Goal: Information Seeking & Learning: Learn about a topic

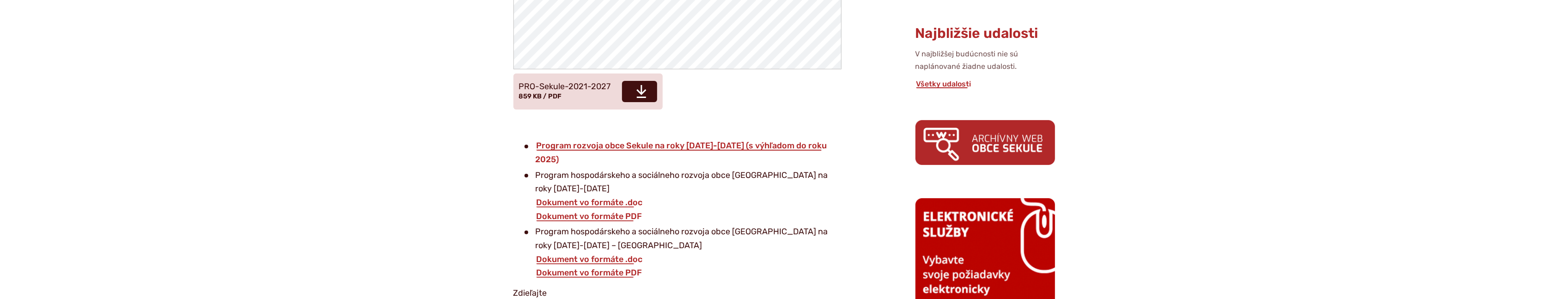
scroll to position [431, 0]
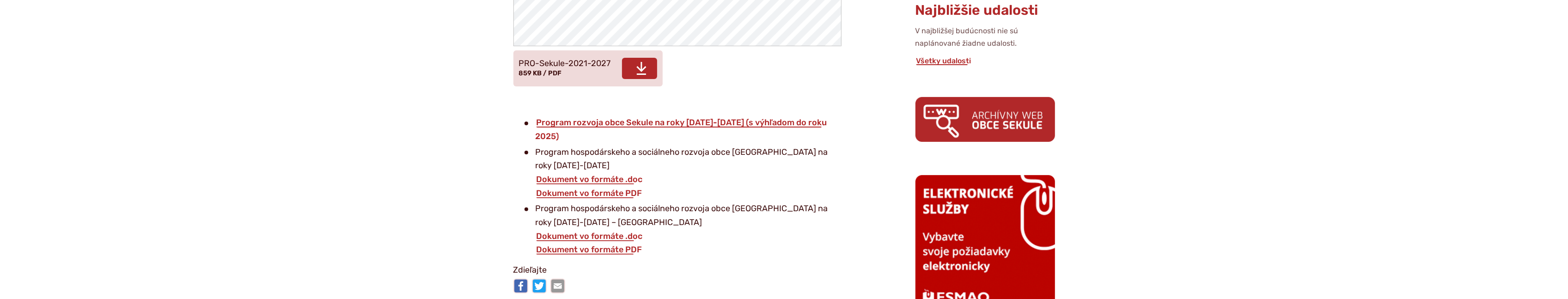
click at [646, 73] on span "Stiahnuť" at bounding box center [639, 68] width 35 height 21
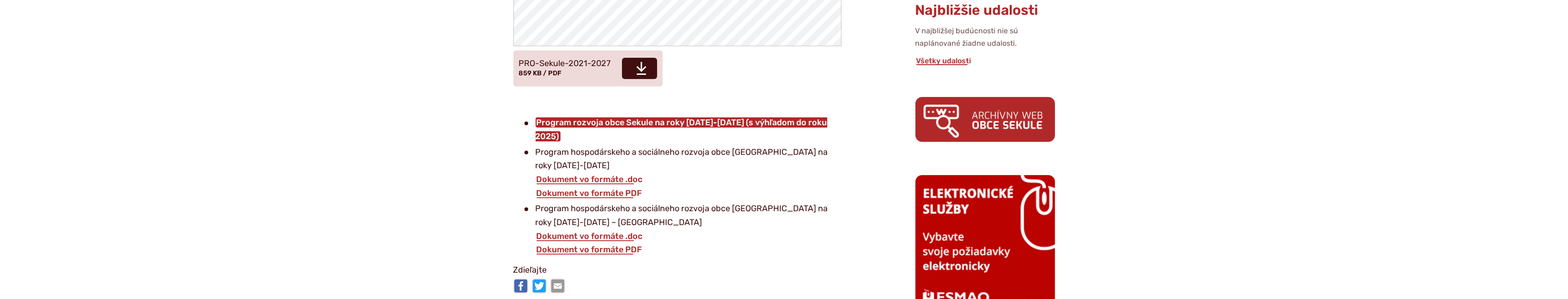
click at [700, 124] on link "Program rozvoja obce Sekule na roky 2015-2020 (s výhľadom do roku 2025)" at bounding box center [681, 129] width 291 height 24
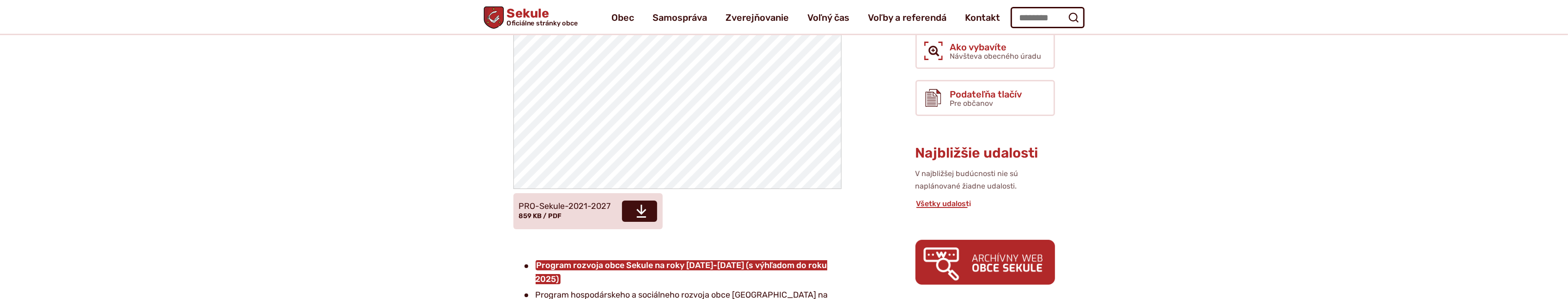
scroll to position [287, 0]
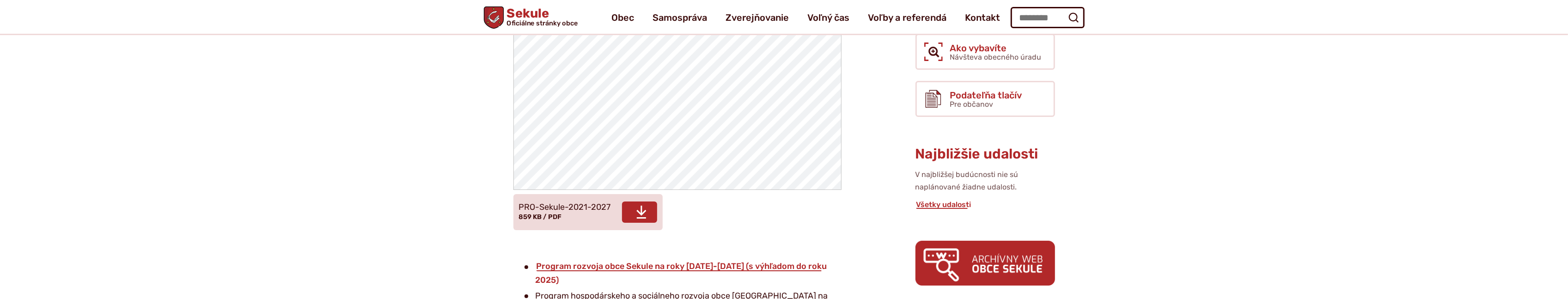
click at [644, 209] on icon at bounding box center [642, 212] width 11 height 15
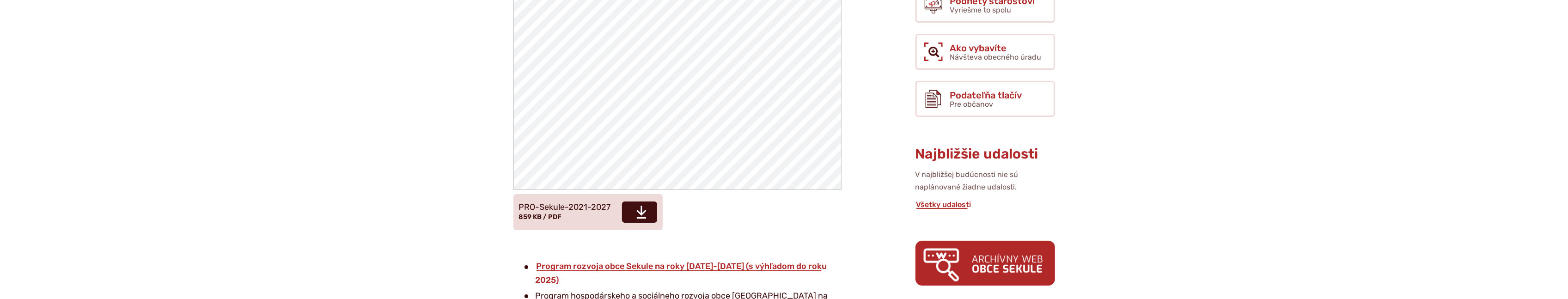
scroll to position [359, 0]
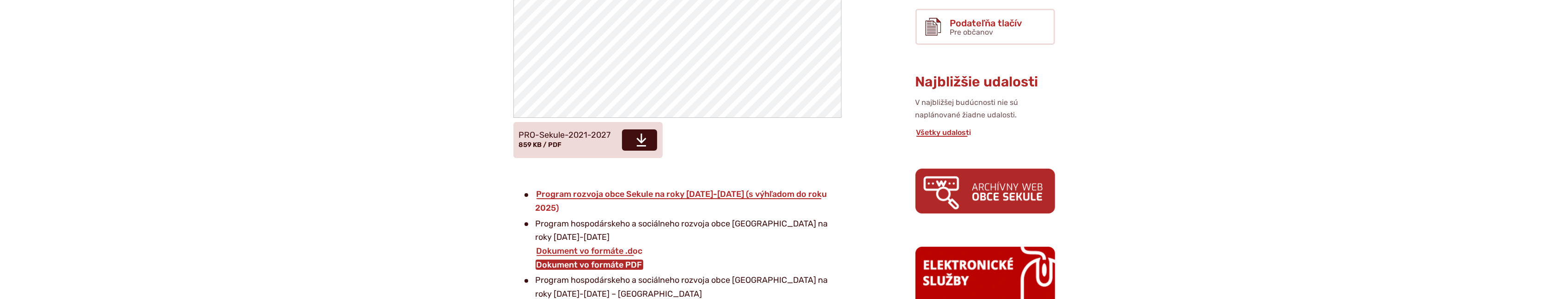
click at [621, 260] on link "Dokument vo formáte PDF" at bounding box center [590, 264] width 108 height 10
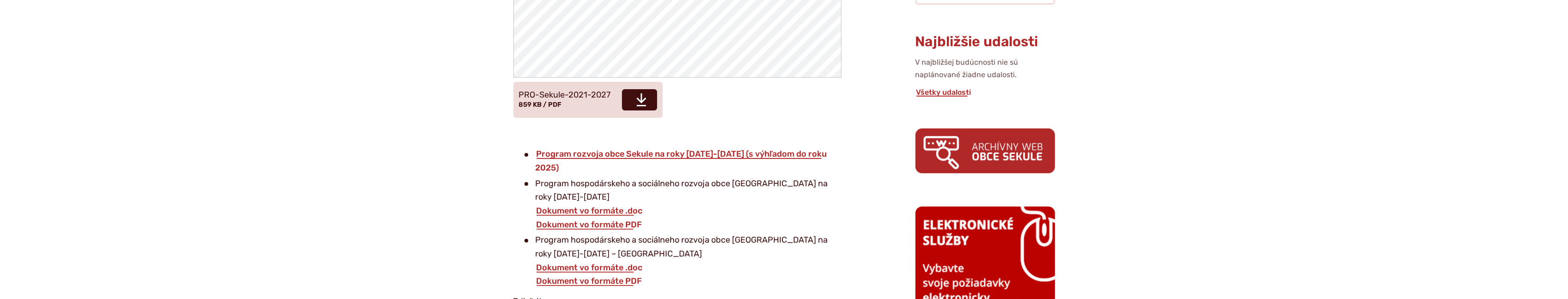
scroll to position [431, 0]
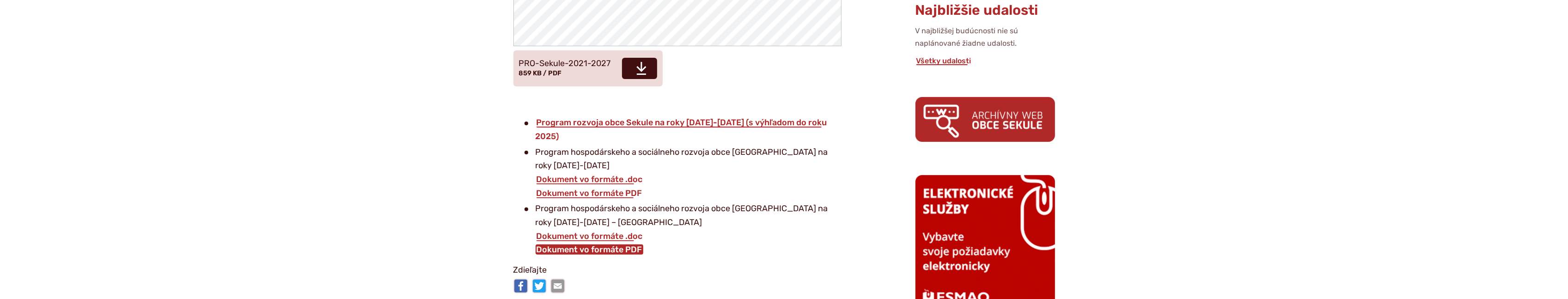
click at [616, 244] on link "Dokument vo formáte PDF" at bounding box center [590, 249] width 108 height 10
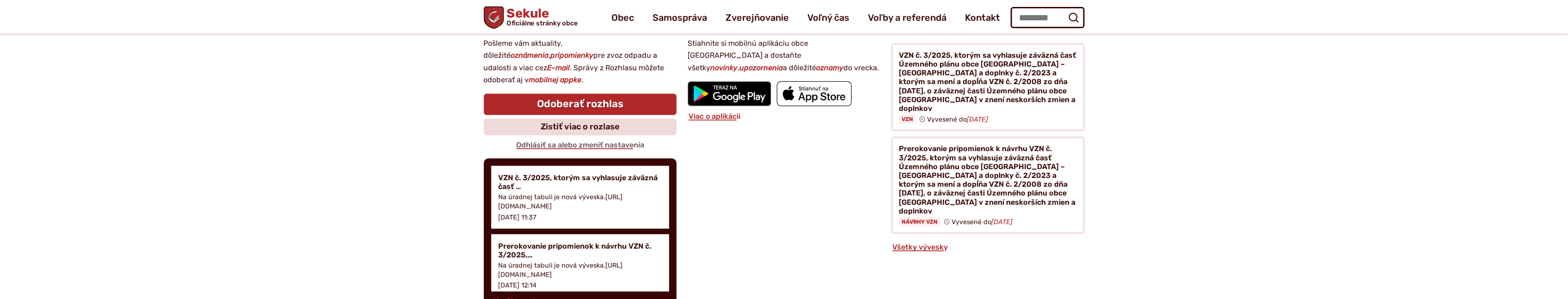
scroll to position [934, 0]
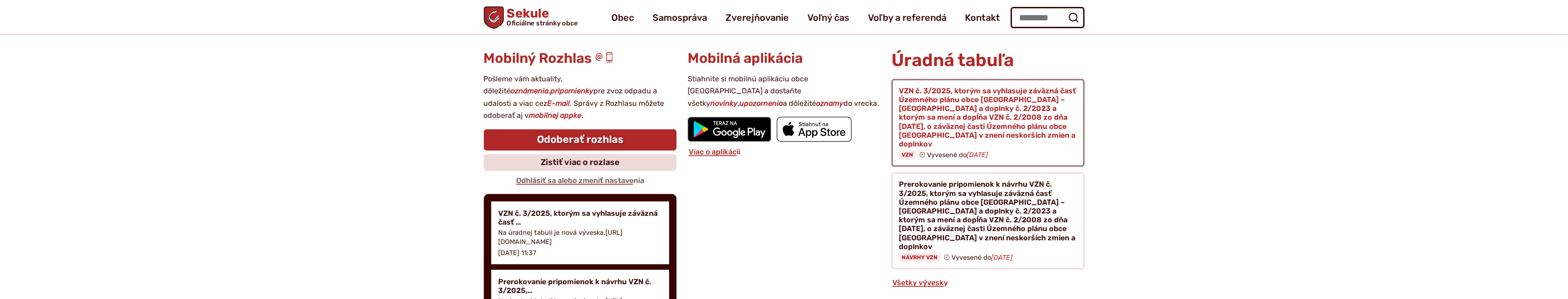
click at [913, 141] on figure at bounding box center [987, 123] width 193 height 89
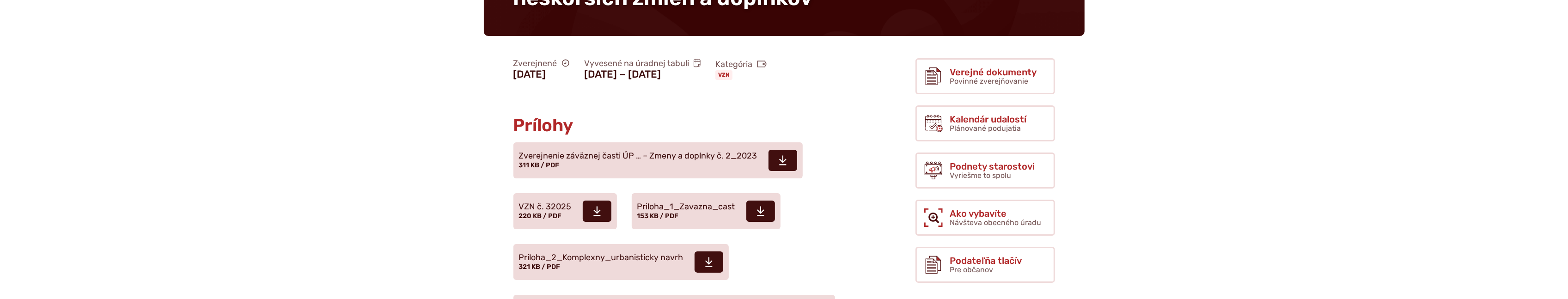
scroll to position [287, 0]
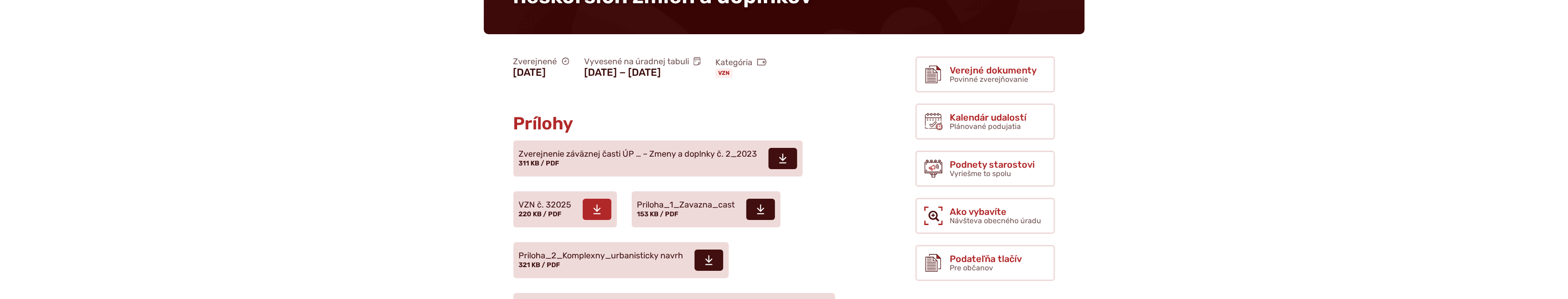
click at [605, 199] on span at bounding box center [597, 209] width 29 height 21
click at [788, 148] on span at bounding box center [783, 158] width 29 height 21
click at [771, 199] on span at bounding box center [761, 209] width 29 height 21
click at [710, 255] on use at bounding box center [709, 260] width 7 height 10
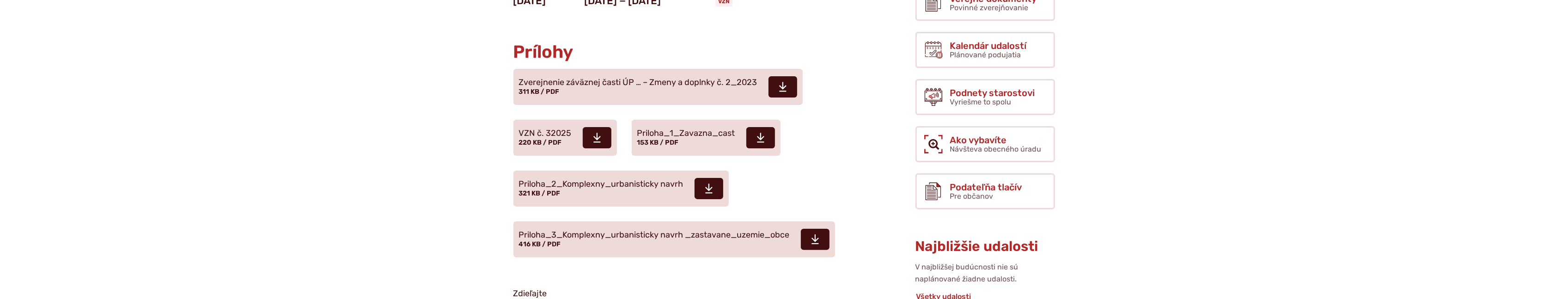
scroll to position [359, 0]
click at [824, 228] on span at bounding box center [815, 239] width 29 height 21
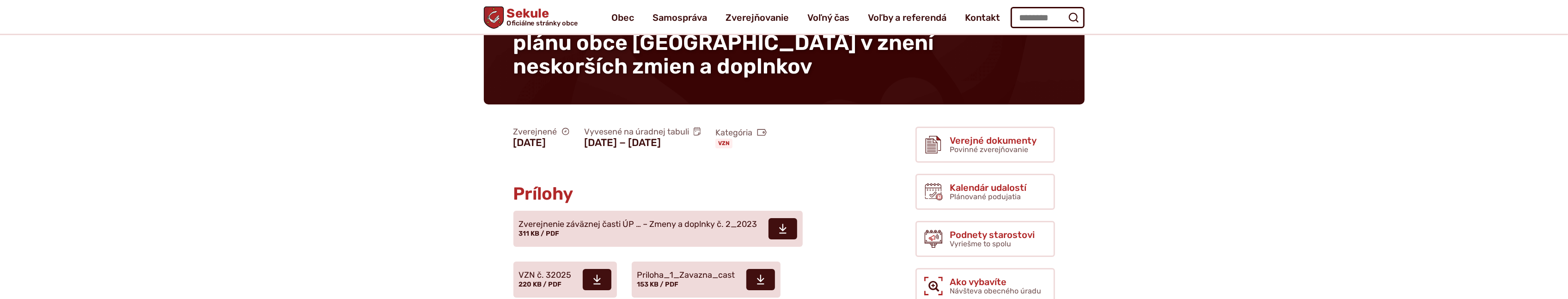
scroll to position [215, 0]
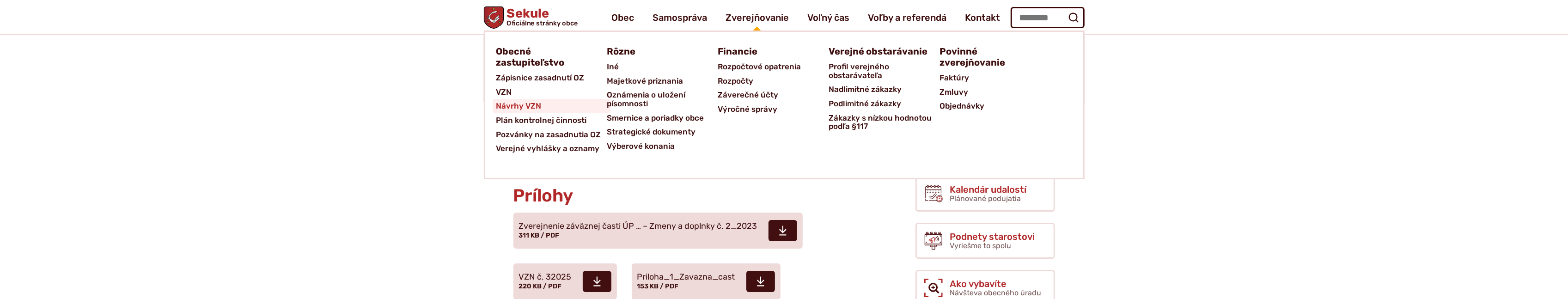
click at [530, 107] on span "Návrhy VZN" at bounding box center [519, 106] width 46 height 14
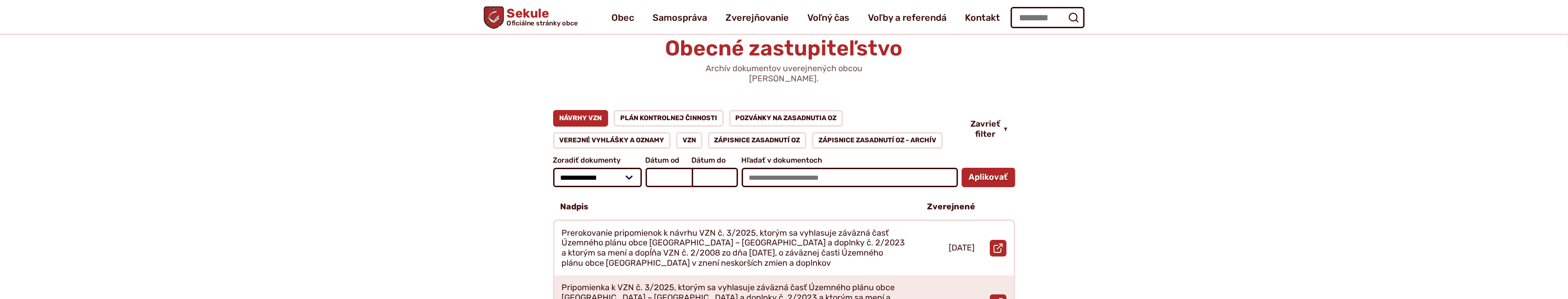
scroll to position [143, 0]
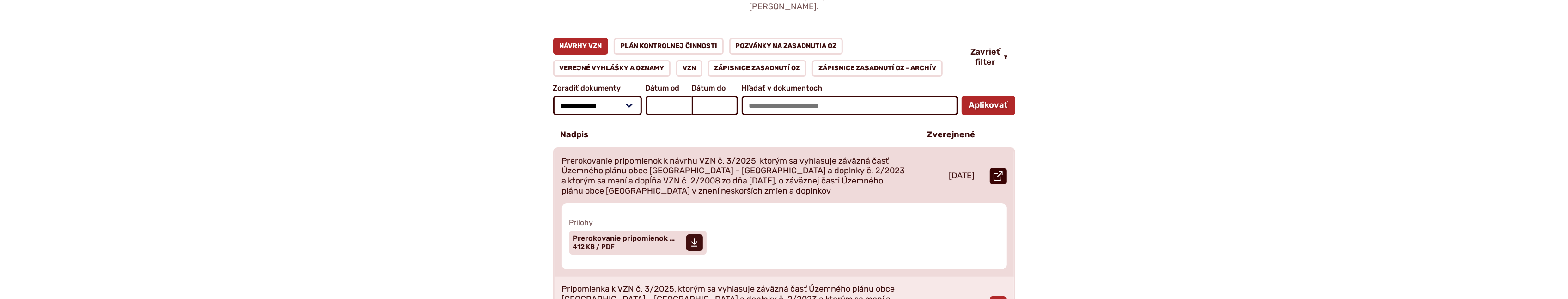
click at [1000, 171] on icon at bounding box center [998, 175] width 9 height 9
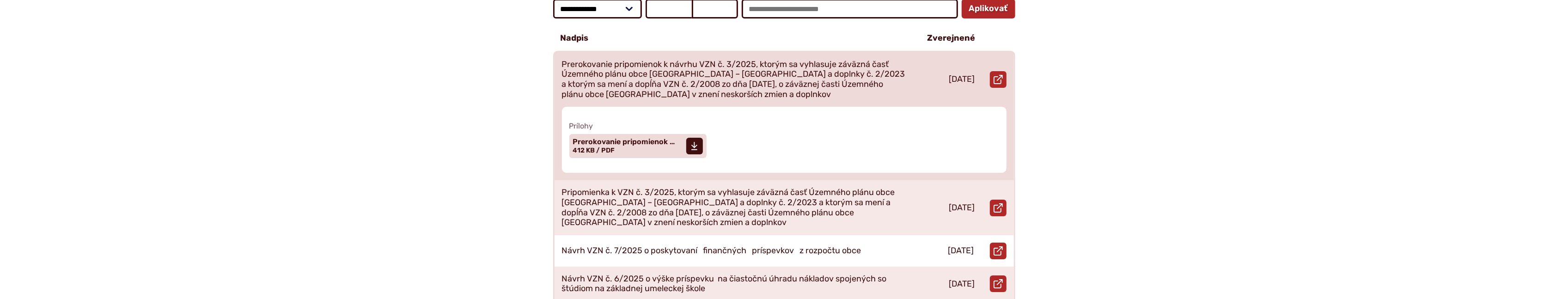
scroll to position [287, 0]
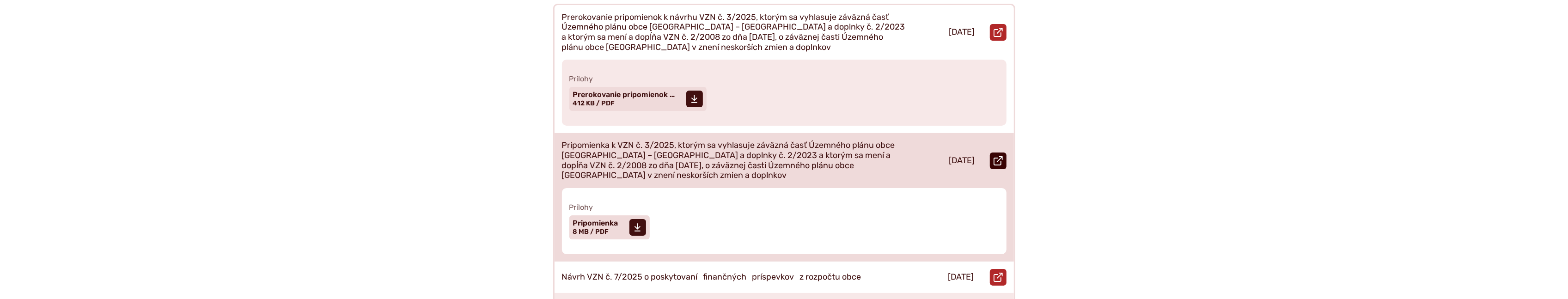
click at [1001, 156] on use at bounding box center [998, 160] width 9 height 9
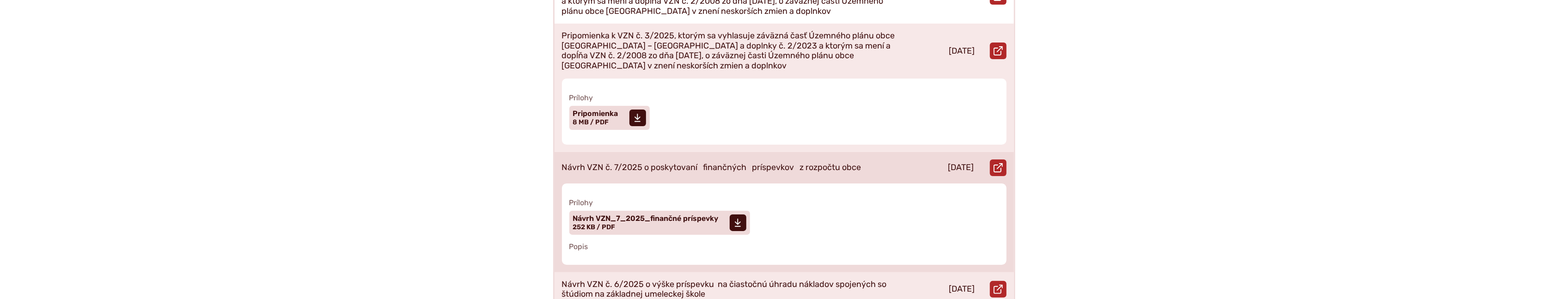
scroll to position [359, 0]
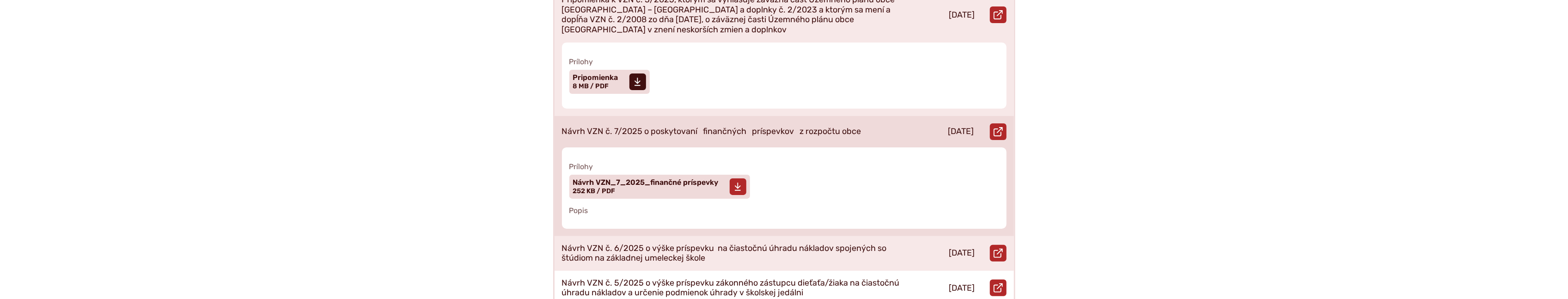
click at [745, 180] on span at bounding box center [737, 186] width 17 height 17
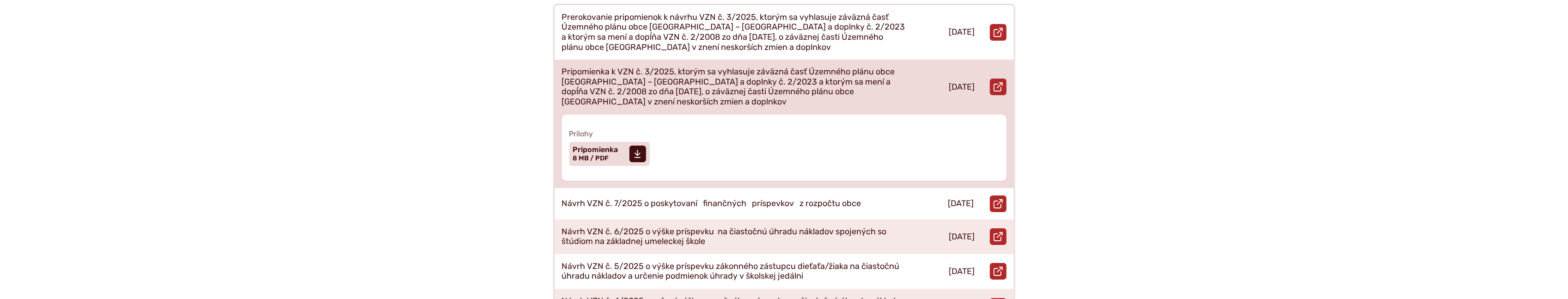
scroll to position [215, 0]
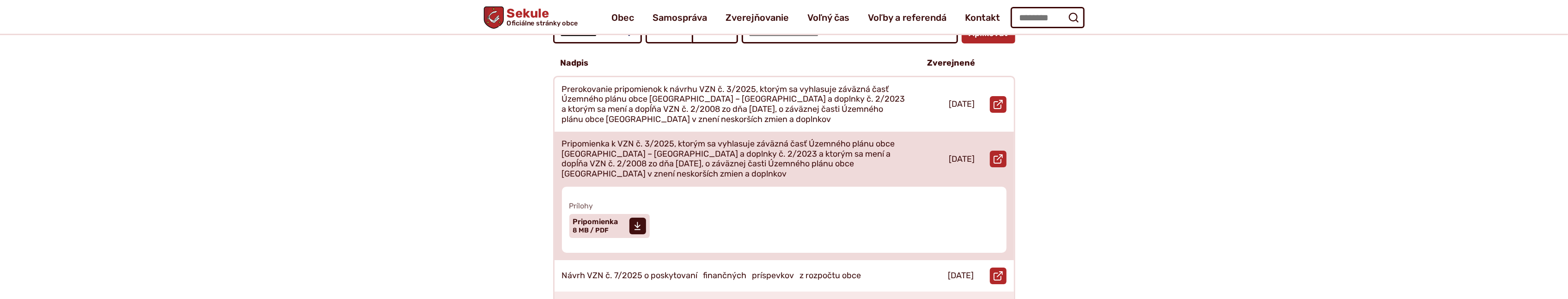
scroll to position [287, 0]
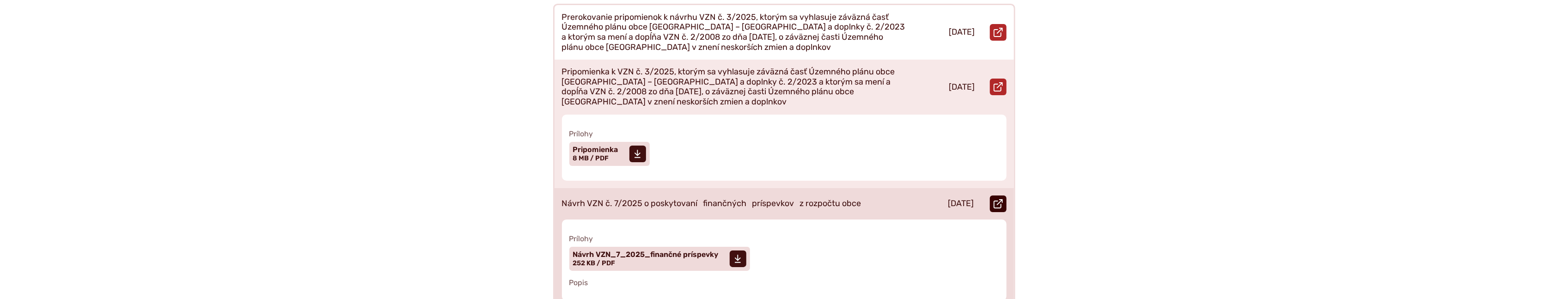
click at [996, 199] on icon at bounding box center [998, 203] width 9 height 9
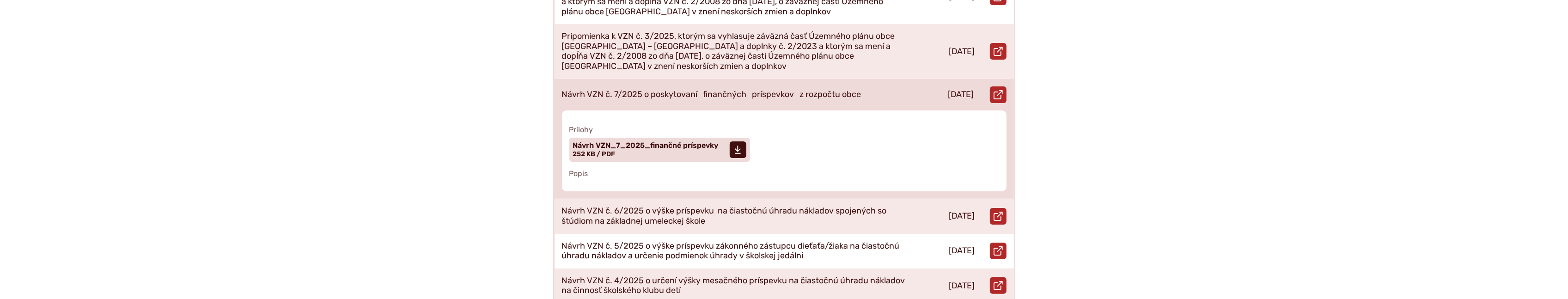
scroll to position [359, 0]
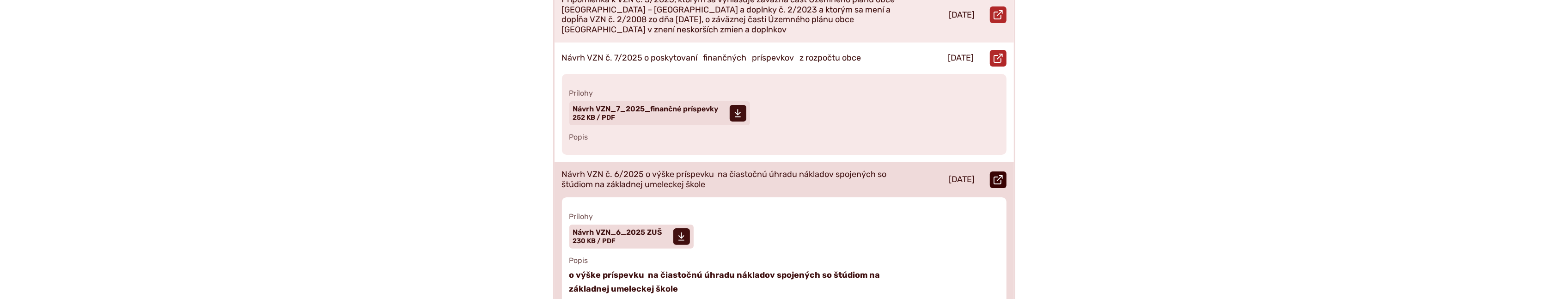
click at [997, 175] on icon at bounding box center [998, 179] width 9 height 9
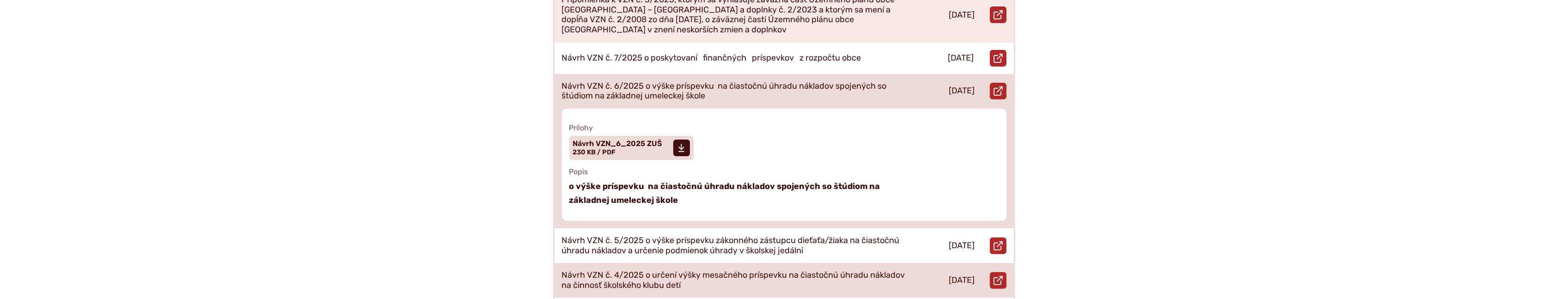
scroll to position [431, 0]
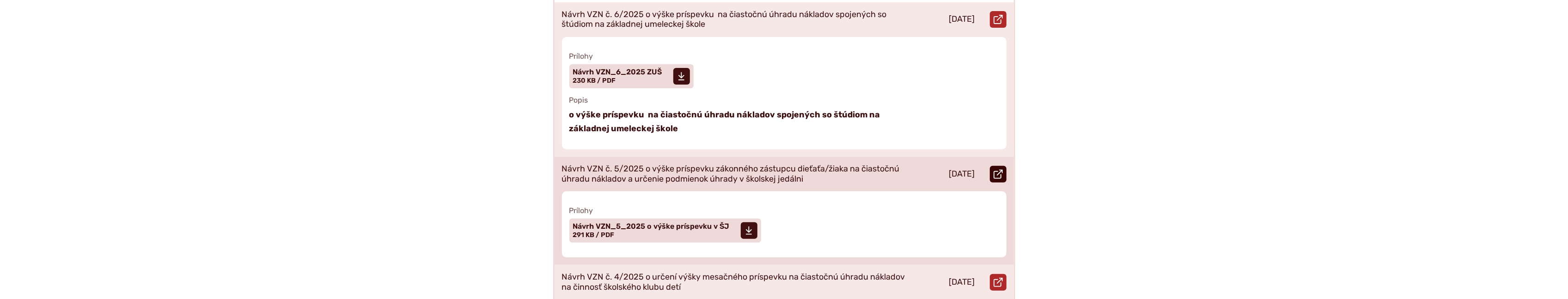
click at [997, 169] on icon at bounding box center [998, 174] width 9 height 9
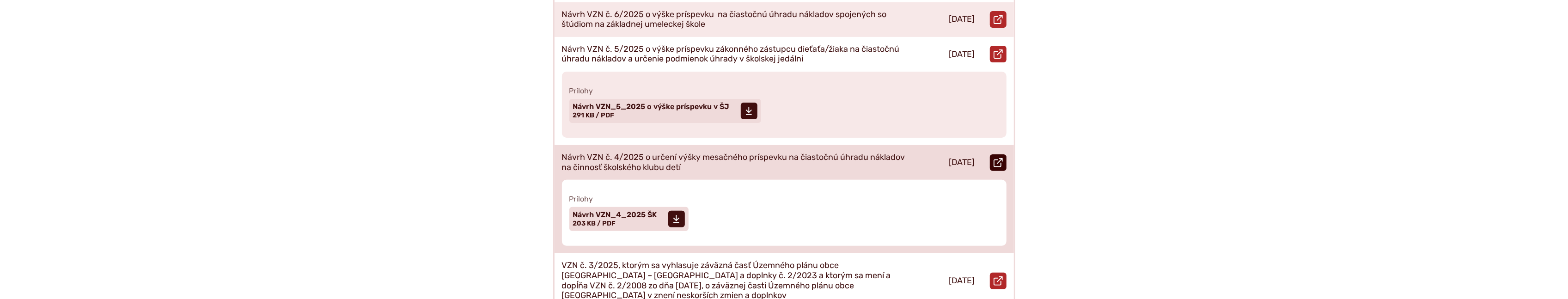
click at [999, 158] on use at bounding box center [998, 162] width 9 height 9
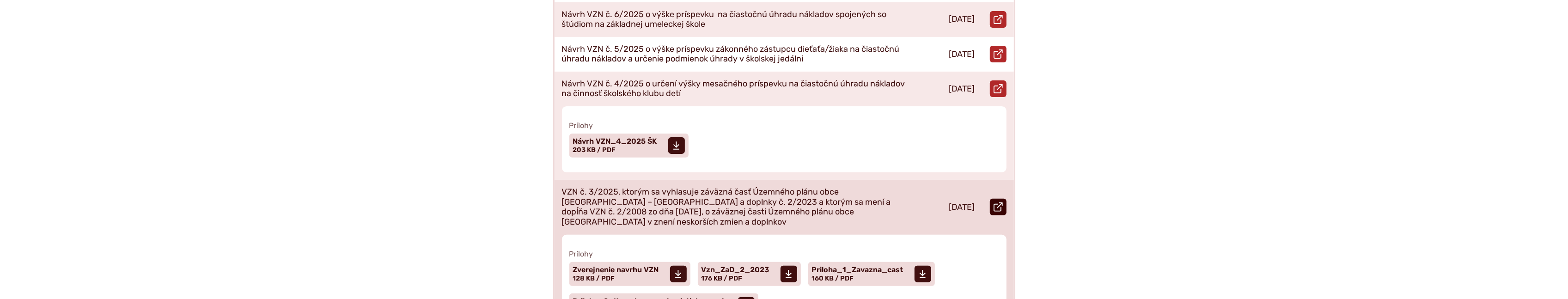
click at [1000, 202] on use at bounding box center [998, 207] width 9 height 9
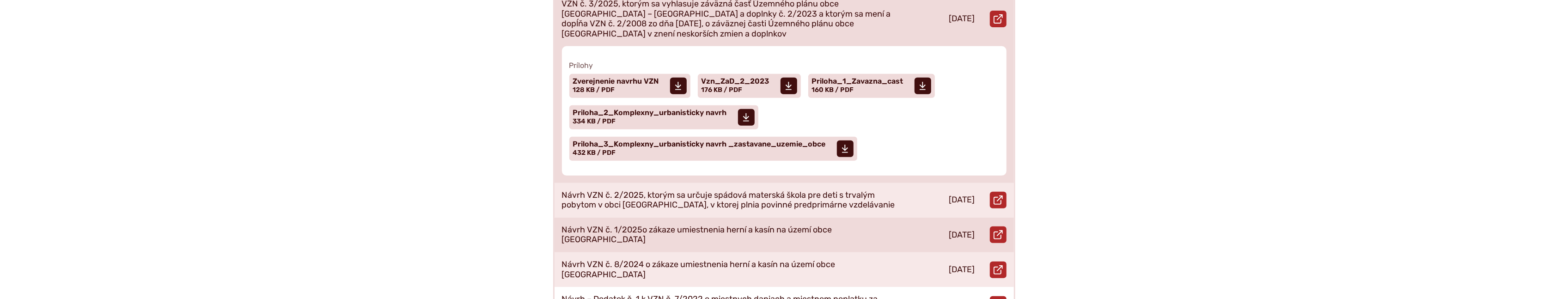
scroll to position [575, 0]
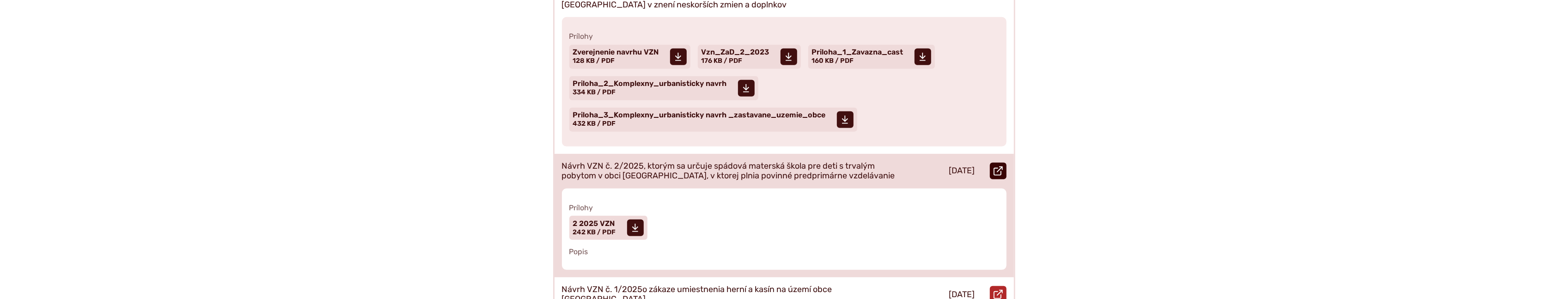
click at [998, 167] on use at bounding box center [998, 171] width 9 height 9
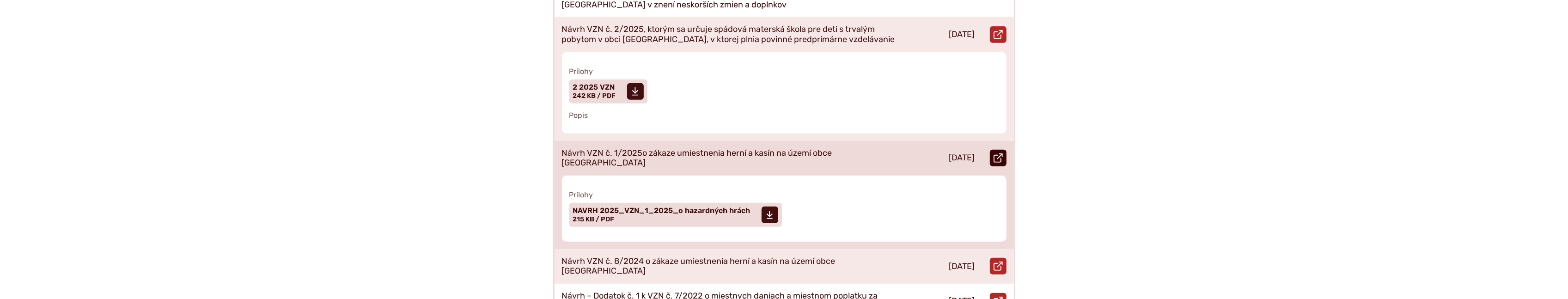
click at [997, 153] on use at bounding box center [998, 158] width 9 height 9
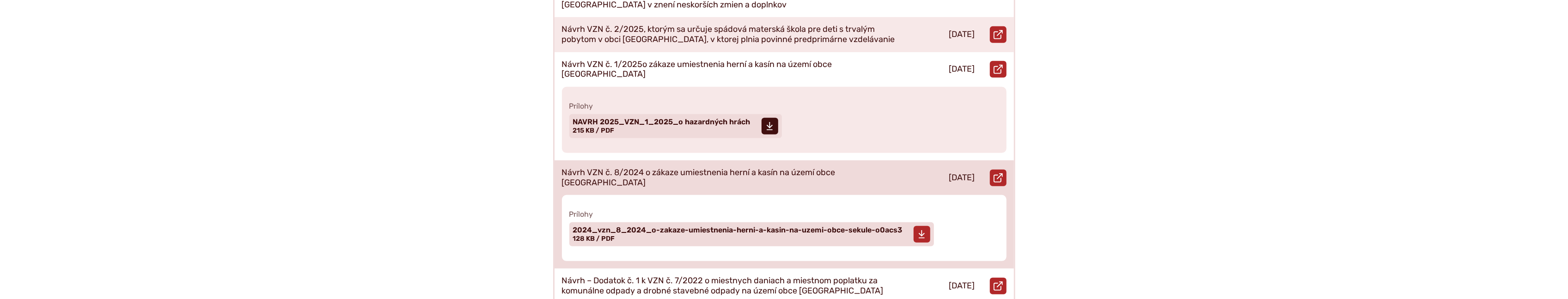
click at [923, 230] on use at bounding box center [921, 234] width 6 height 8
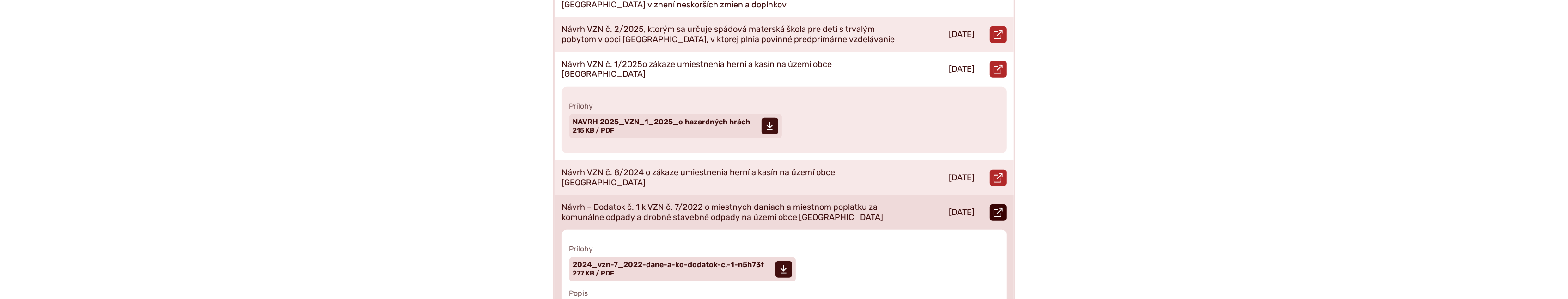
click at [999, 208] on icon at bounding box center [998, 212] width 9 height 9
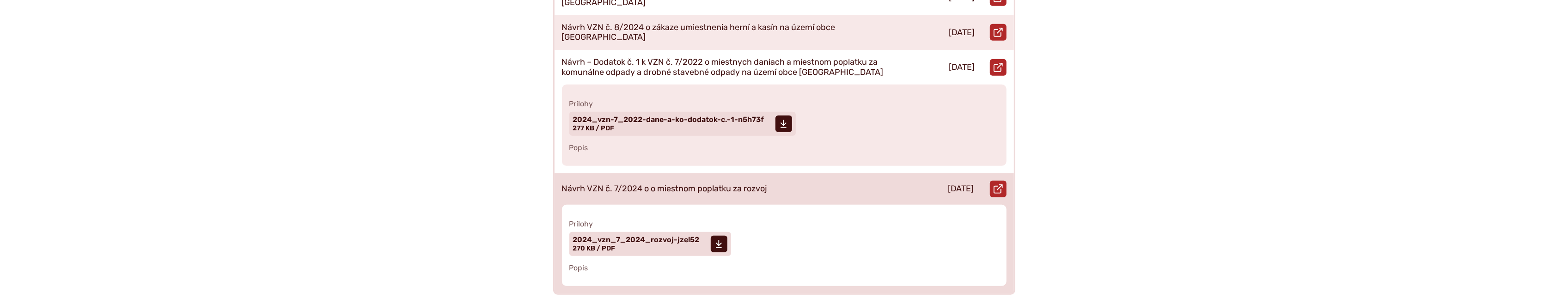
scroll to position [646, 0]
click at [723, 235] on span at bounding box center [719, 243] width 17 height 17
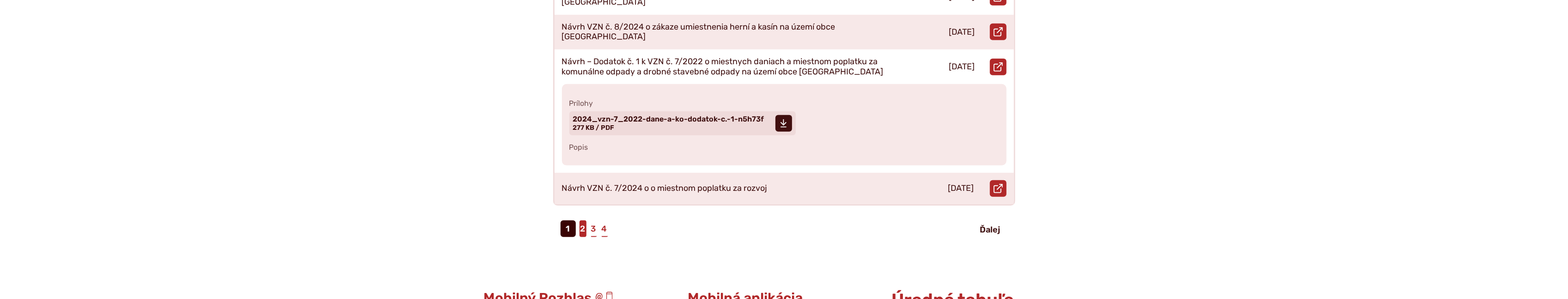
click at [581, 220] on link "2" at bounding box center [583, 228] width 7 height 17
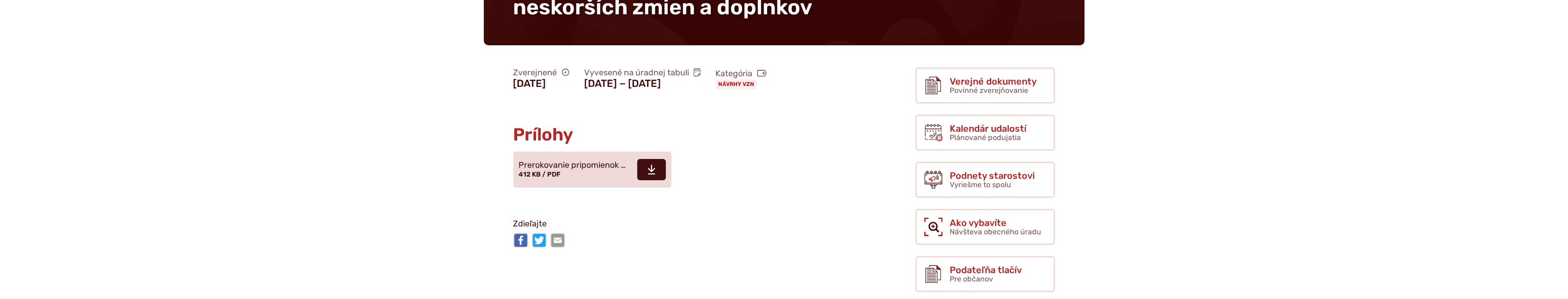
scroll to position [287, 0]
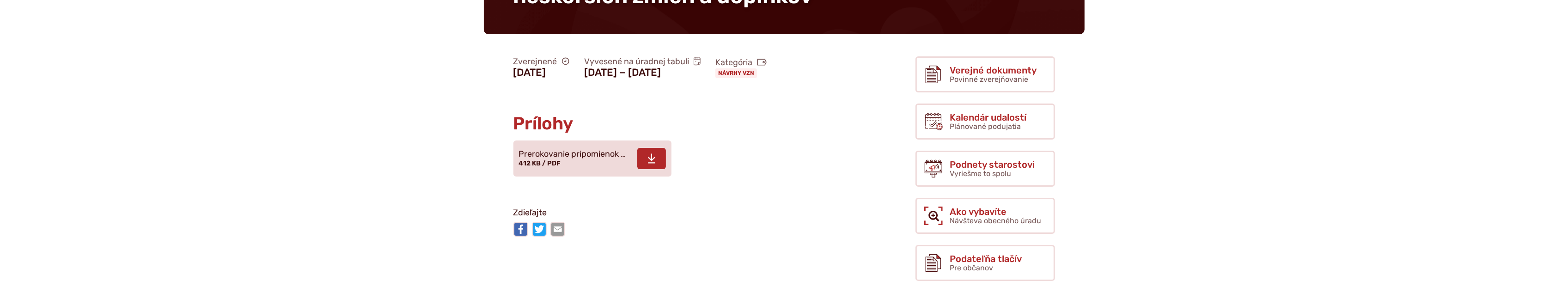
click at [651, 164] on icon at bounding box center [651, 158] width 8 height 11
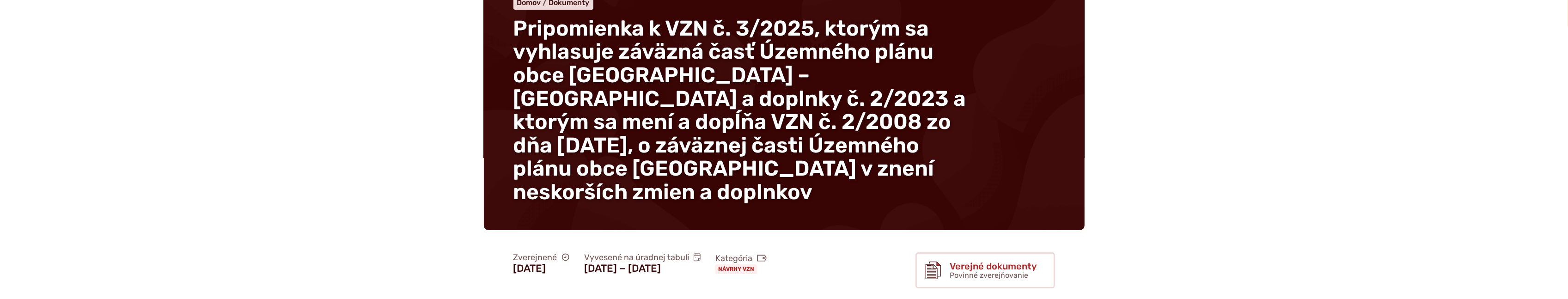
scroll to position [287, 0]
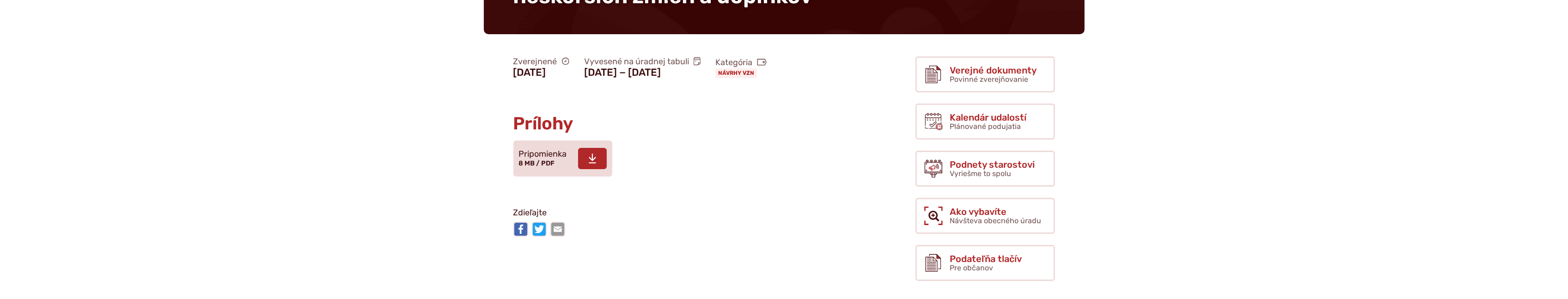
click at [598, 166] on span at bounding box center [592, 158] width 29 height 21
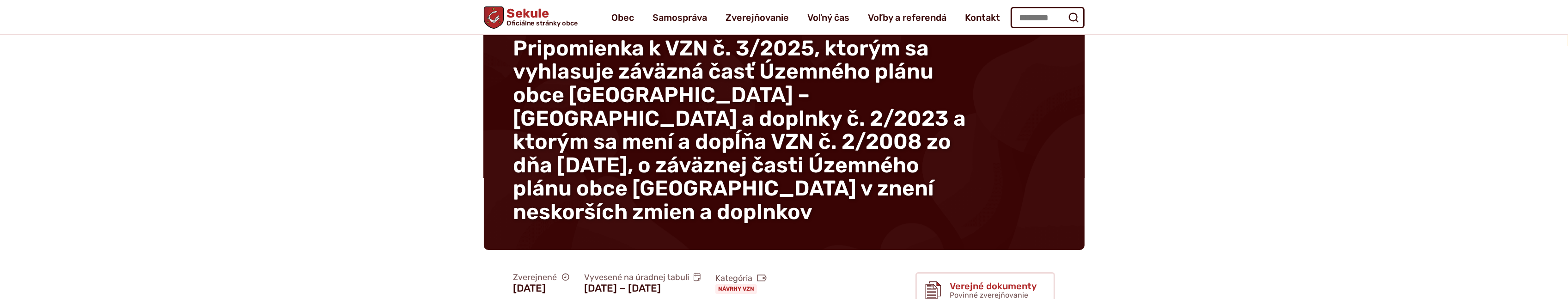
scroll to position [0, 0]
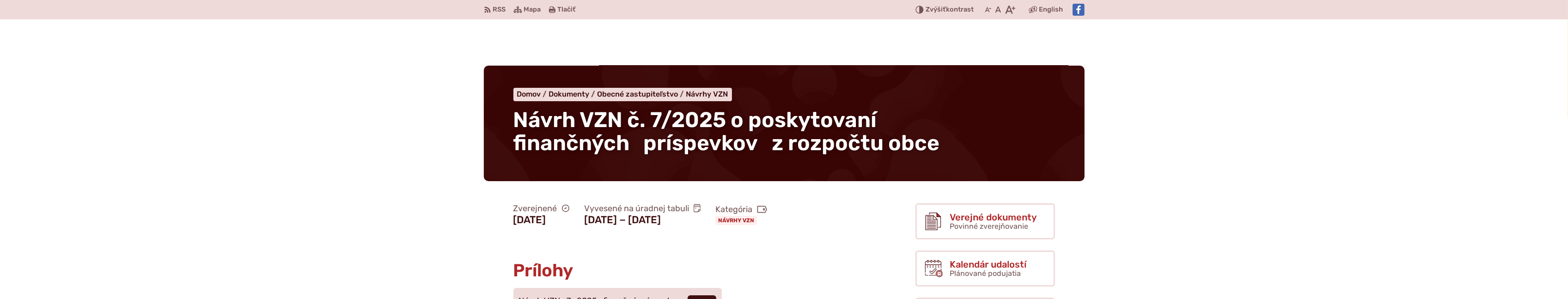
scroll to position [143, 0]
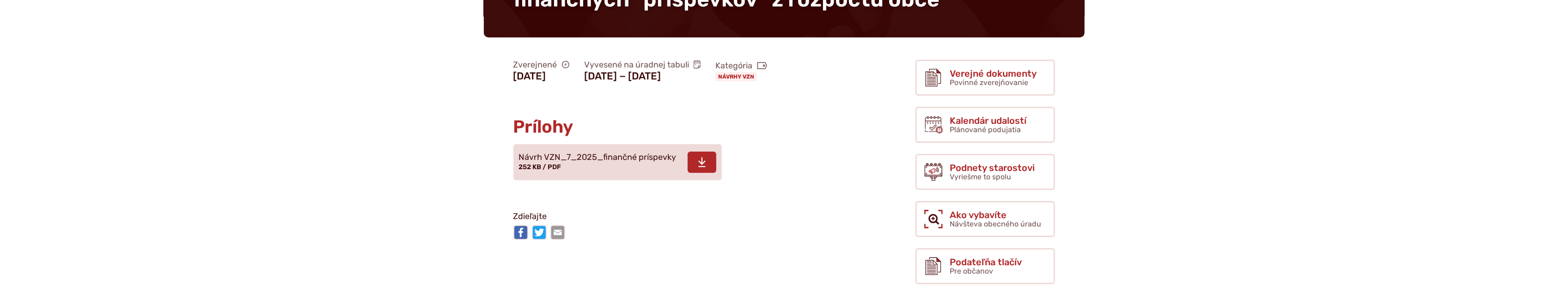
click at [702, 163] on use at bounding box center [702, 161] width 7 height 10
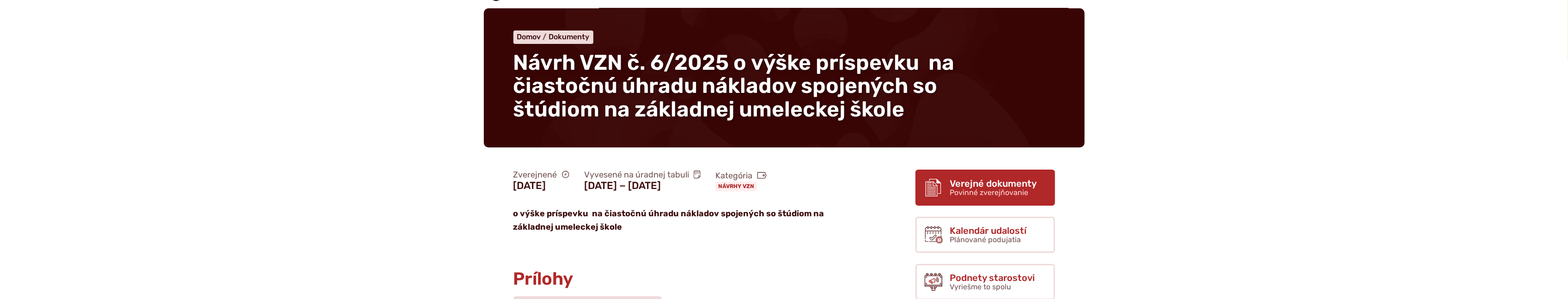
scroll to position [143, 0]
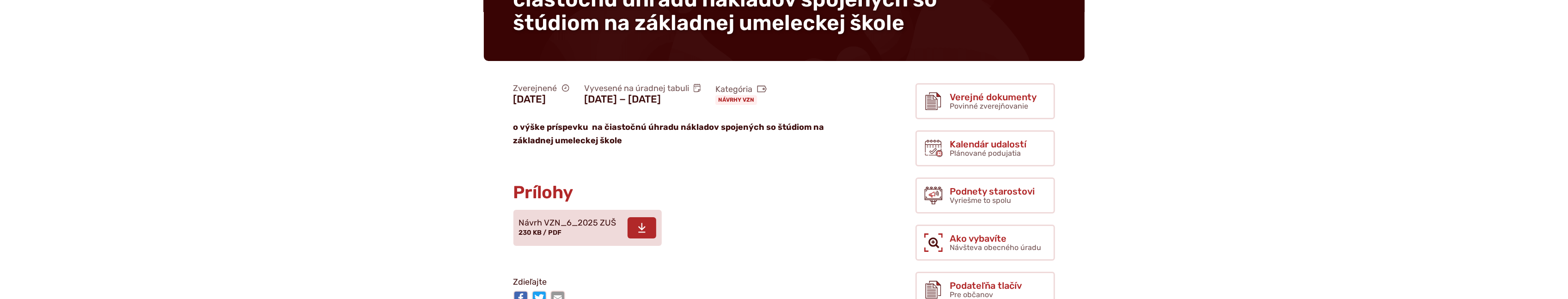
click at [634, 223] on span at bounding box center [642, 227] width 29 height 21
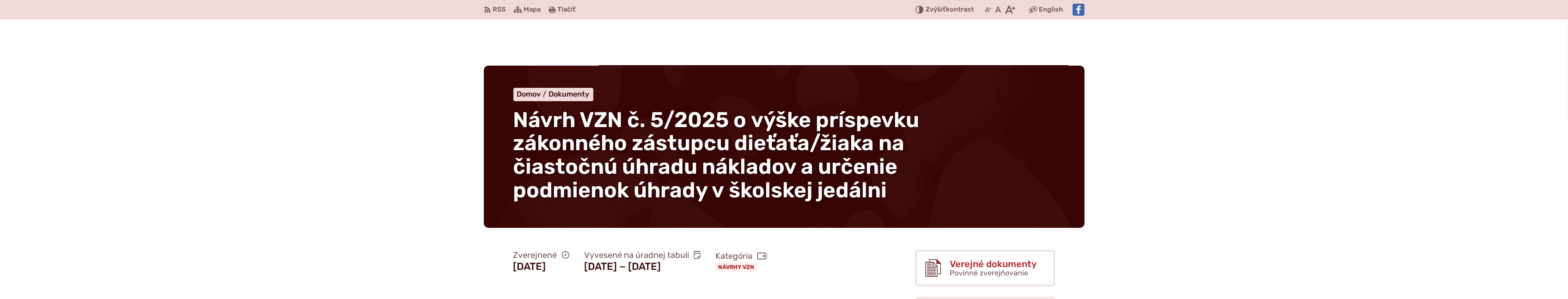
scroll to position [143, 0]
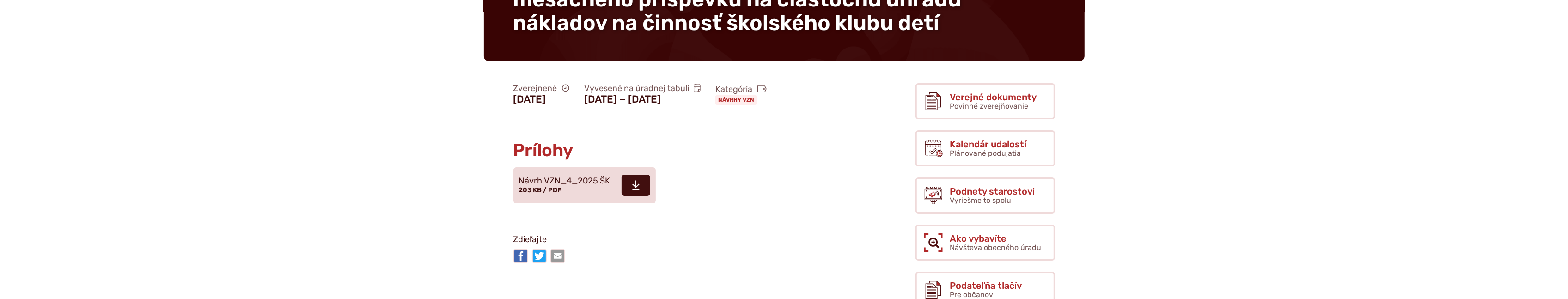
scroll to position [215, 0]
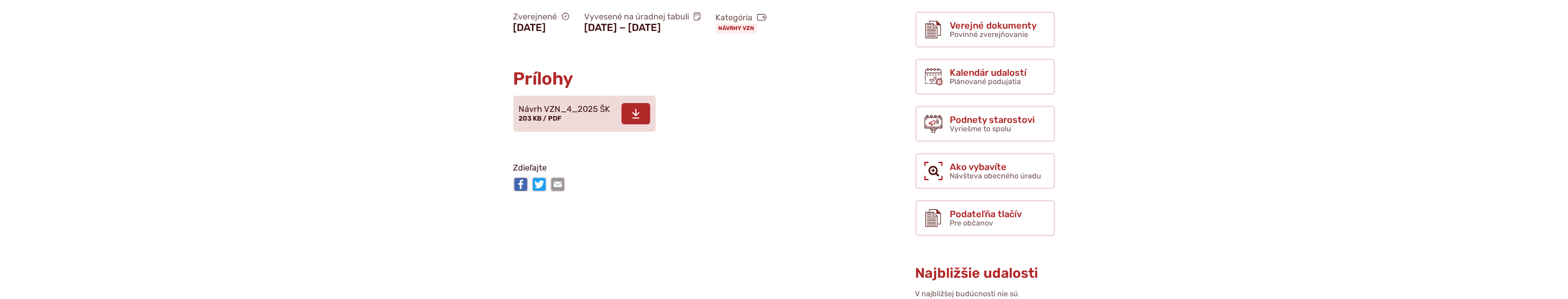
click at [643, 108] on span at bounding box center [636, 114] width 29 height 21
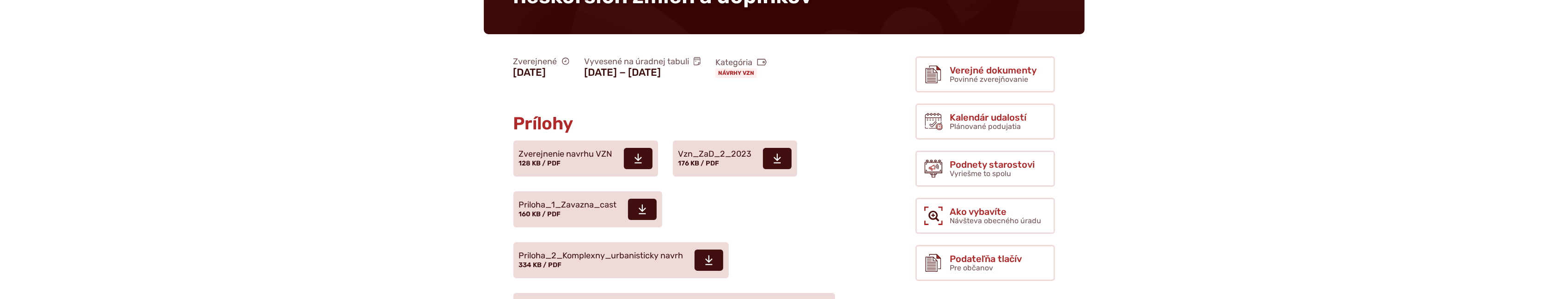
scroll to position [359, 0]
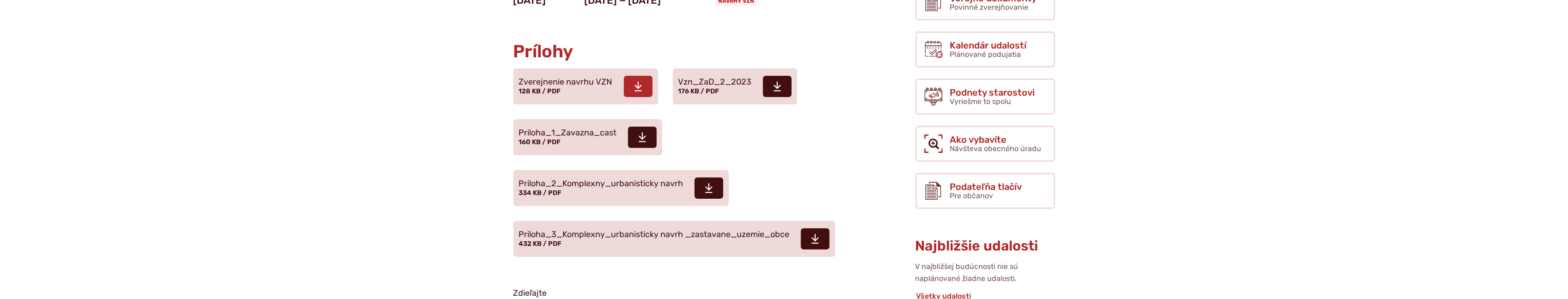
click at [634, 81] on icon at bounding box center [638, 86] width 8 height 11
click at [766, 76] on span at bounding box center [778, 87] width 29 height 21
click at [642, 132] on icon at bounding box center [642, 137] width 8 height 11
click at [718, 177] on span at bounding box center [709, 188] width 29 height 21
click at [821, 228] on span at bounding box center [815, 239] width 29 height 21
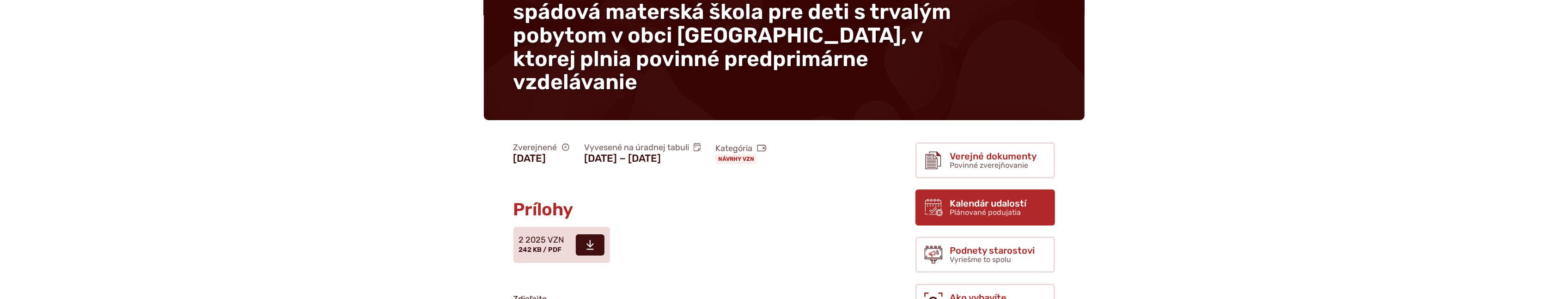
scroll to position [143, 0]
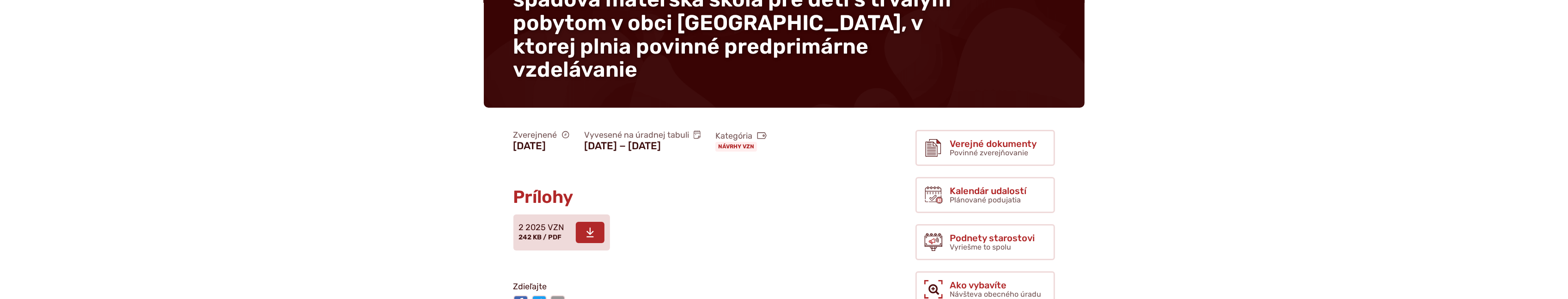
click at [591, 226] on icon at bounding box center [590, 232] width 8 height 11
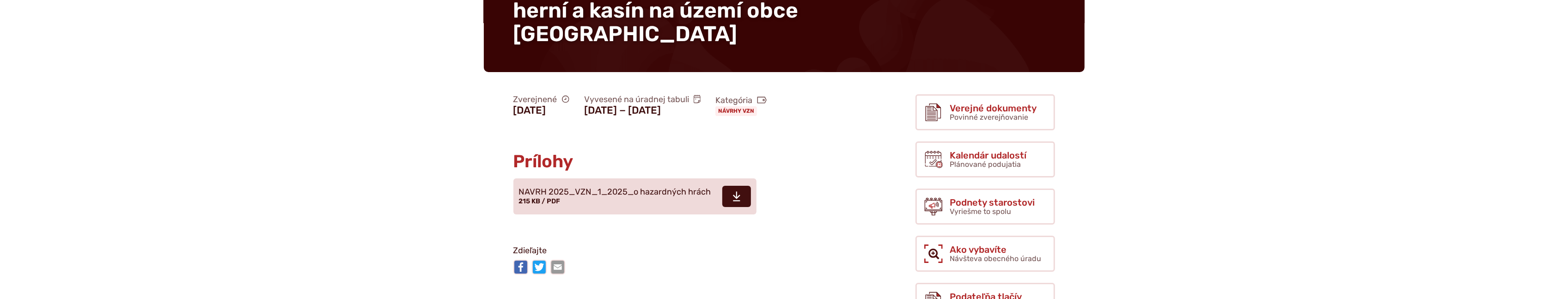
scroll to position [143, 0]
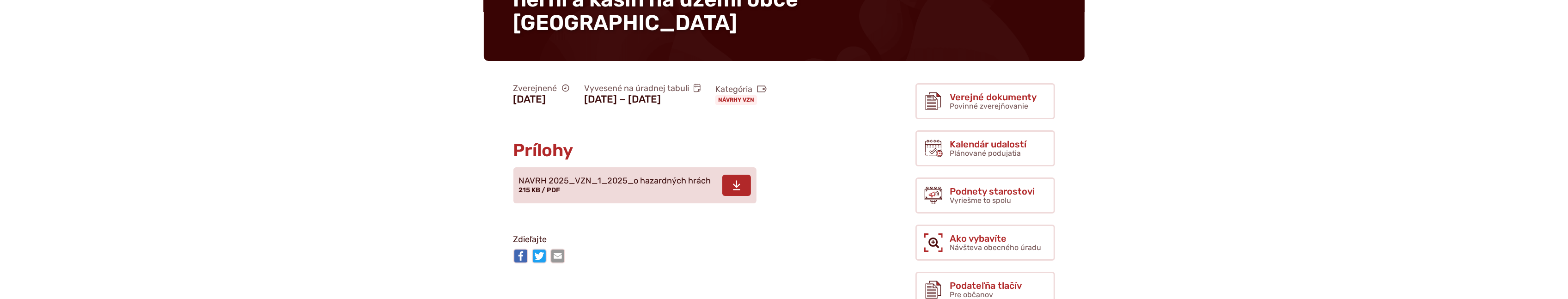
click at [740, 175] on span at bounding box center [737, 185] width 29 height 21
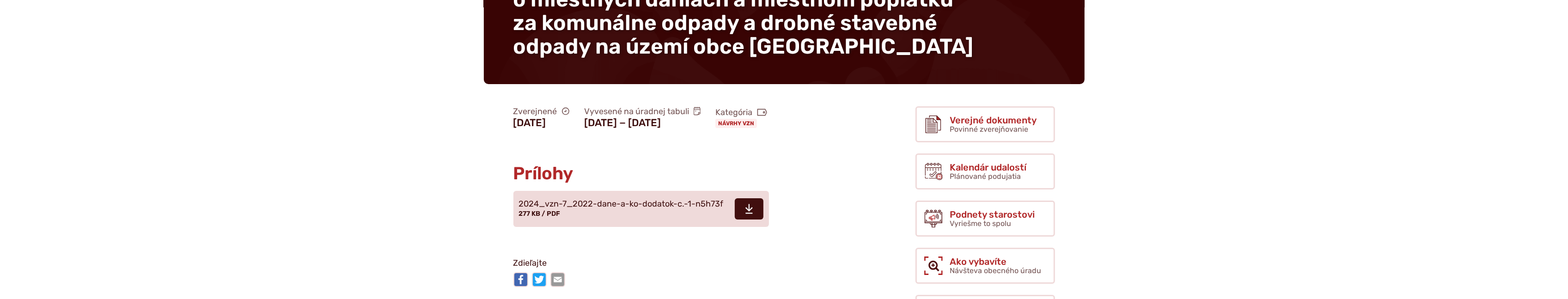
scroll to position [215, 0]
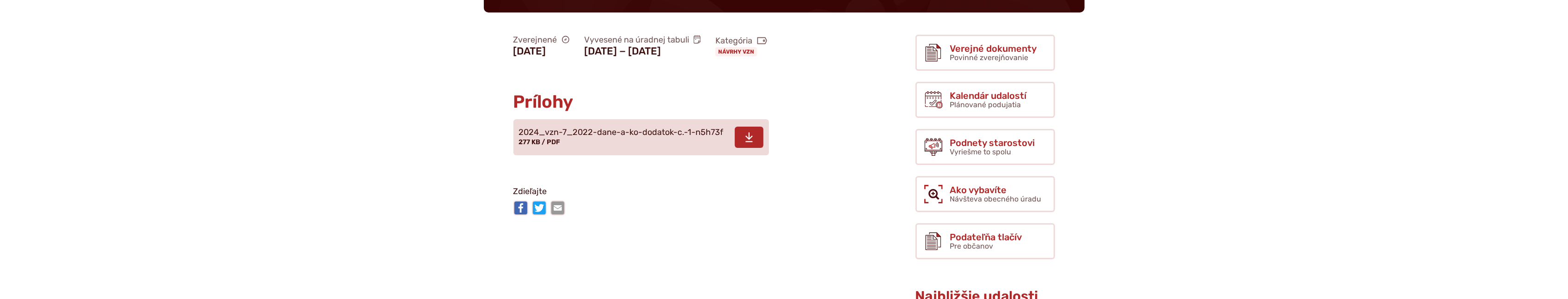
click at [737, 148] on span at bounding box center [749, 137] width 29 height 21
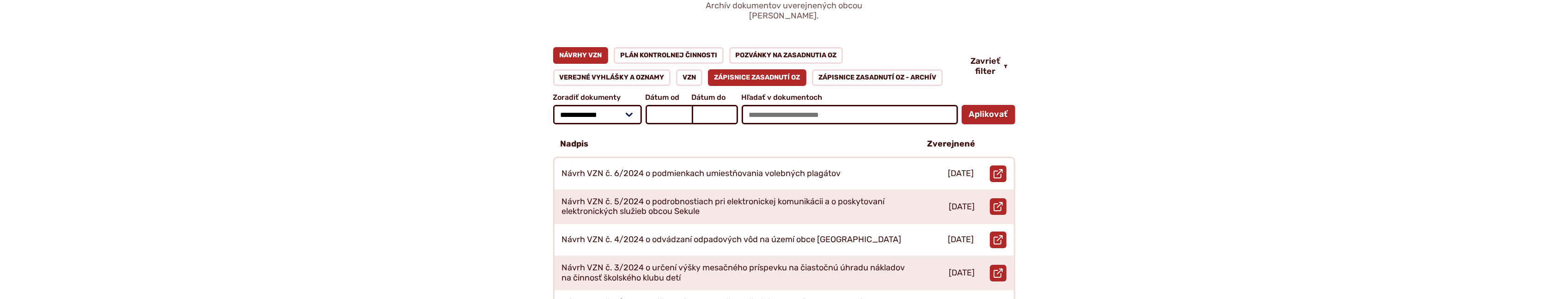
scroll to position [143, 0]
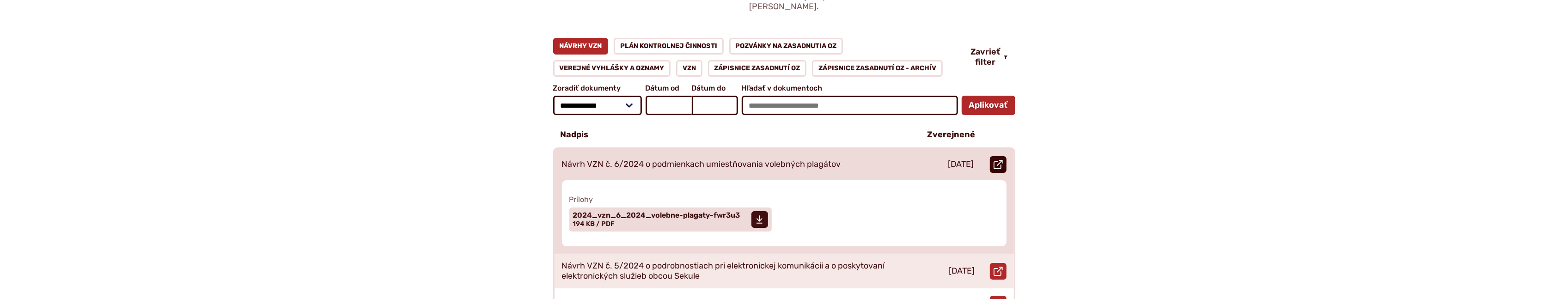
click at [1000, 159] on icon at bounding box center [998, 164] width 9 height 9
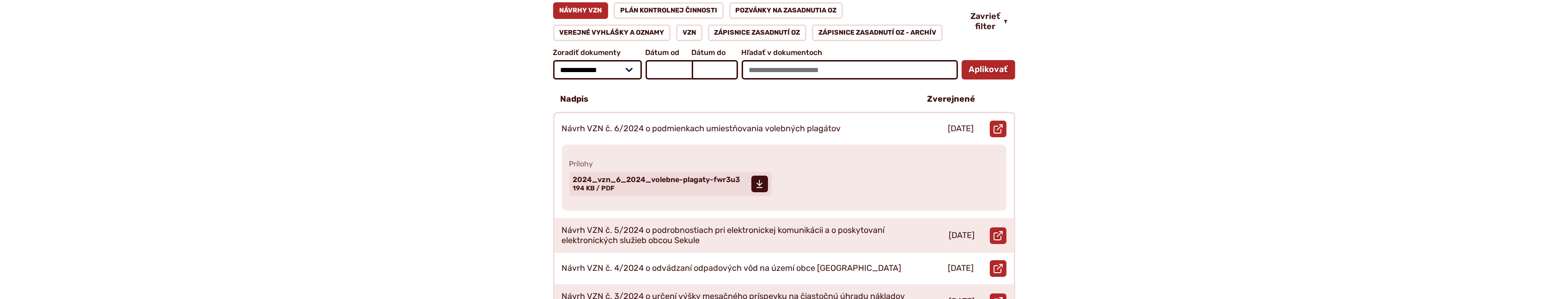
scroll to position [287, 0]
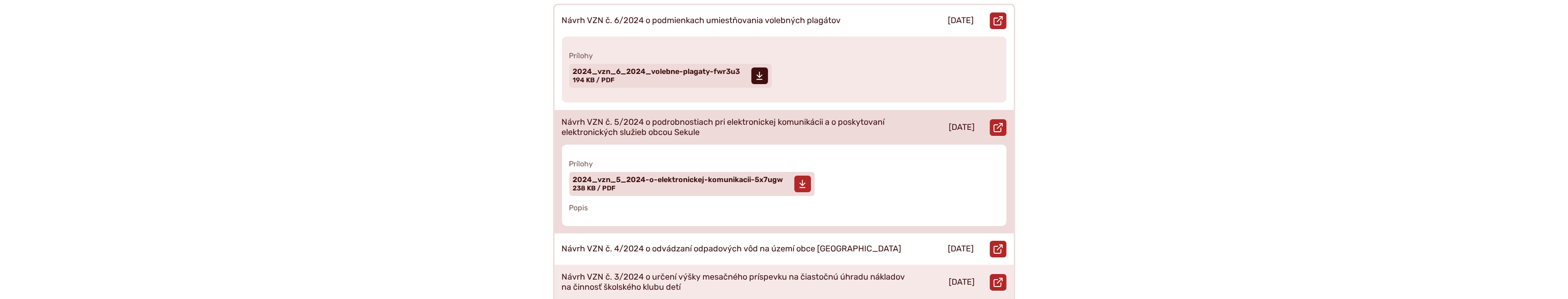
click at [806, 179] on icon at bounding box center [803, 184] width 7 height 9
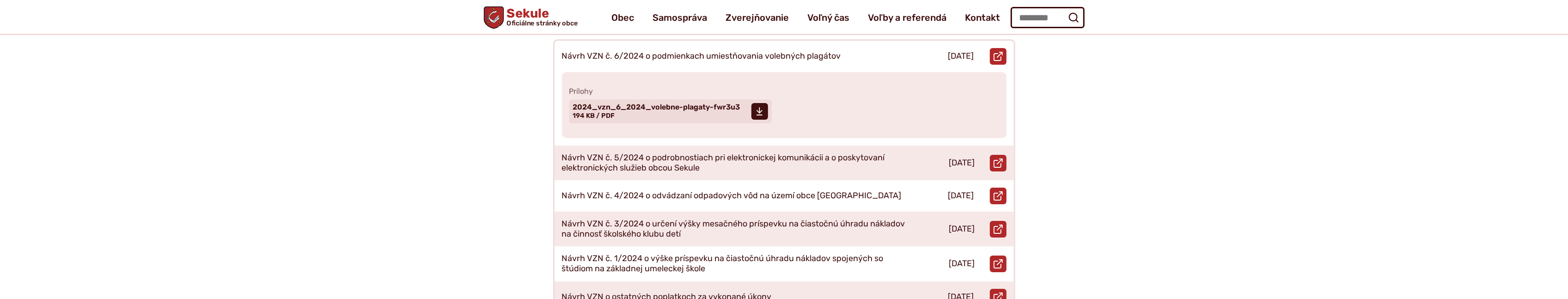
scroll to position [215, 0]
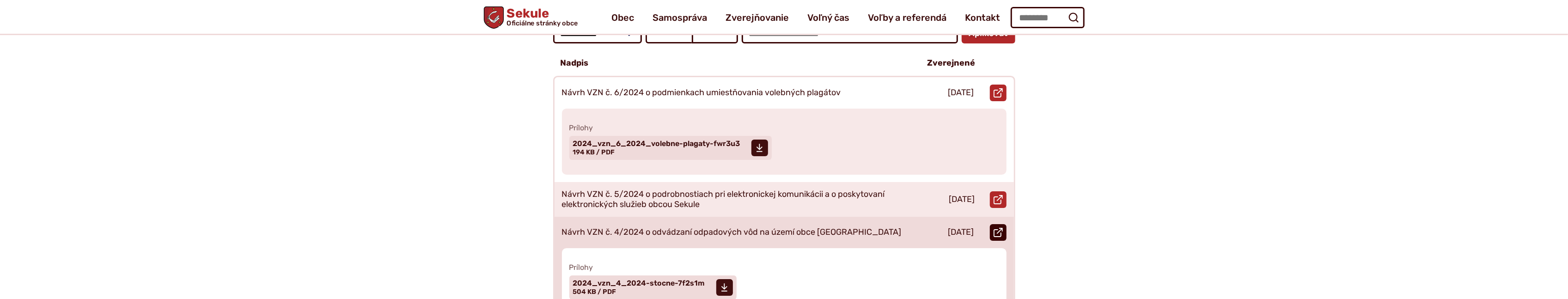
click at [995, 227] on icon at bounding box center [998, 232] width 9 height 9
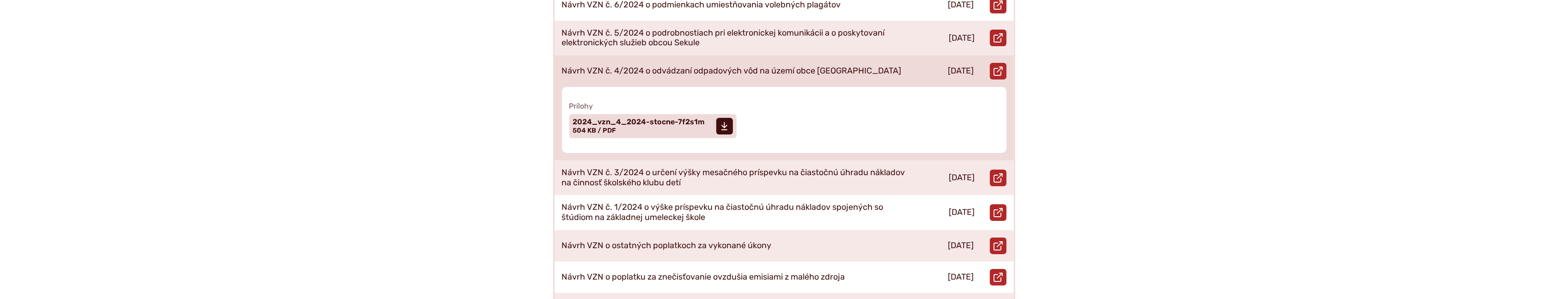
scroll to position [359, 0]
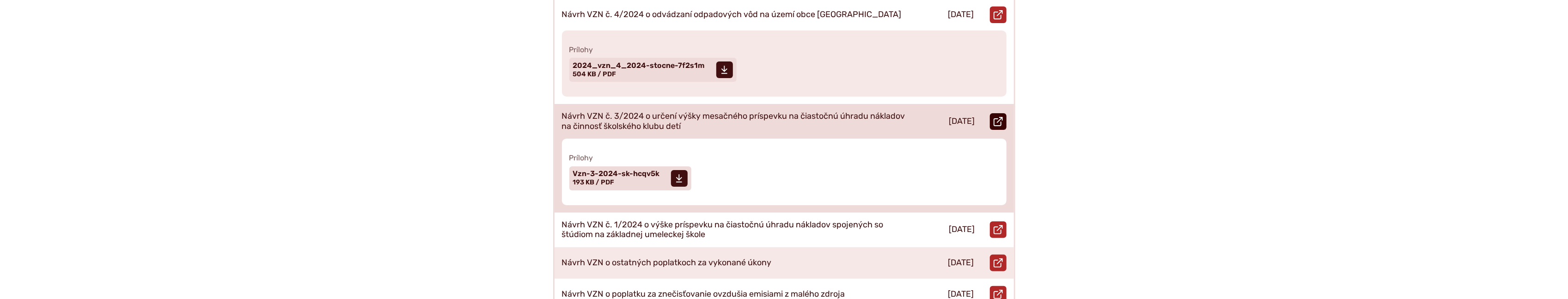
click at [998, 116] on use at bounding box center [998, 121] width 9 height 9
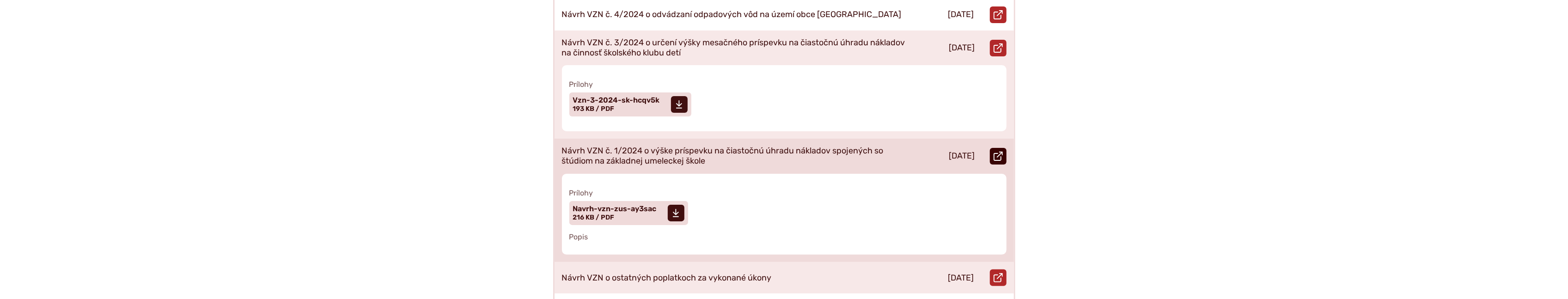
click at [996, 151] on icon at bounding box center [998, 156] width 9 height 9
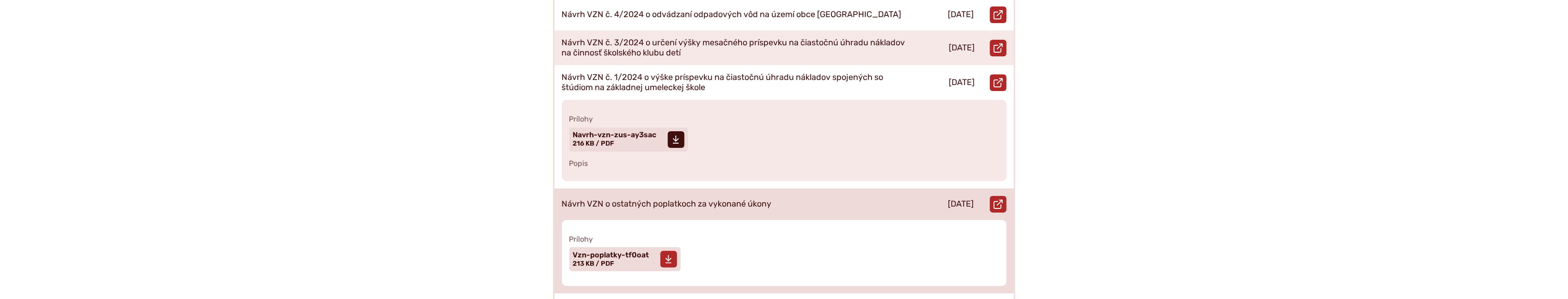
click at [667, 254] on icon at bounding box center [668, 259] width 7 height 9
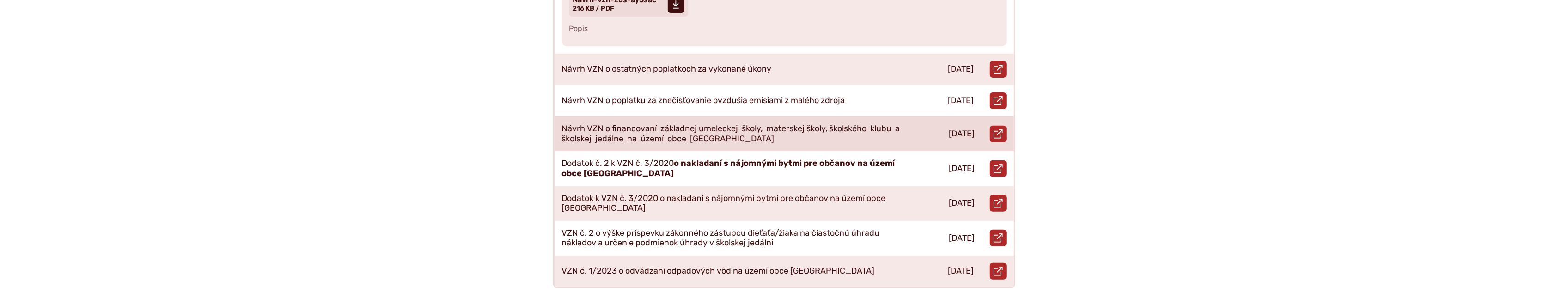
scroll to position [502, 0]
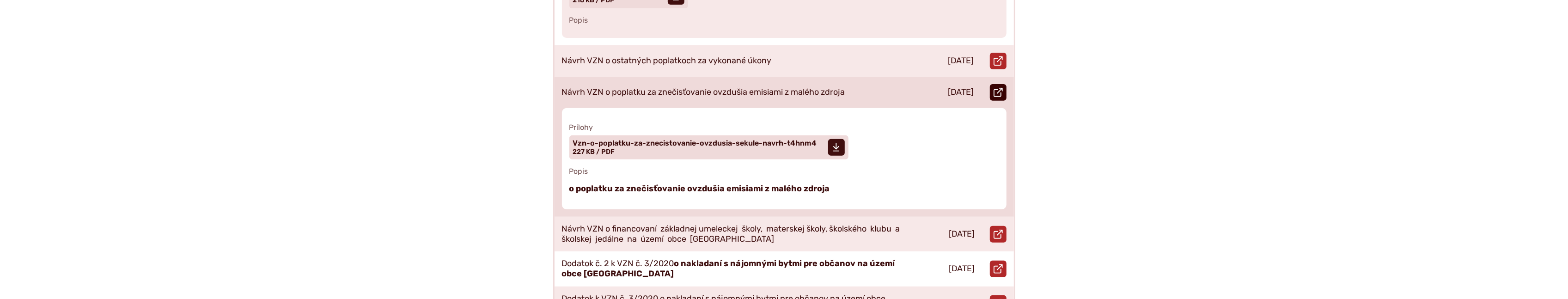
click at [995, 88] on icon at bounding box center [998, 92] width 9 height 9
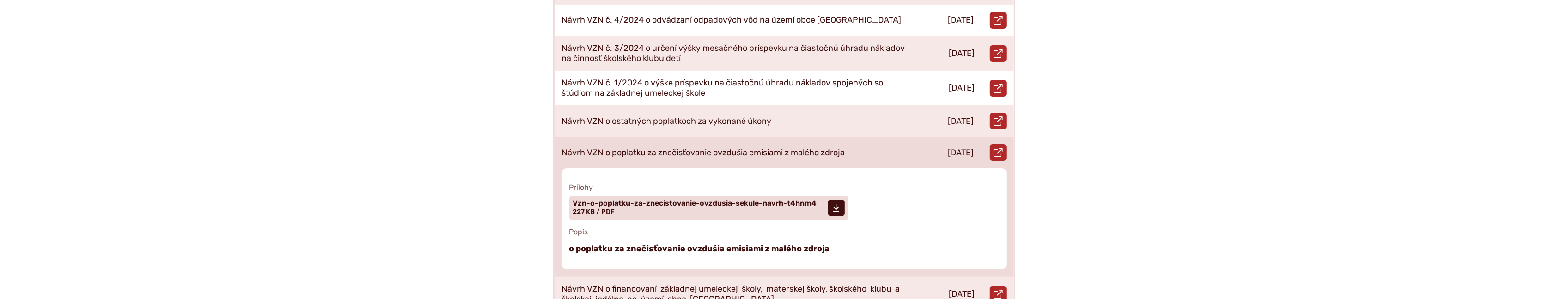
scroll to position [359, 0]
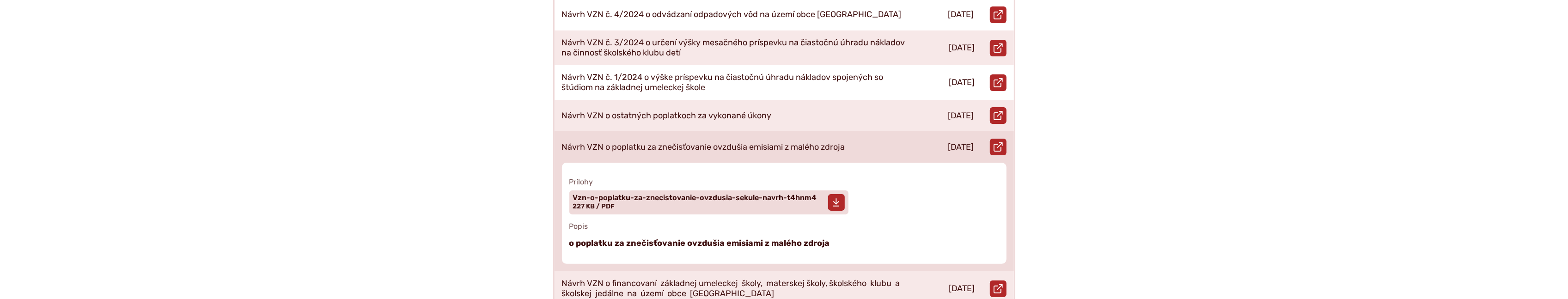
click at [837, 198] on use at bounding box center [836, 201] width 6 height 8
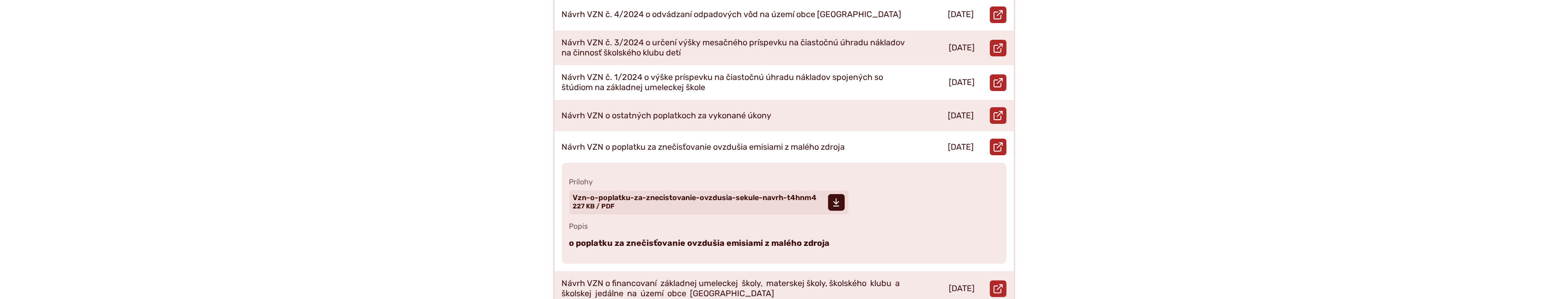
click at [1098, 175] on div "**********" at bounding box center [785, 152] width 631 height 662
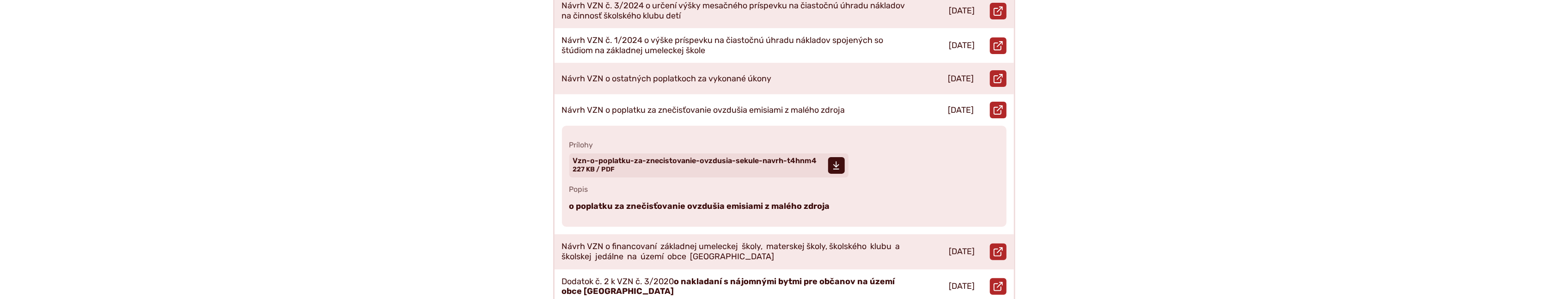
scroll to position [431, 0]
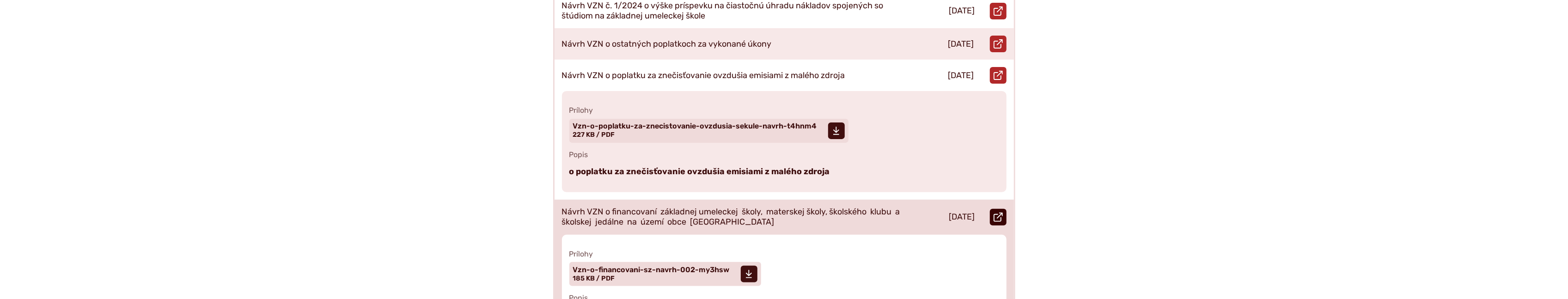
click at [999, 212] on icon at bounding box center [998, 217] width 9 height 9
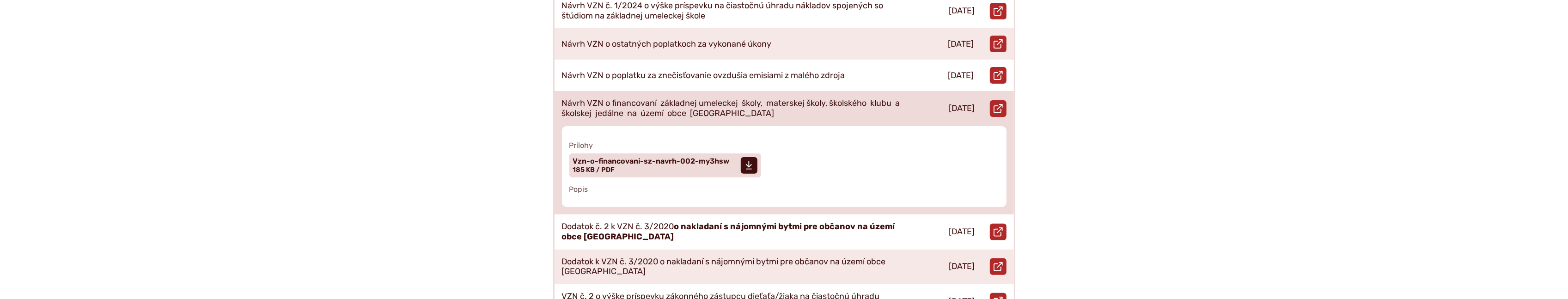
scroll to position [502, 0]
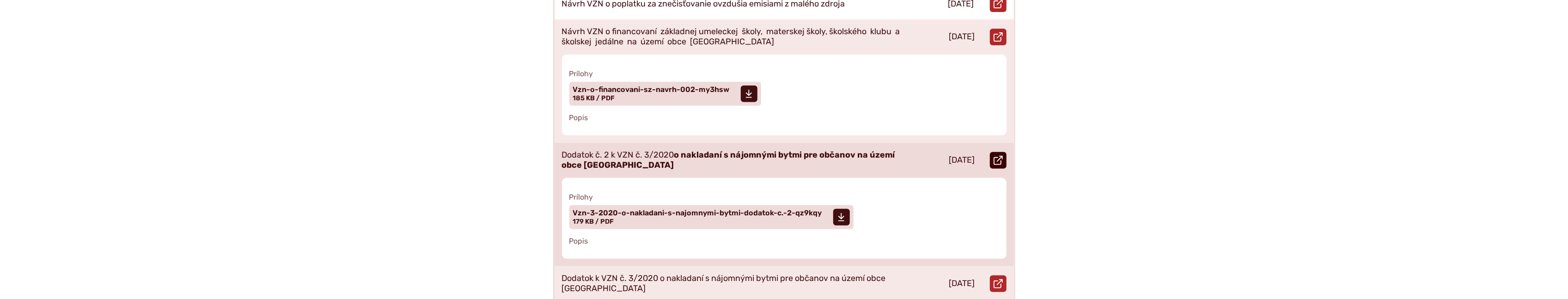
click at [1000, 156] on use at bounding box center [998, 160] width 9 height 9
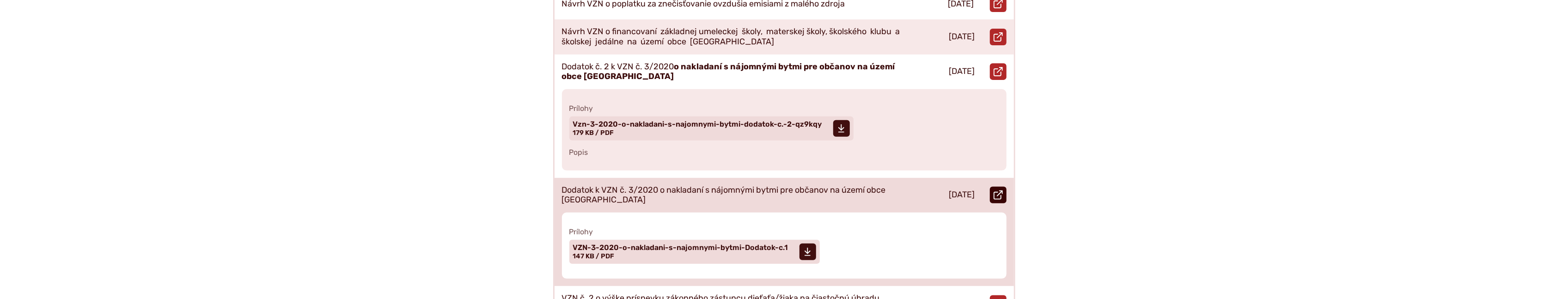
click at [1003, 191] on use at bounding box center [998, 195] width 9 height 9
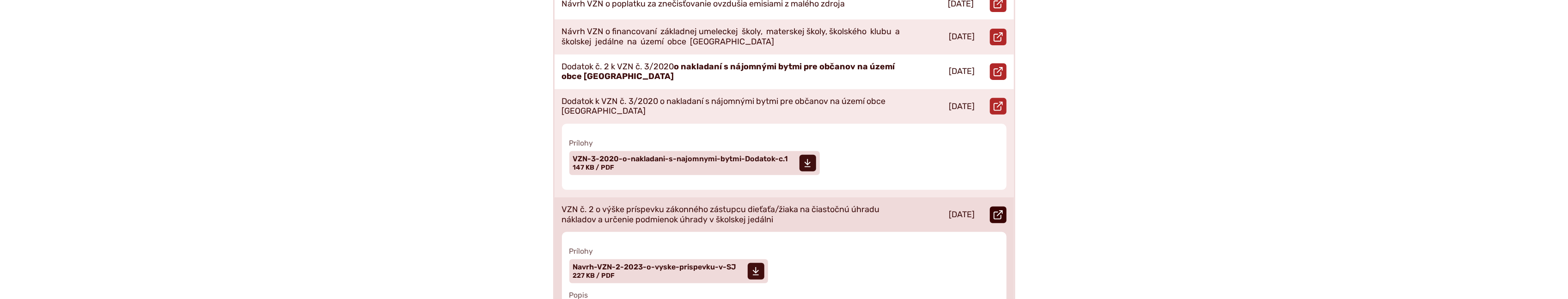
click at [1000, 210] on icon at bounding box center [998, 215] width 9 height 9
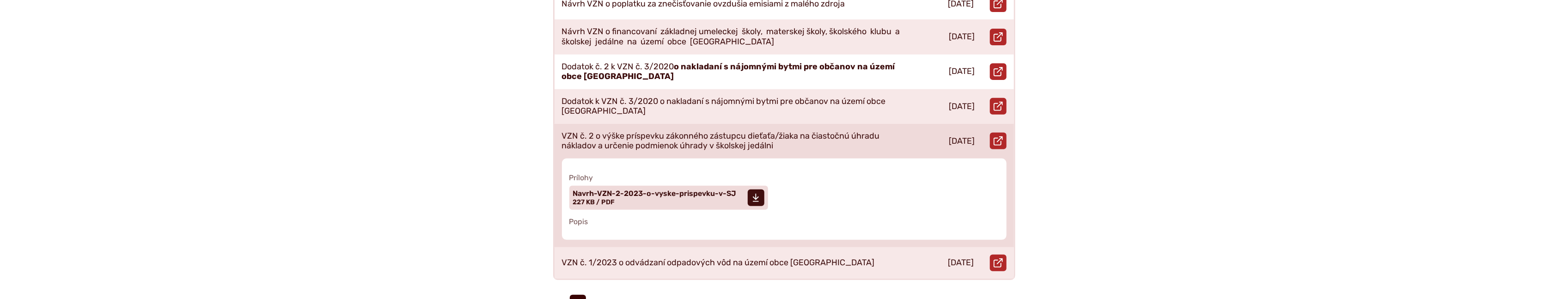
scroll to position [575, 0]
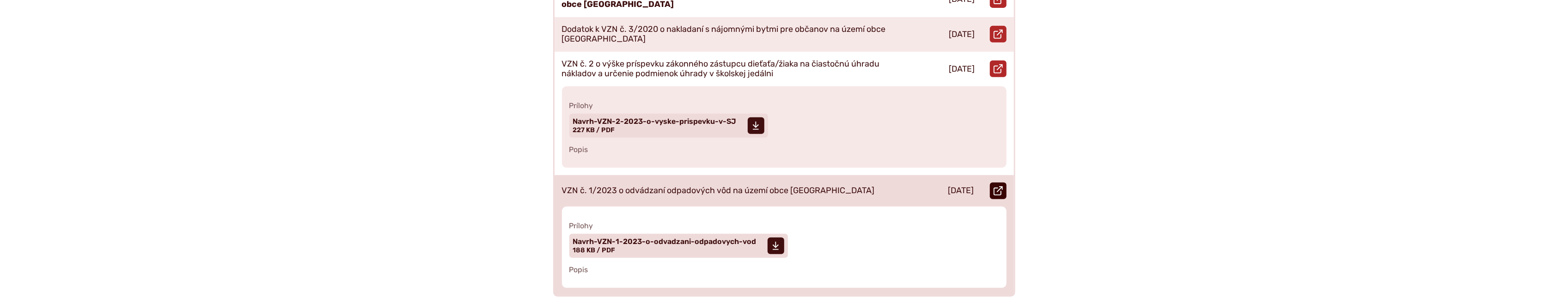
click at [1002, 186] on icon at bounding box center [998, 191] width 9 height 9
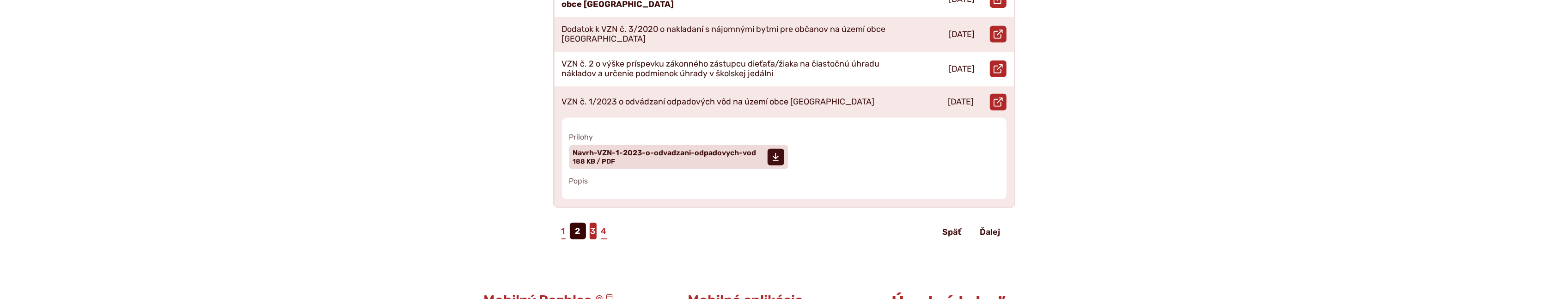
click at [593, 223] on link "3" at bounding box center [593, 231] width 7 height 17
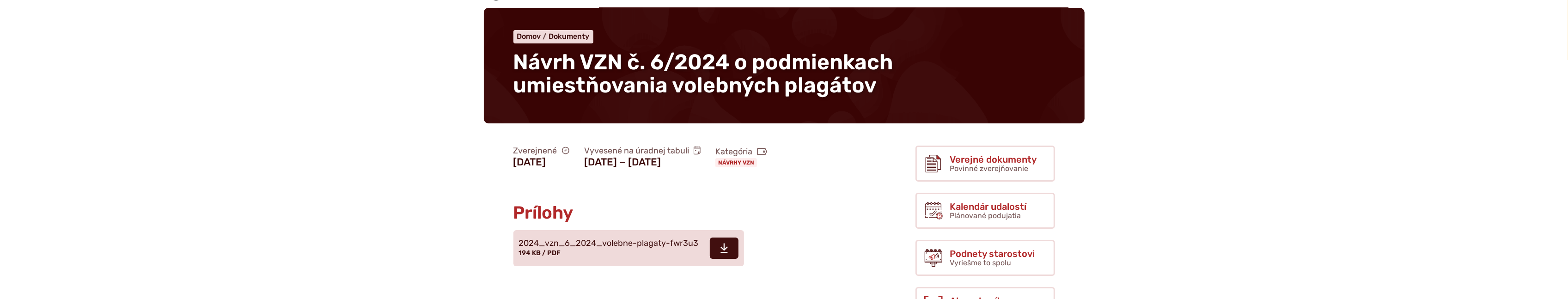
scroll to position [143, 0]
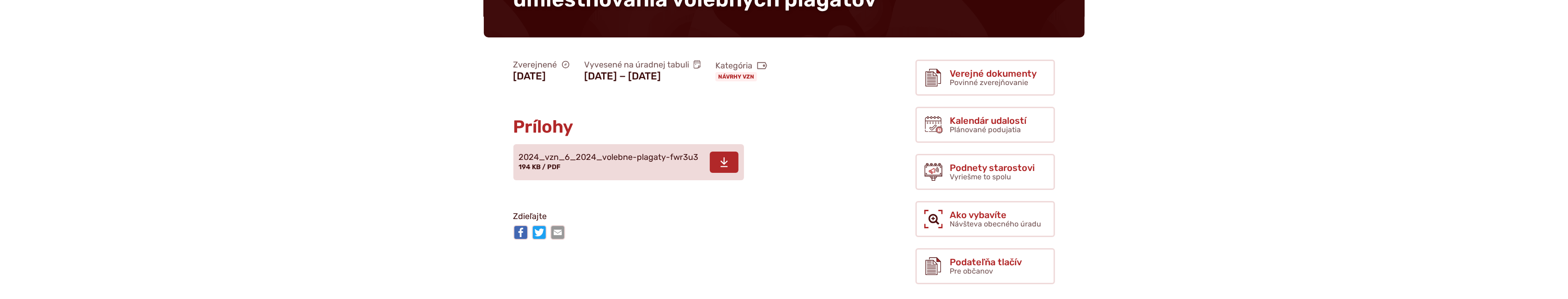
click at [726, 167] on use at bounding box center [724, 161] width 7 height 10
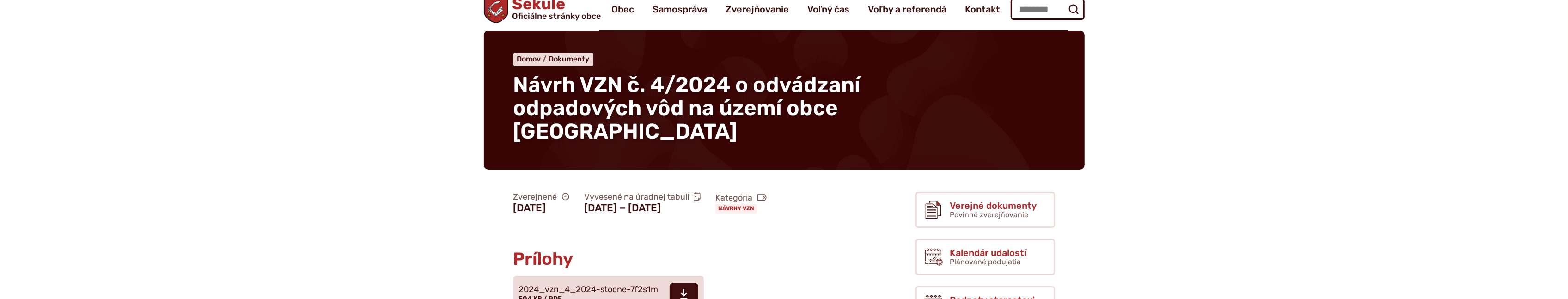
scroll to position [72, 0]
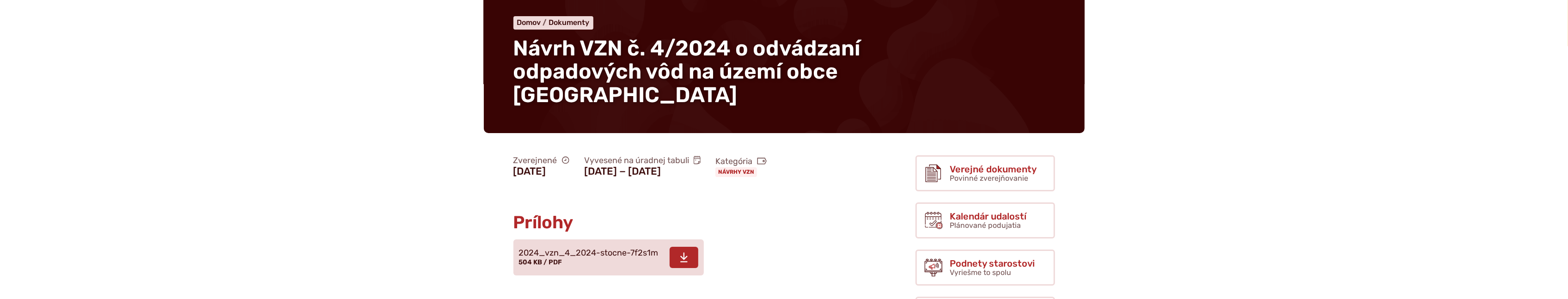
click at [693, 256] on span at bounding box center [684, 257] width 29 height 21
drag, startPoint x: 1211, startPoint y: 157, endPoint x: 1210, endPoint y: 149, distance: 8.1
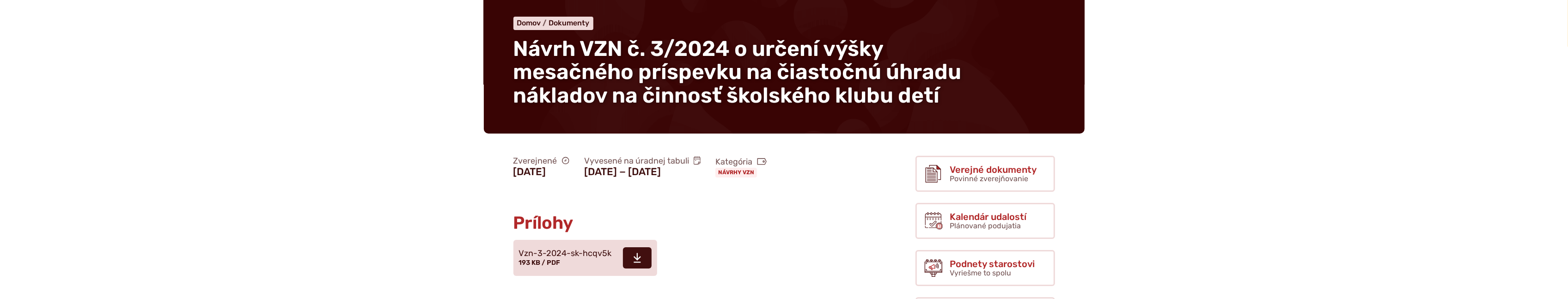
scroll to position [72, 0]
click at [631, 255] on span at bounding box center [637, 257] width 29 height 21
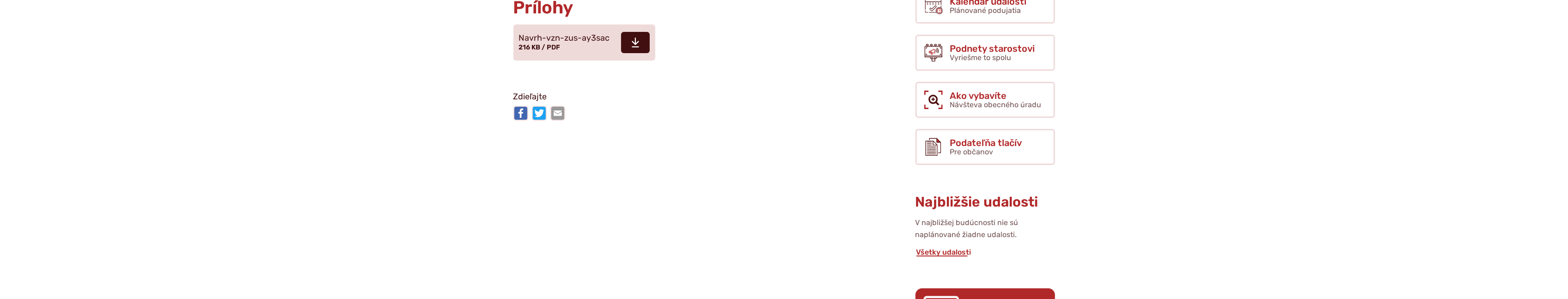
scroll to position [287, 0]
click at [642, 38] on span at bounding box center [635, 42] width 29 height 21
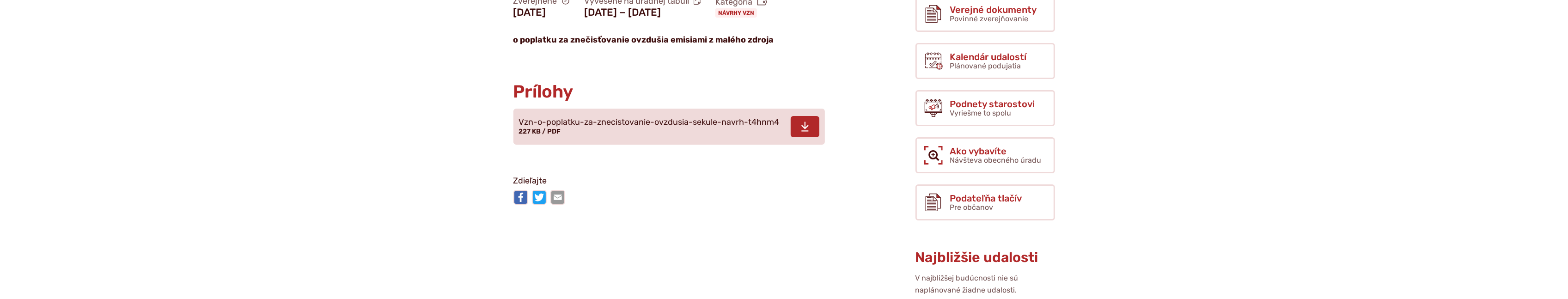
scroll to position [287, 0]
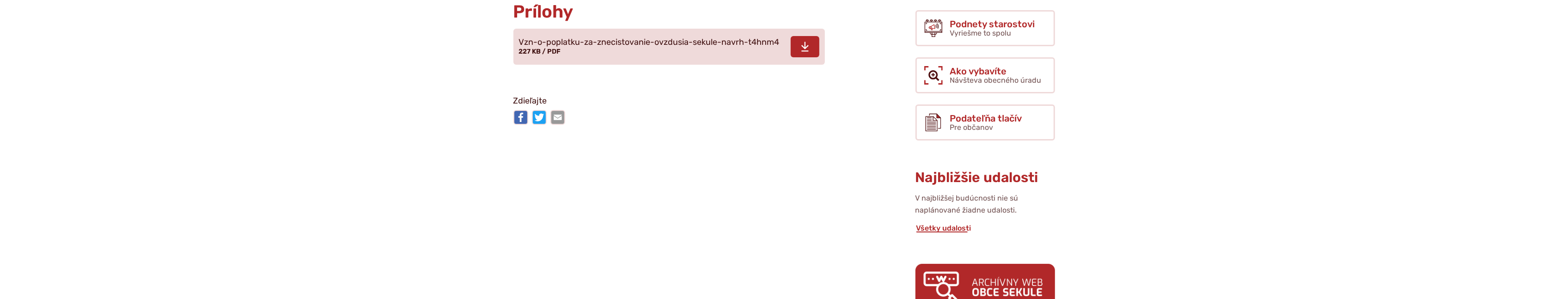
click at [801, 52] on icon at bounding box center [805, 47] width 8 height 11
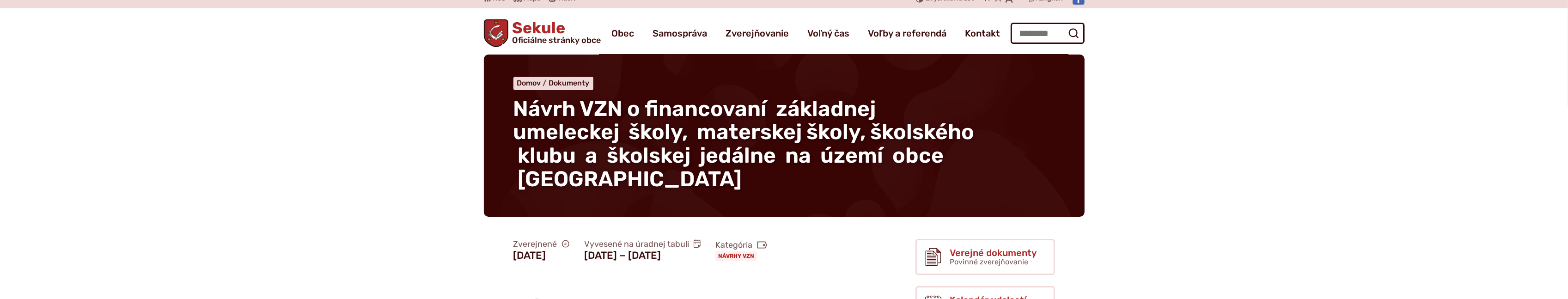
scroll to position [215, 0]
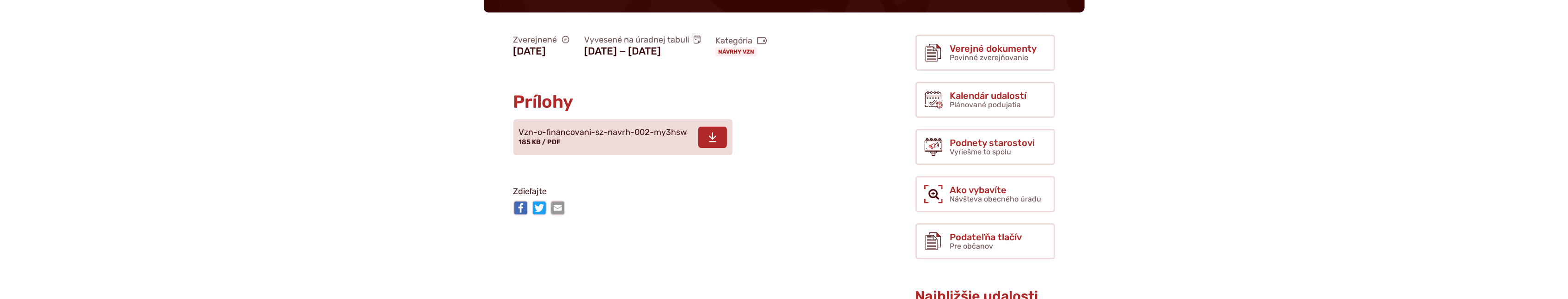
click at [723, 148] on span at bounding box center [712, 137] width 29 height 21
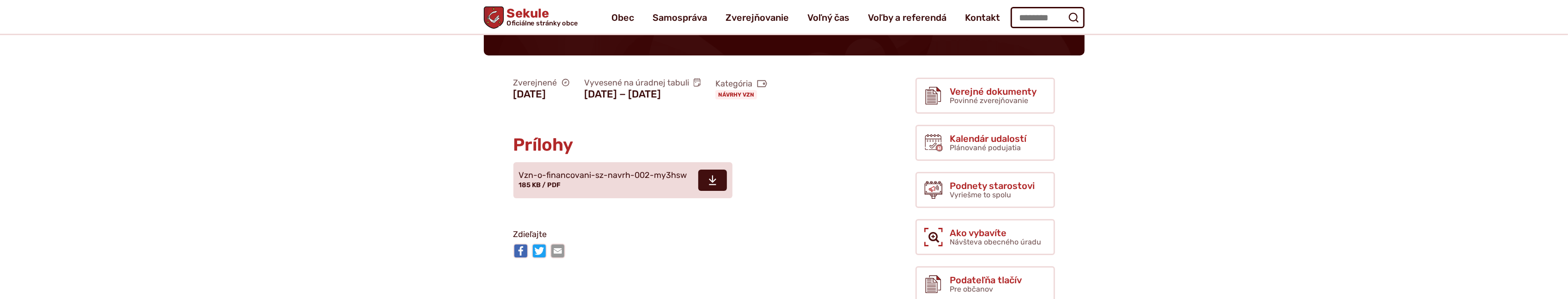
scroll to position [72, 0]
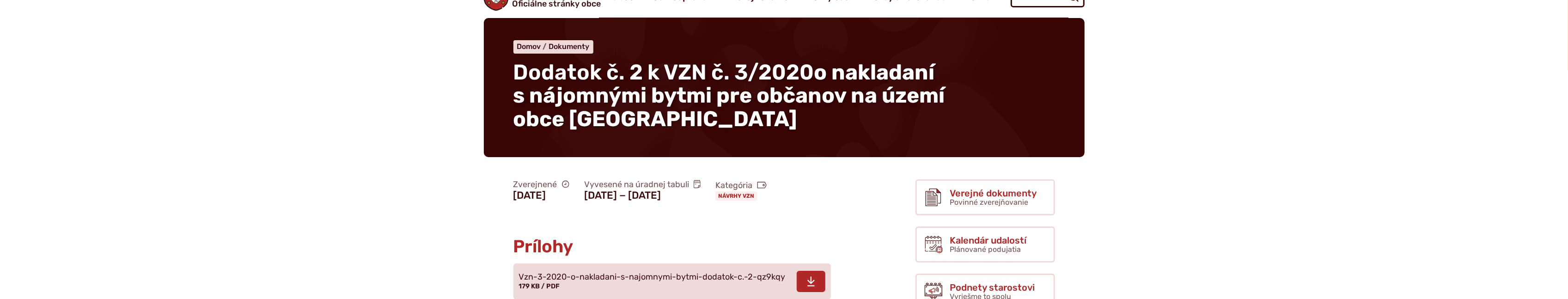
scroll to position [143, 0]
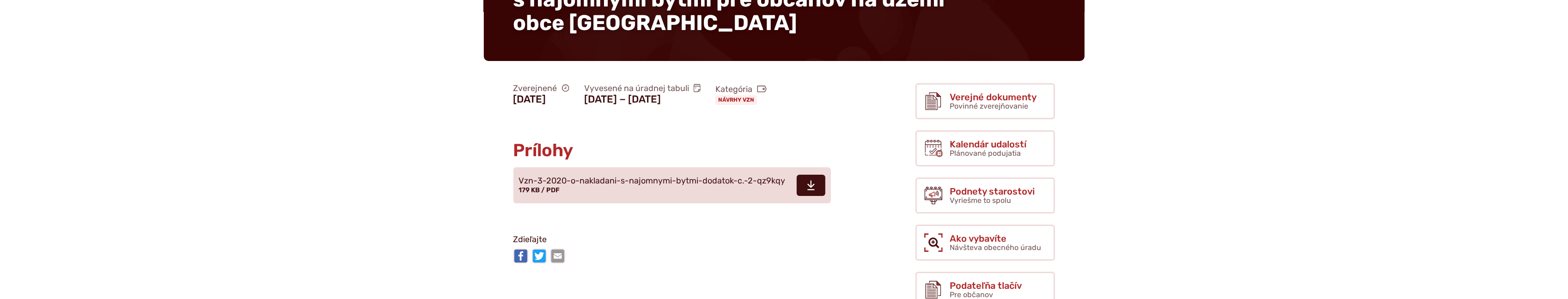
drag, startPoint x: 814, startPoint y: 181, endPoint x: 877, endPoint y: 187, distance: 63.3
click at [814, 182] on span at bounding box center [811, 185] width 29 height 21
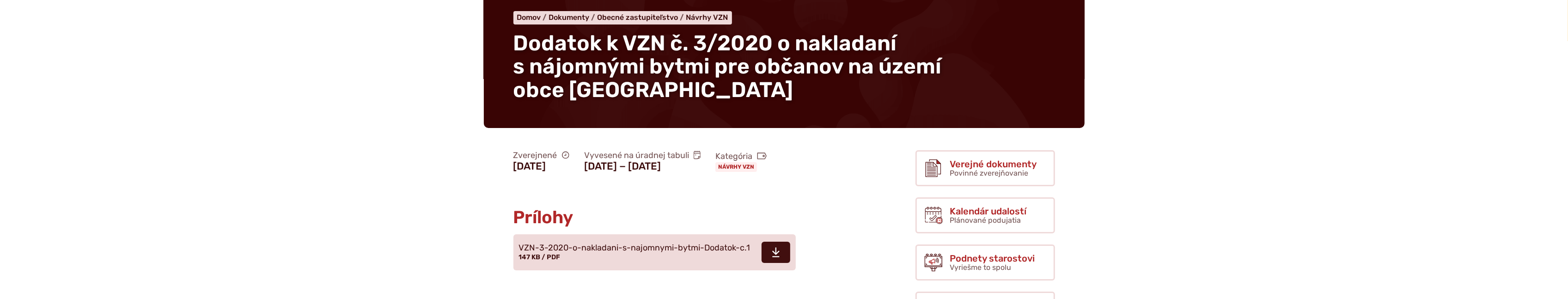
scroll to position [215, 0]
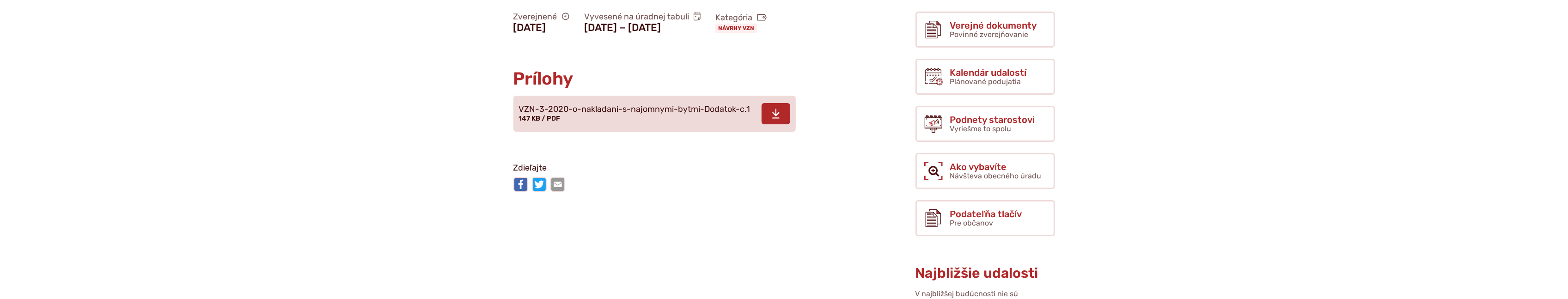
click at [771, 109] on icon at bounding box center [775, 114] width 8 height 11
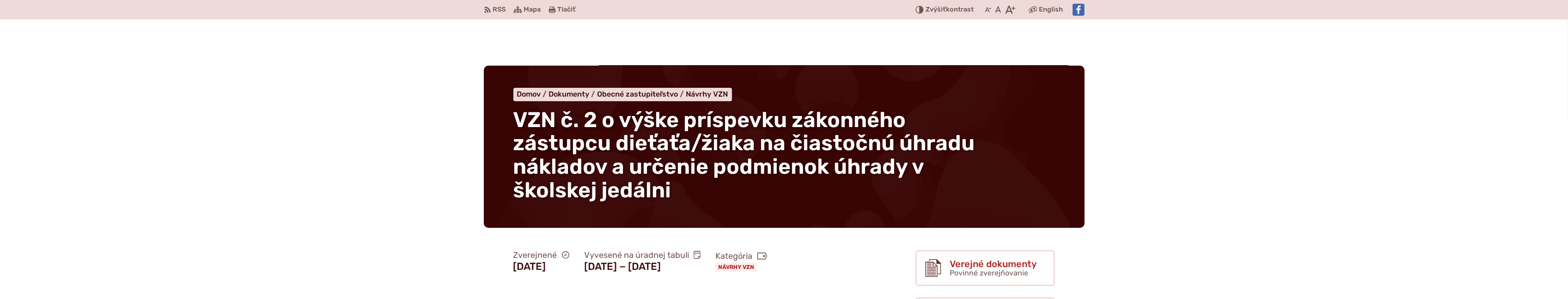
scroll to position [215, 0]
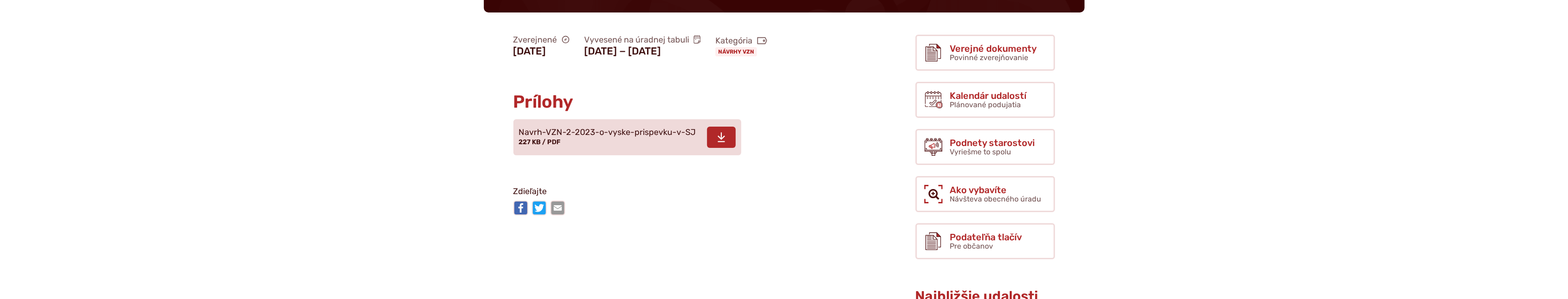
click at [730, 140] on span at bounding box center [721, 137] width 29 height 21
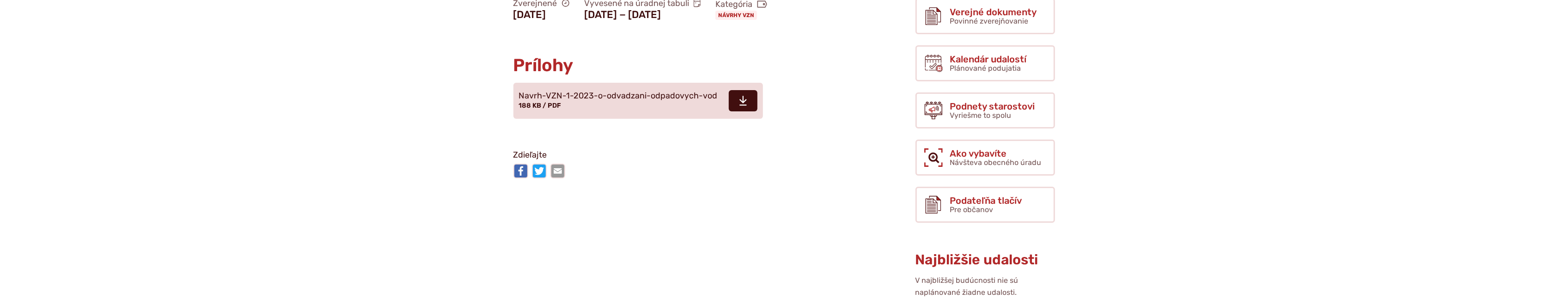
scroll to position [215, 0]
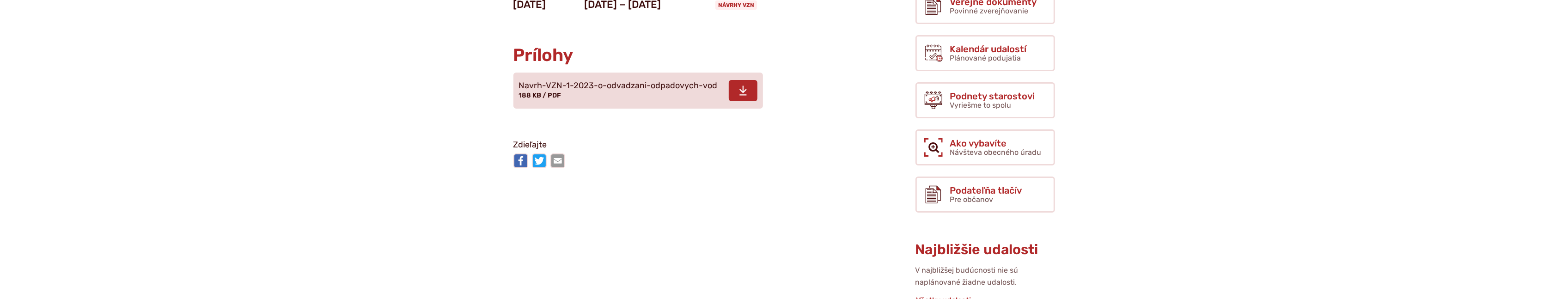
click at [742, 88] on icon at bounding box center [743, 90] width 8 height 11
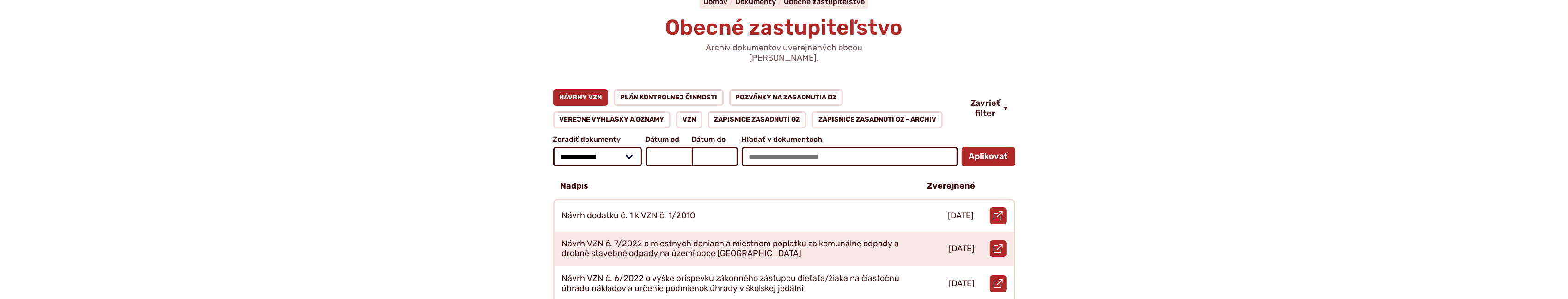
scroll to position [215, 0]
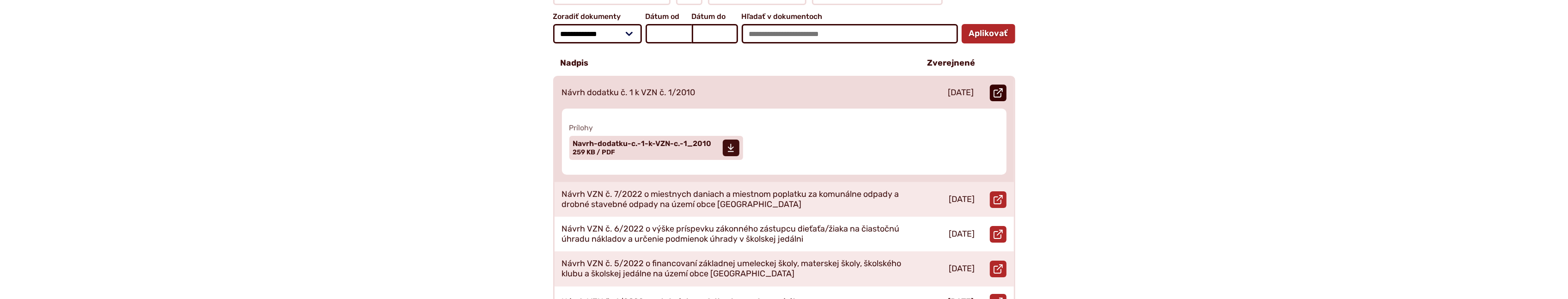
click at [1000, 89] on icon at bounding box center [998, 93] width 9 height 9
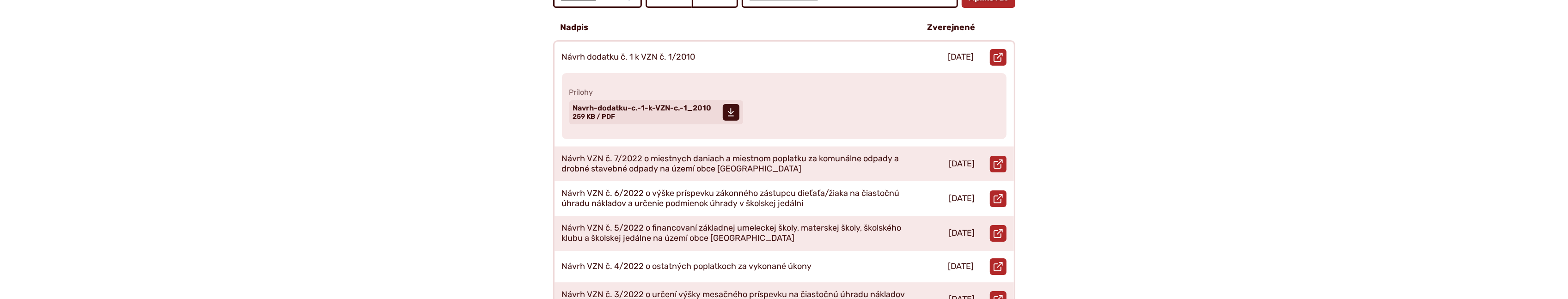
scroll to position [287, 0]
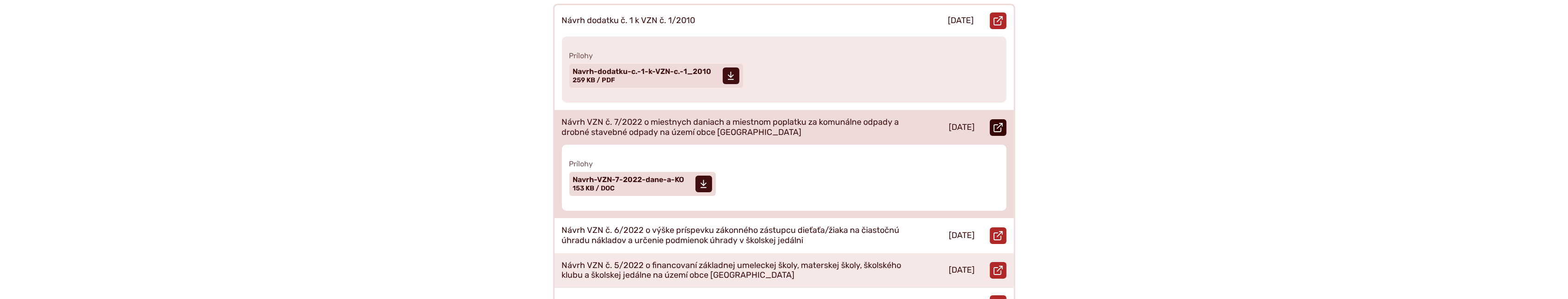
click at [999, 123] on use at bounding box center [998, 127] width 9 height 9
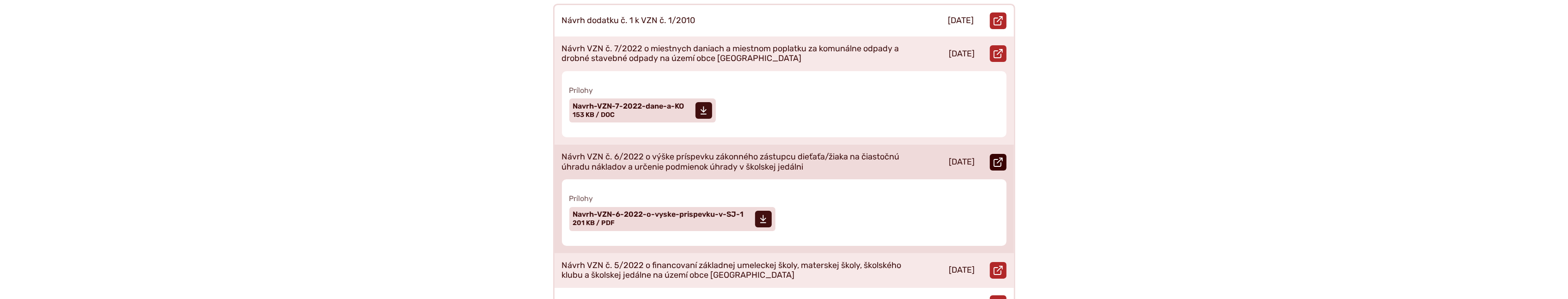
click at [996, 158] on icon at bounding box center [998, 162] width 9 height 9
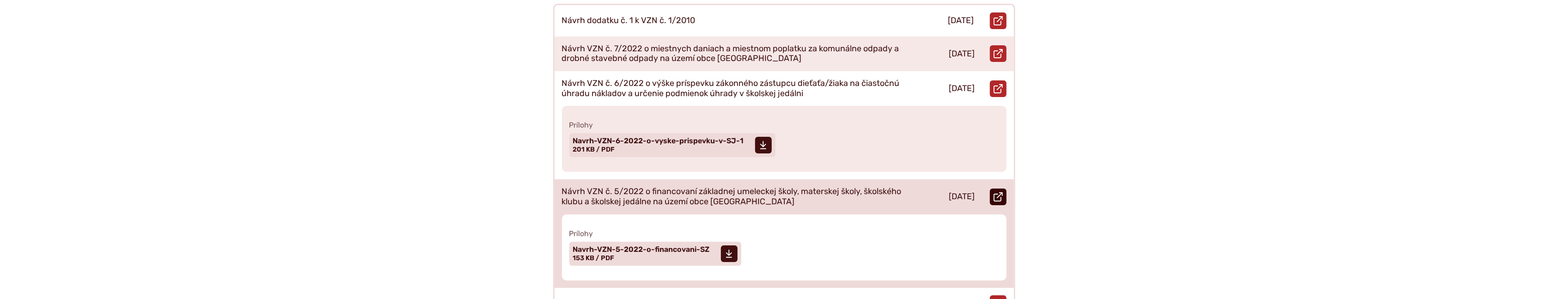
click at [995, 192] on icon at bounding box center [998, 197] width 9 height 9
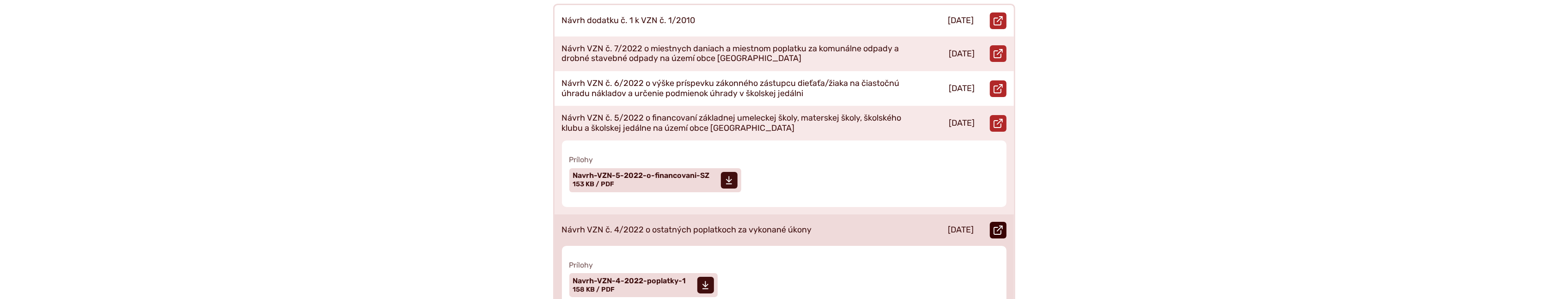
click at [997, 226] on icon at bounding box center [998, 230] width 9 height 9
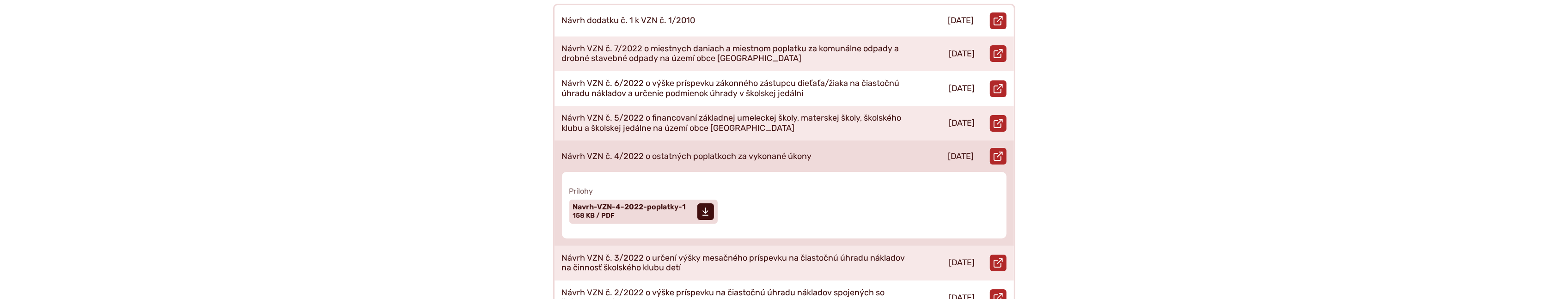
scroll to position [359, 0]
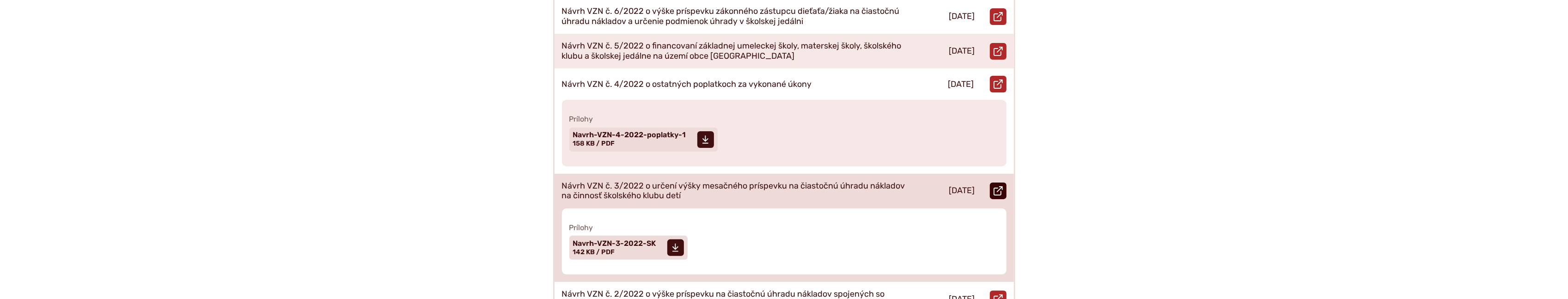
click at [999, 186] on icon at bounding box center [998, 191] width 9 height 9
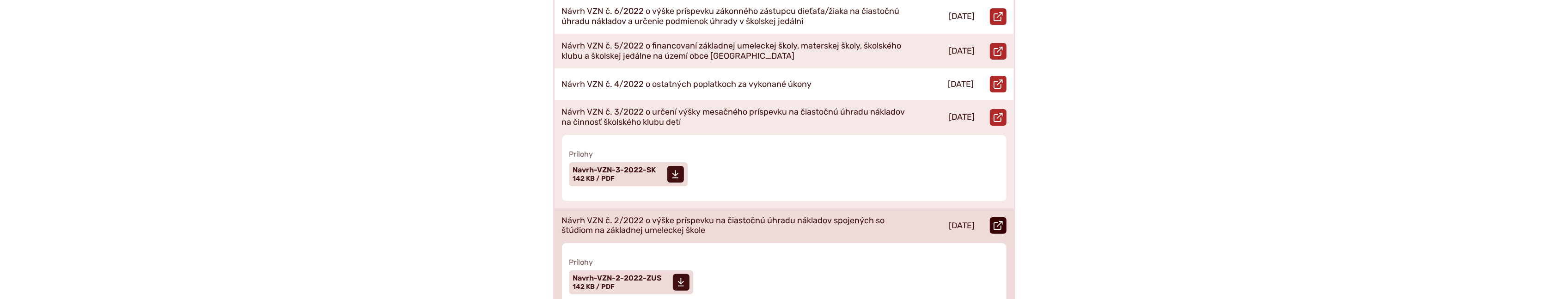
click at [1003, 217] on link "Otvoriť document Návrh VZN č. 2/2022 o výške príspevku na čiastočnú úhradu nákl…" at bounding box center [998, 225] width 17 height 17
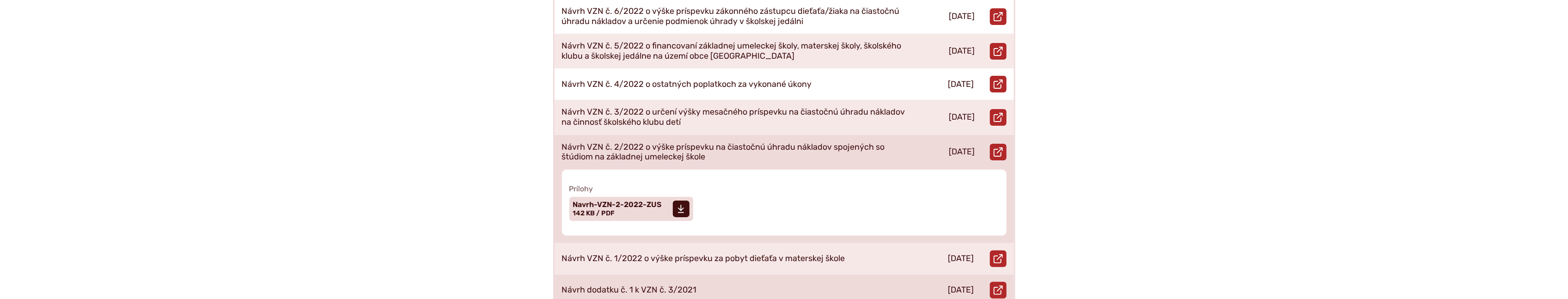
scroll to position [431, 0]
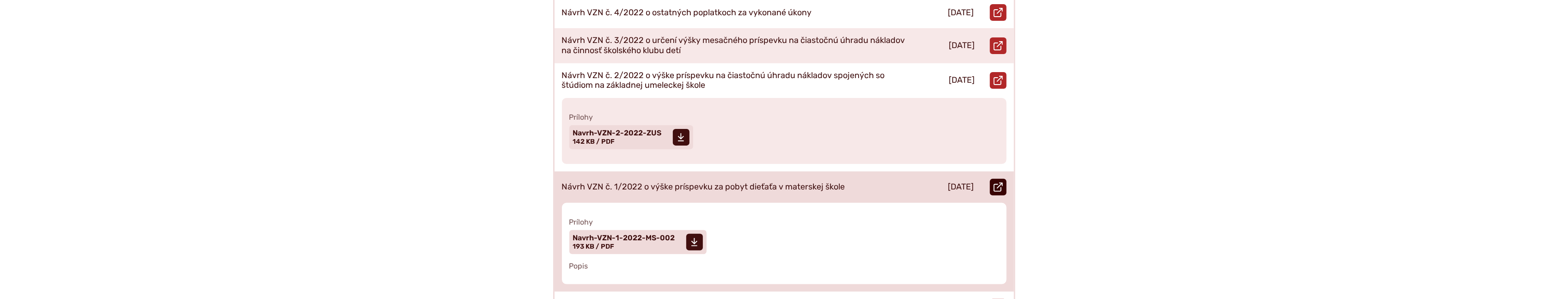
click at [998, 183] on icon at bounding box center [998, 187] width 9 height 9
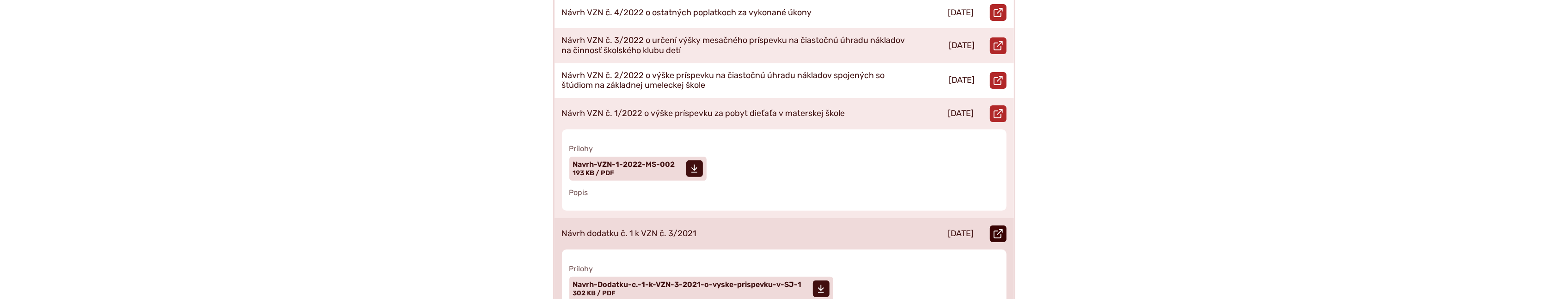
click at [1001, 229] on icon at bounding box center [998, 234] width 9 height 9
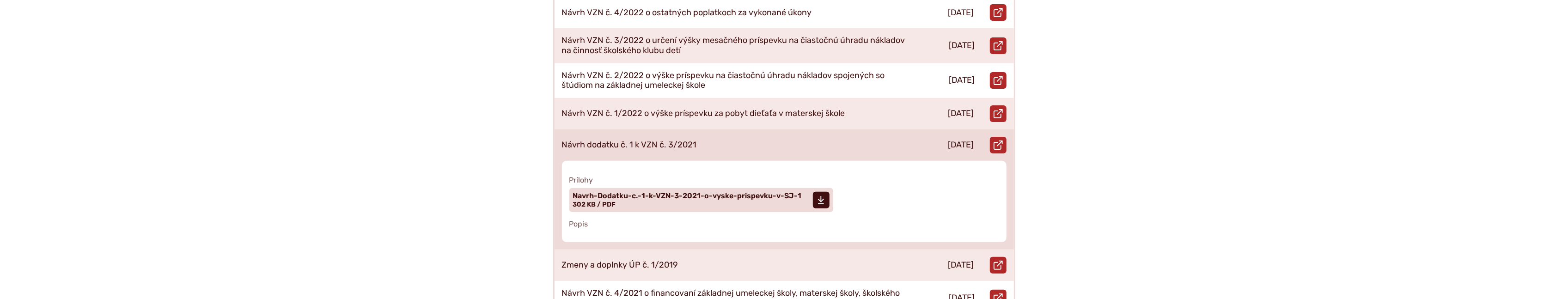
scroll to position [502, 0]
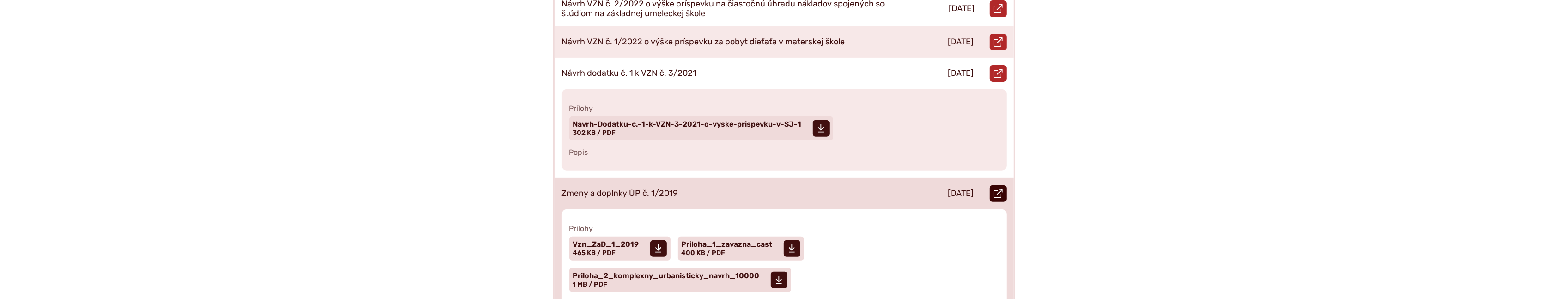
click at [1001, 189] on icon at bounding box center [998, 193] width 9 height 9
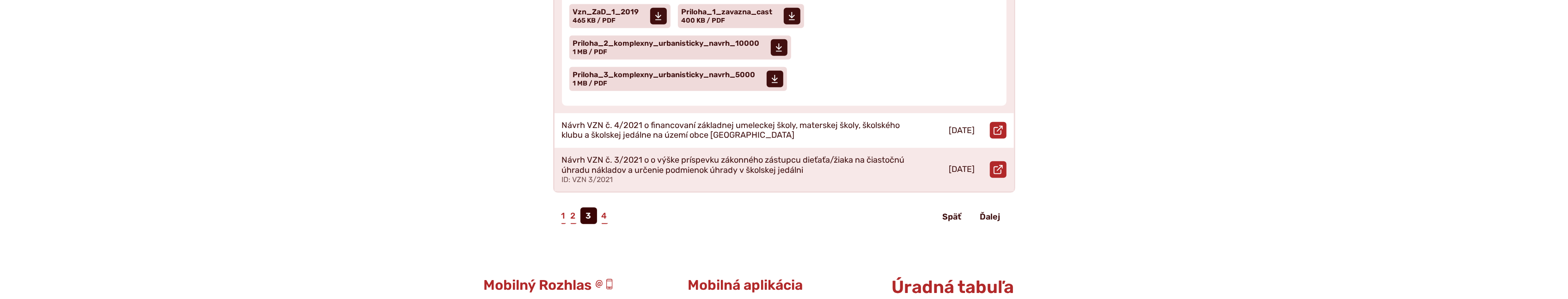
scroll to position [646, 0]
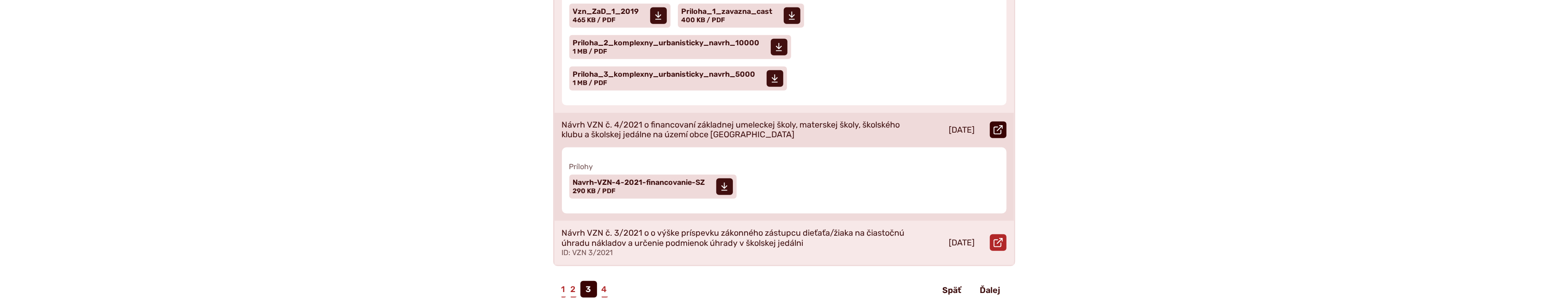
click at [1001, 125] on use at bounding box center [998, 130] width 9 height 9
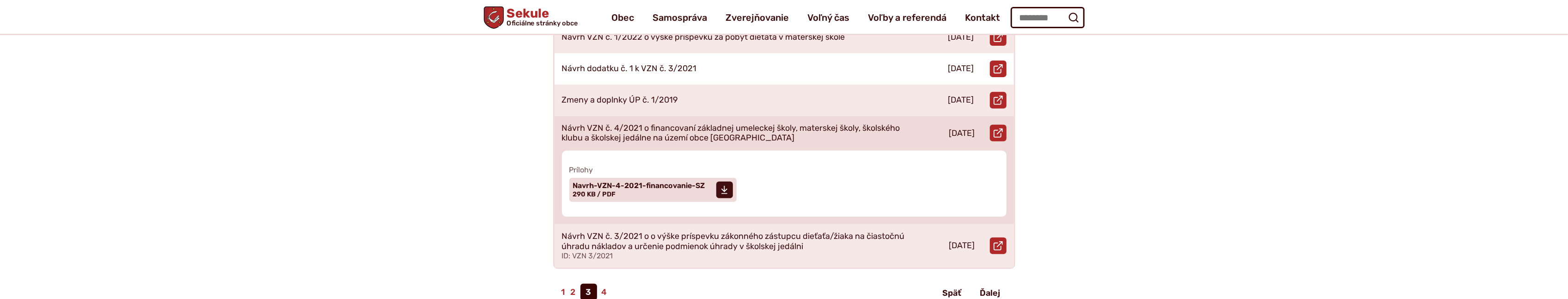
scroll to position [502, 0]
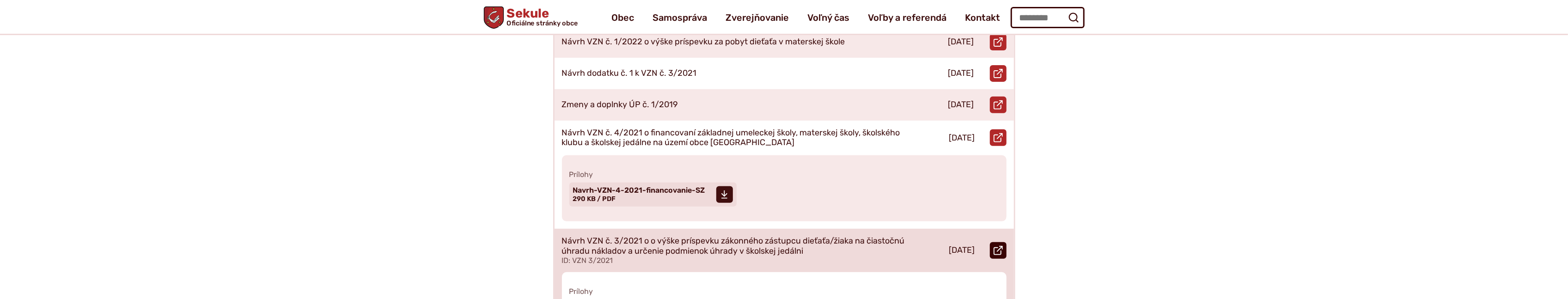
click at [1000, 245] on icon at bounding box center [998, 250] width 9 height 9
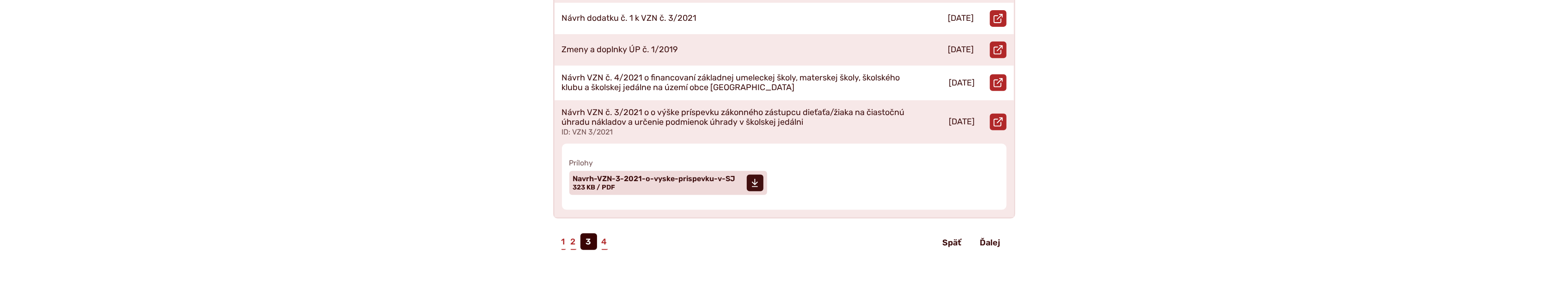
scroll to position [575, 0]
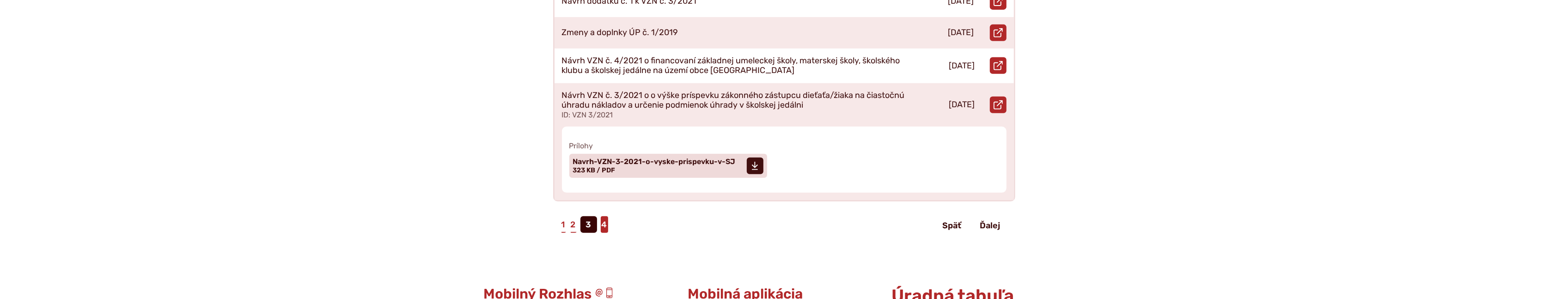
click at [604, 216] on link "4" at bounding box center [605, 224] width 7 height 17
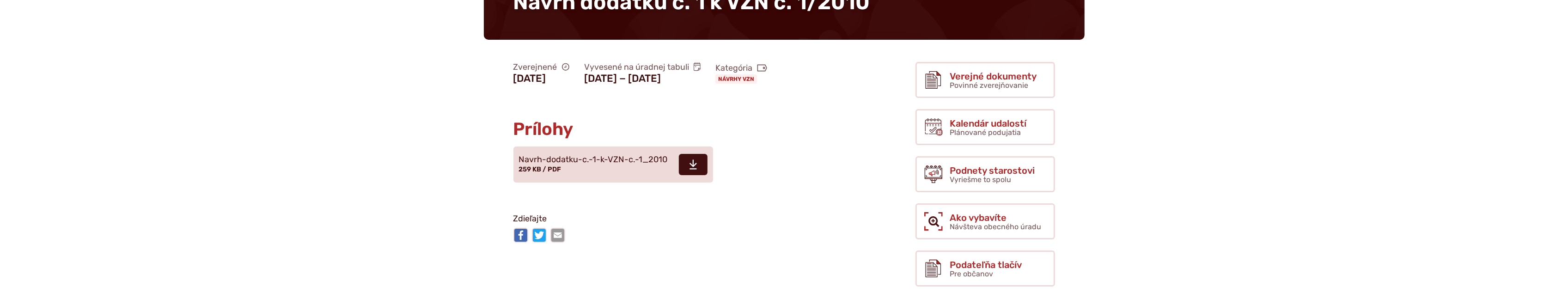
scroll to position [143, 0]
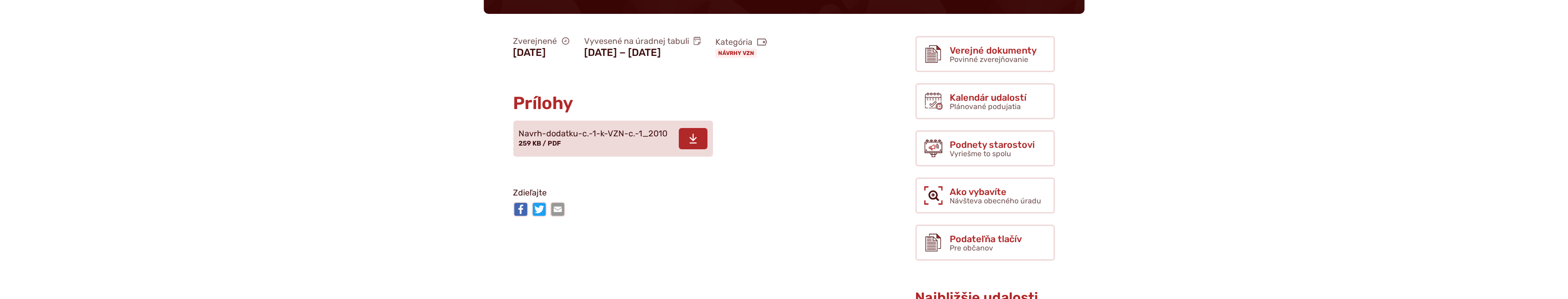
click at [690, 144] on icon at bounding box center [693, 139] width 8 height 11
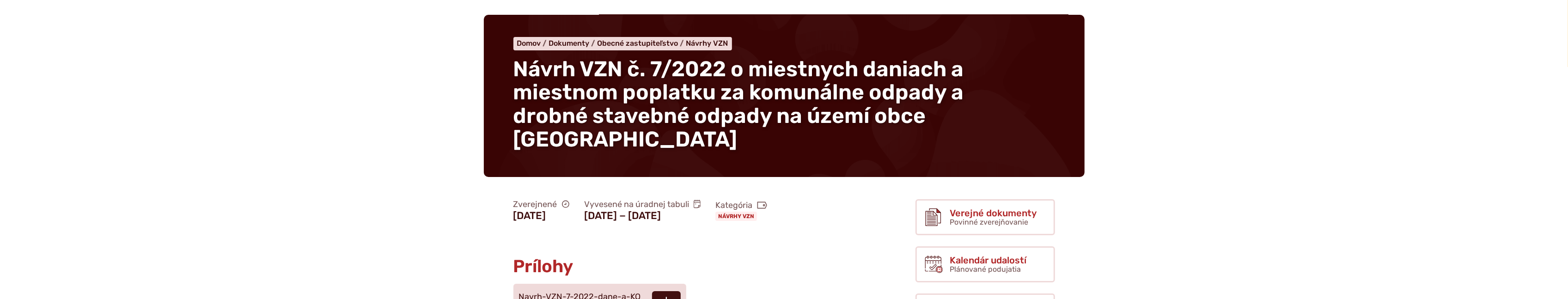
scroll to position [143, 0]
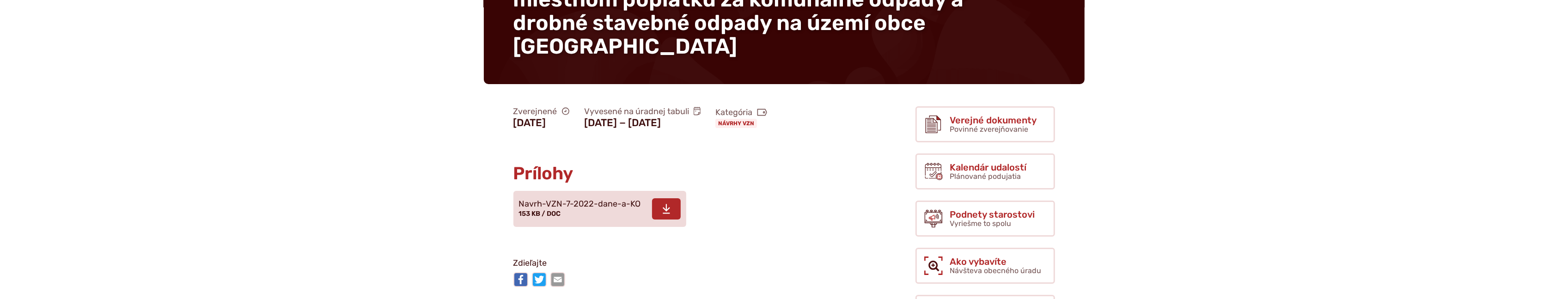
click at [648, 226] on link "Stiahnuť súbor Navrh-VZN-7-2022-dane-a-KO 153 KB / DOC" at bounding box center [599, 209] width 173 height 36
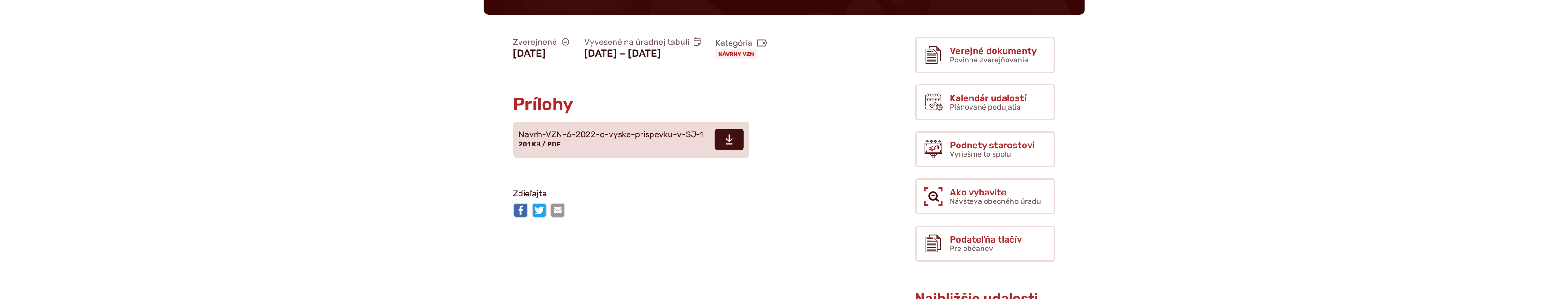
scroll to position [215, 0]
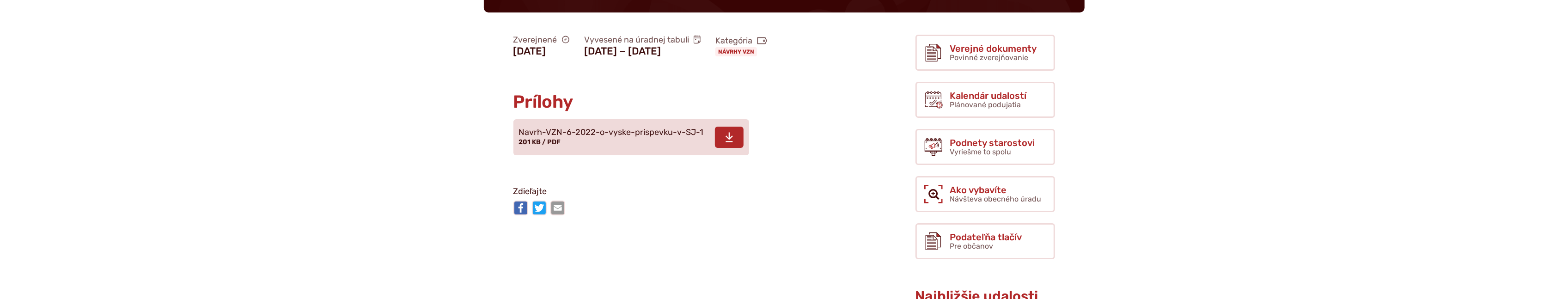
click at [726, 141] on use at bounding box center [729, 137] width 7 height 10
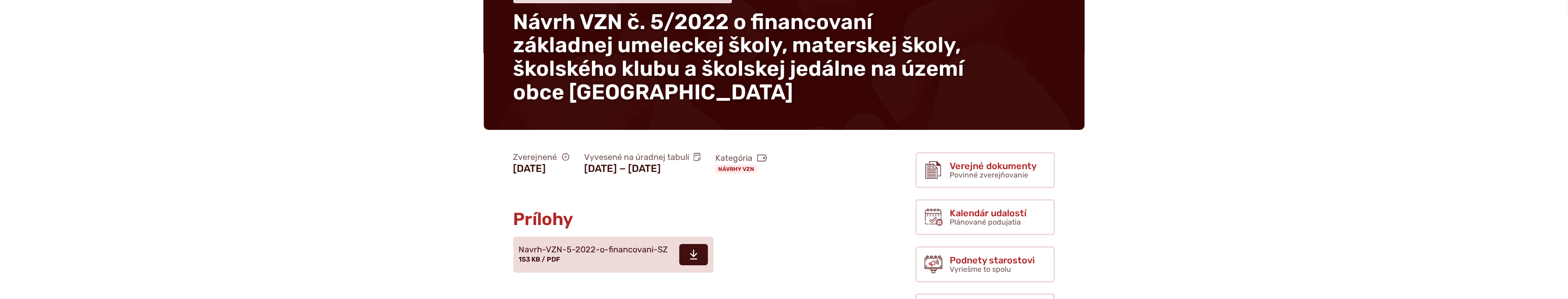
scroll to position [143, 0]
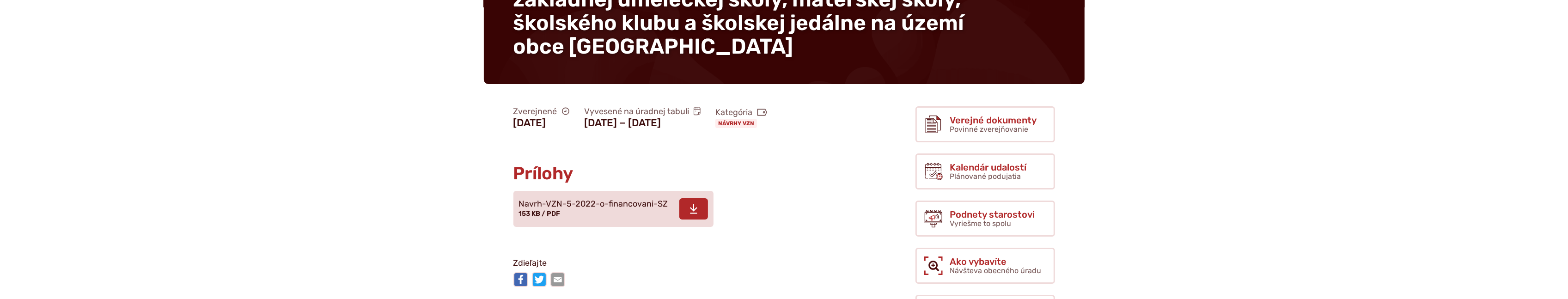
click at [700, 219] on span at bounding box center [694, 209] width 29 height 21
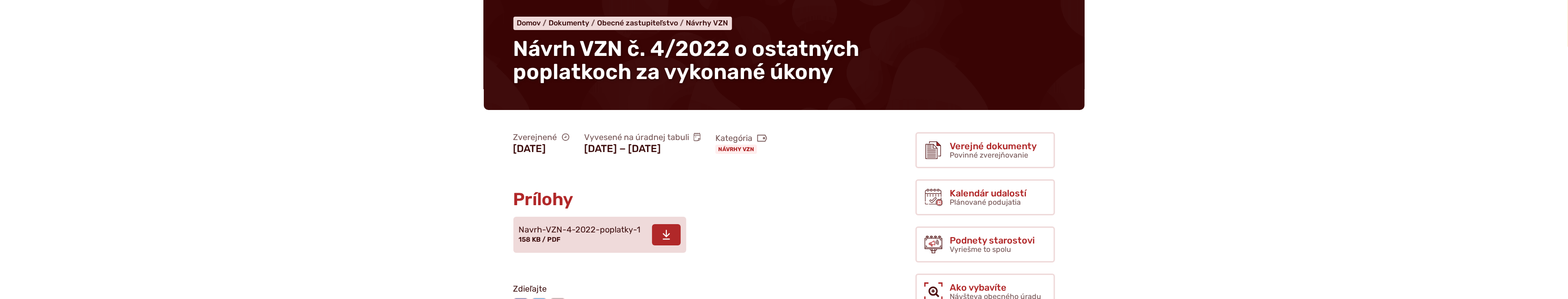
scroll to position [72, 0]
click at [656, 244] on span at bounding box center [667, 235] width 29 height 21
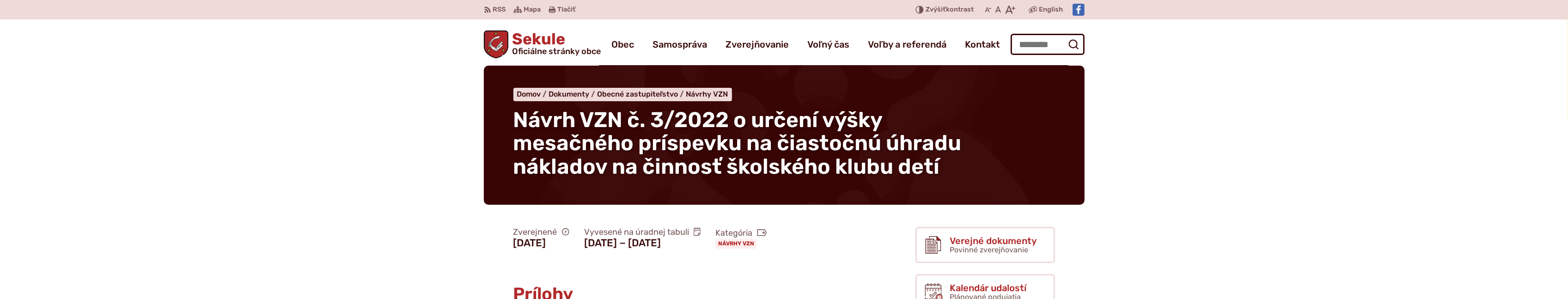
scroll to position [72, 0]
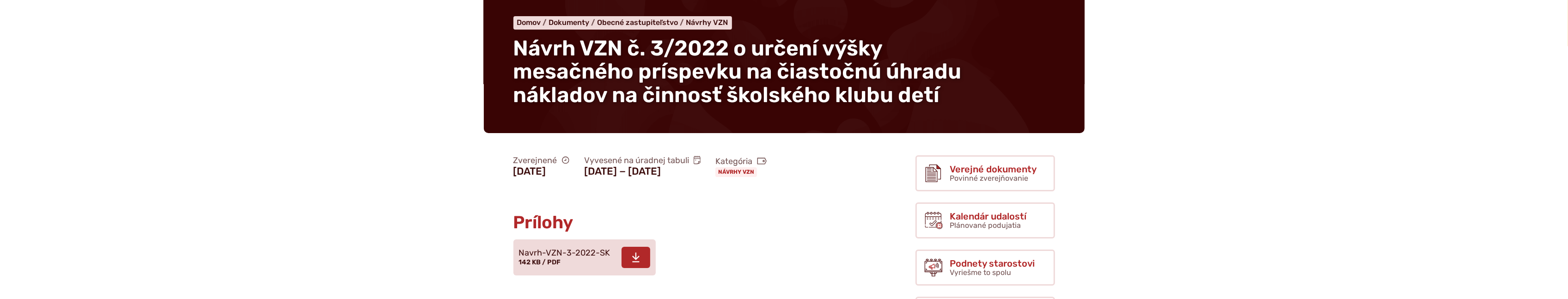
click at [635, 262] on icon at bounding box center [635, 257] width 8 height 11
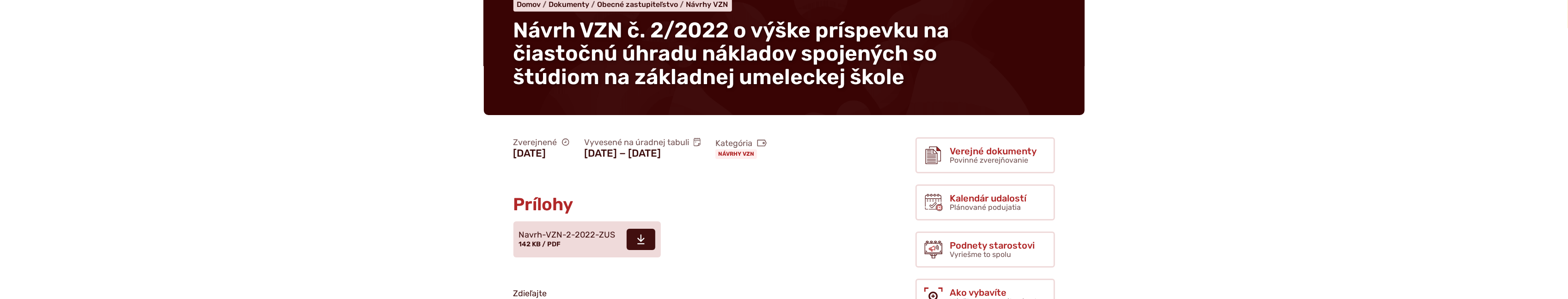
scroll to position [215, 0]
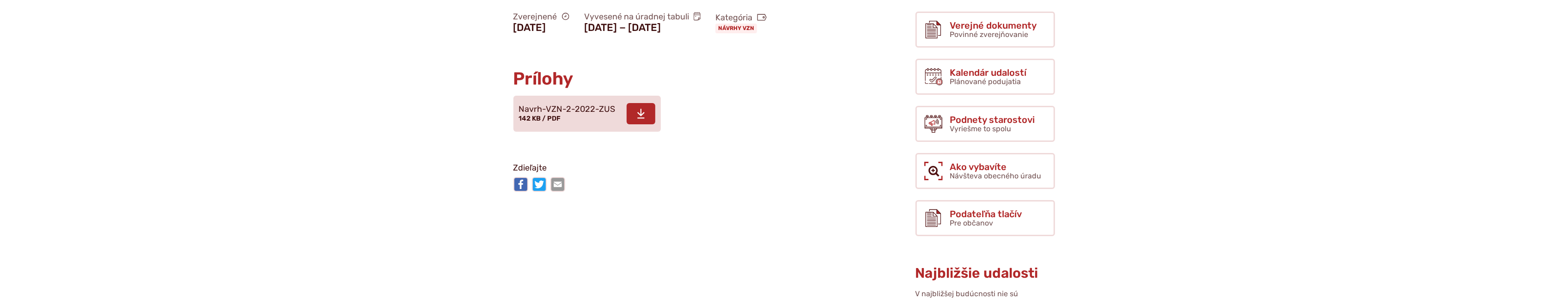
click at [650, 124] on span at bounding box center [641, 114] width 29 height 21
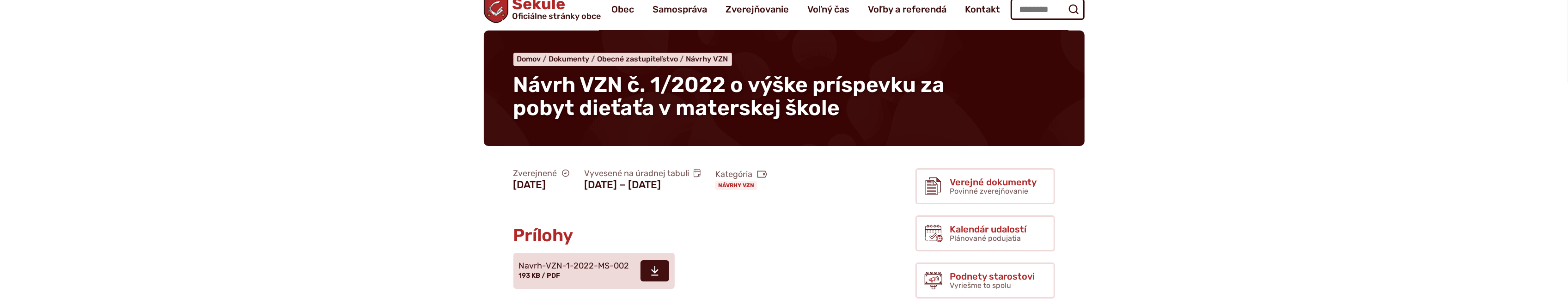
scroll to position [72, 0]
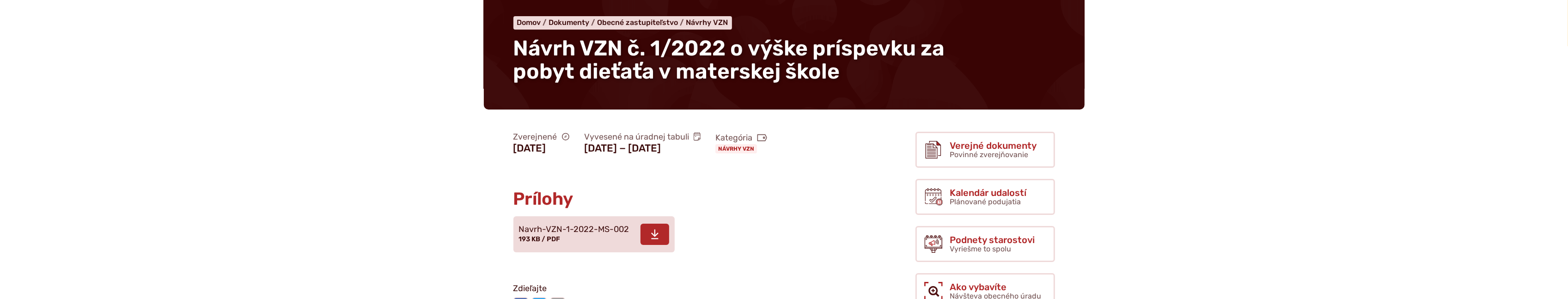
click at [661, 244] on span at bounding box center [655, 235] width 29 height 21
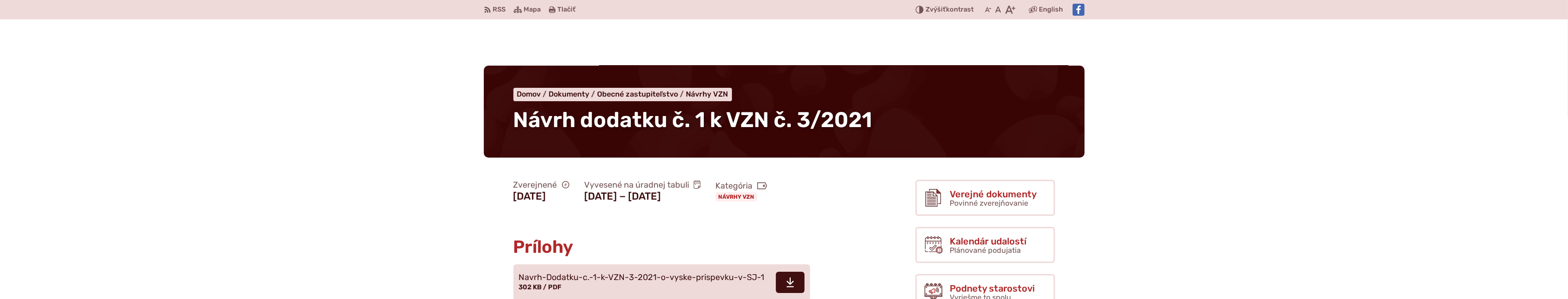
scroll to position [72, 0]
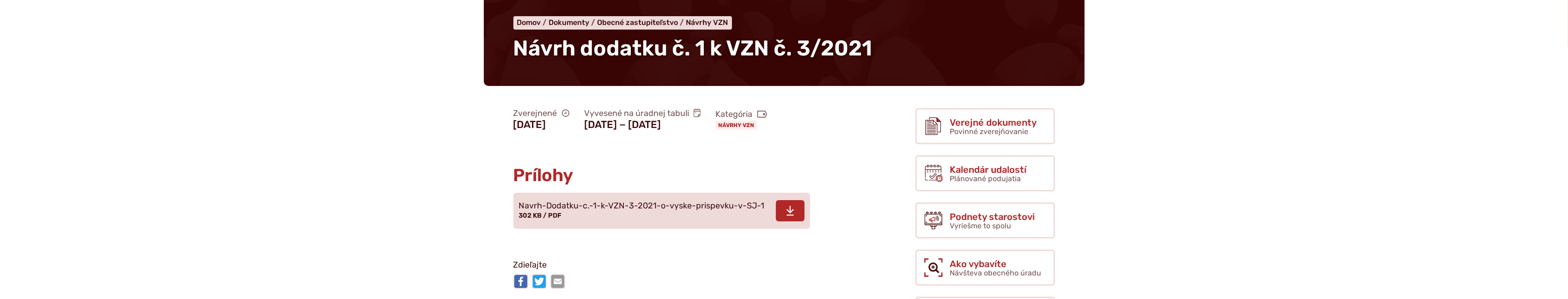
click at [787, 212] on use at bounding box center [790, 210] width 7 height 10
drag, startPoint x: 341, startPoint y: 30, endPoint x: 256, endPoint y: 33, distance: 85.1
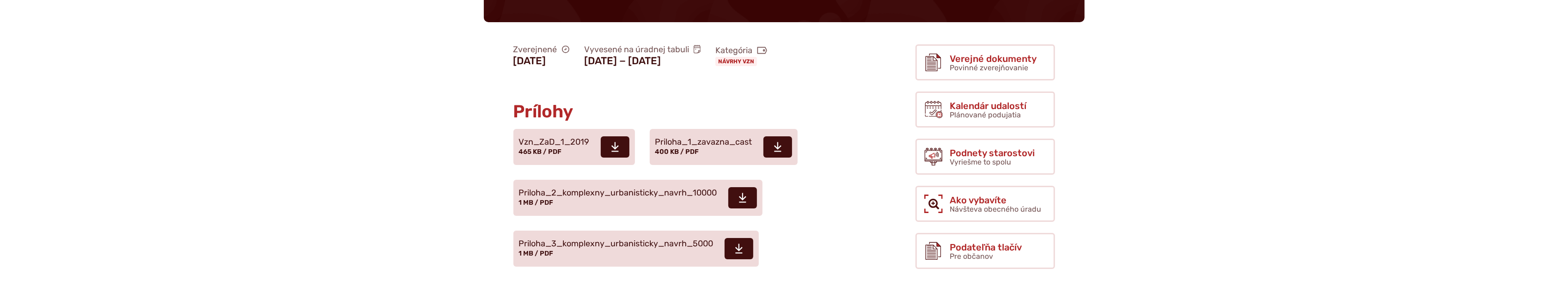
scroll to position [143, 0]
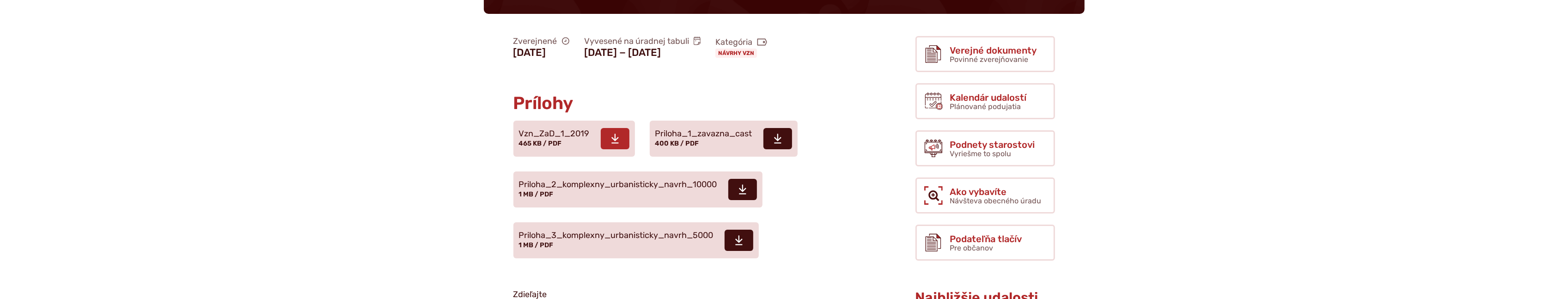
click at [620, 138] on span at bounding box center [616, 139] width 29 height 21
click at [783, 136] on span at bounding box center [778, 139] width 29 height 21
click at [737, 192] on span at bounding box center [743, 190] width 29 height 21
click at [740, 244] on use at bounding box center [739, 240] width 7 height 10
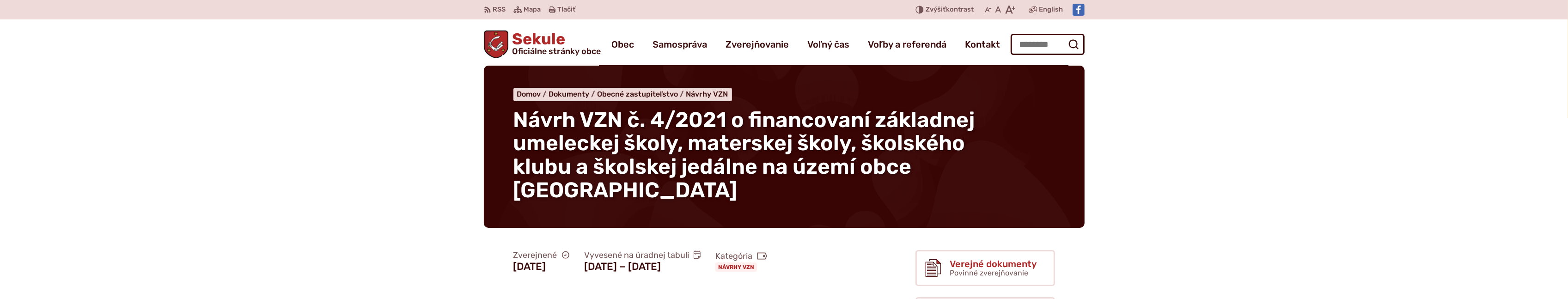
scroll to position [143, 0]
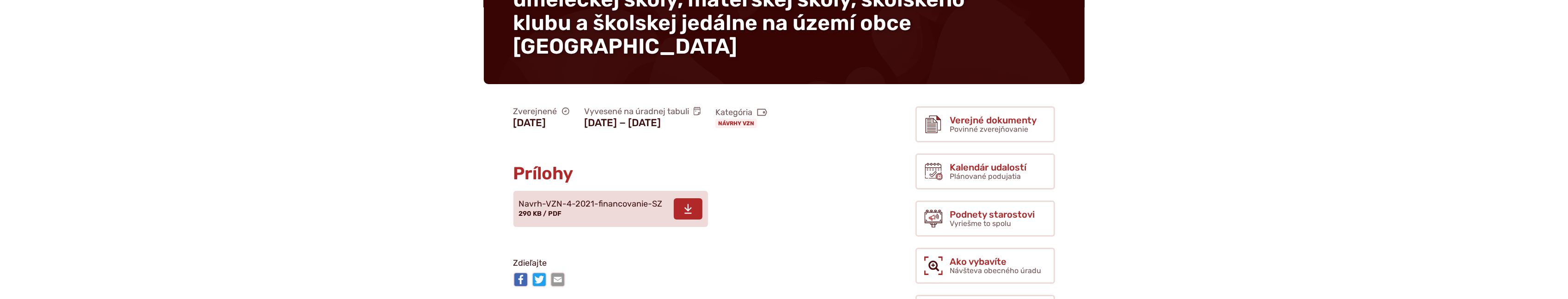
click at [686, 214] on icon at bounding box center [687, 209] width 8 height 11
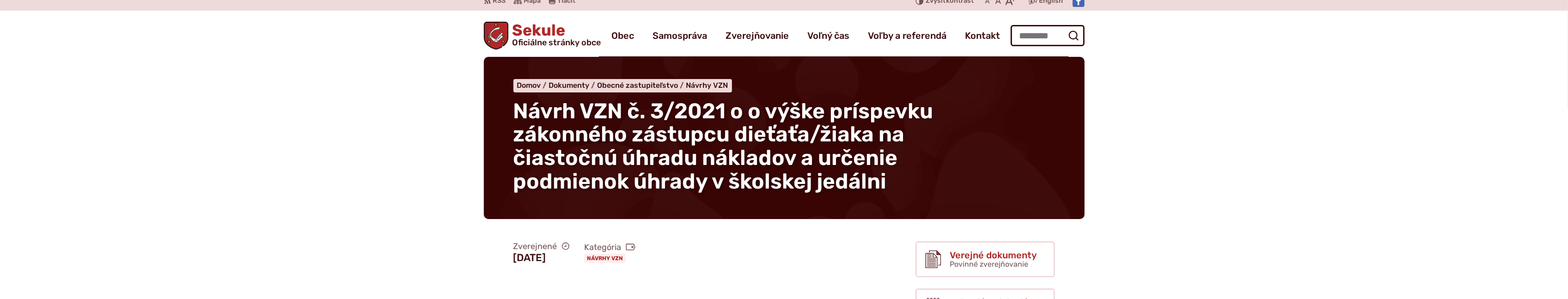
scroll to position [215, 0]
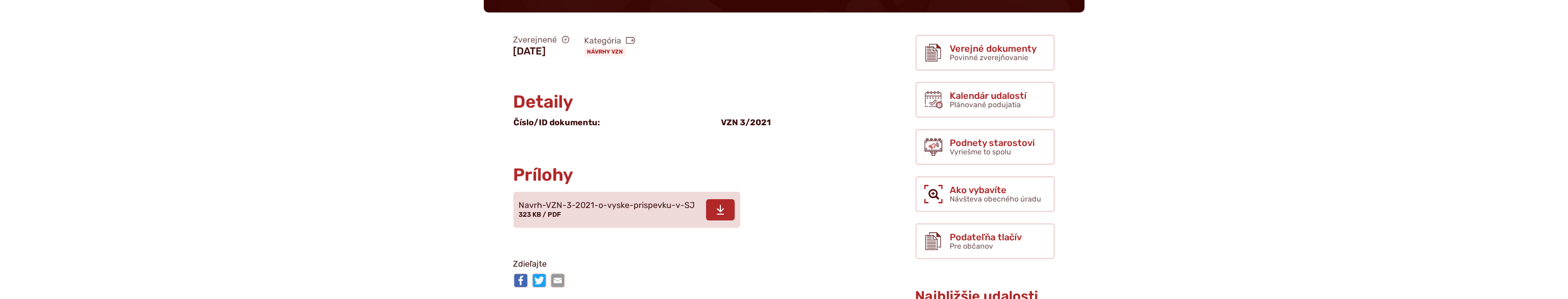
click at [716, 204] on icon at bounding box center [719, 209] width 8 height 11
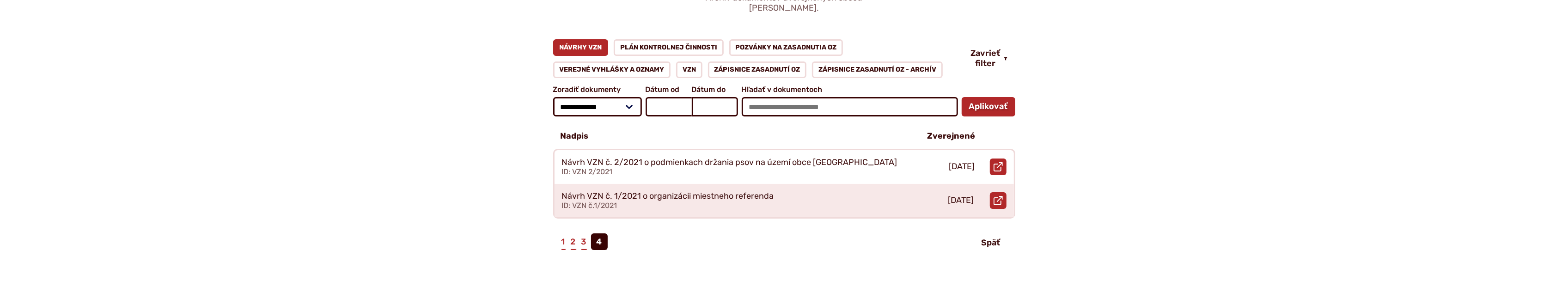
scroll to position [143, 0]
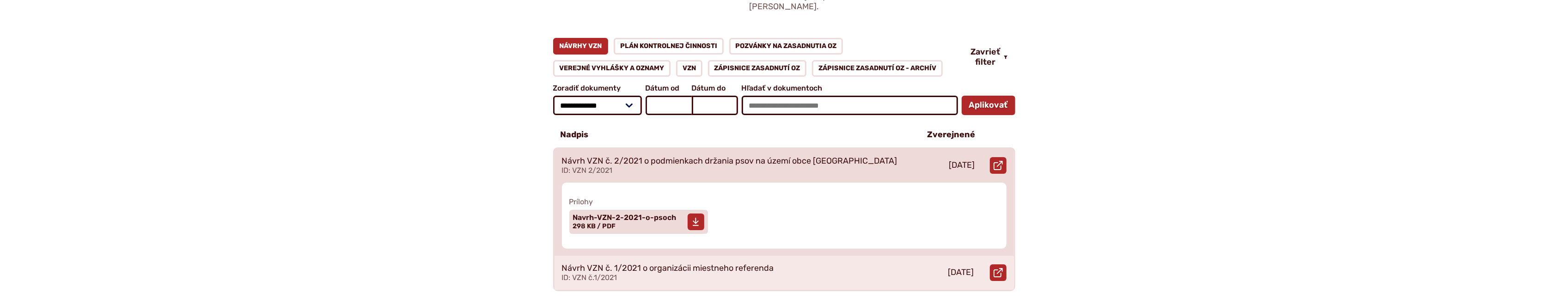
click at [700, 213] on span at bounding box center [696, 221] width 17 height 17
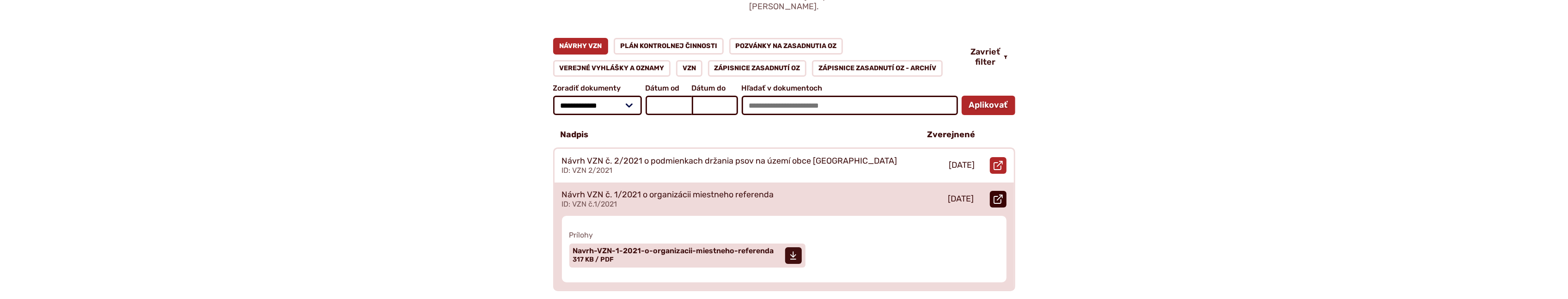
click at [993, 191] on link "Otvoriť document Návrh VZN č. 1/2021 o organizácii miestneho referenda v novom …" at bounding box center [998, 199] width 17 height 17
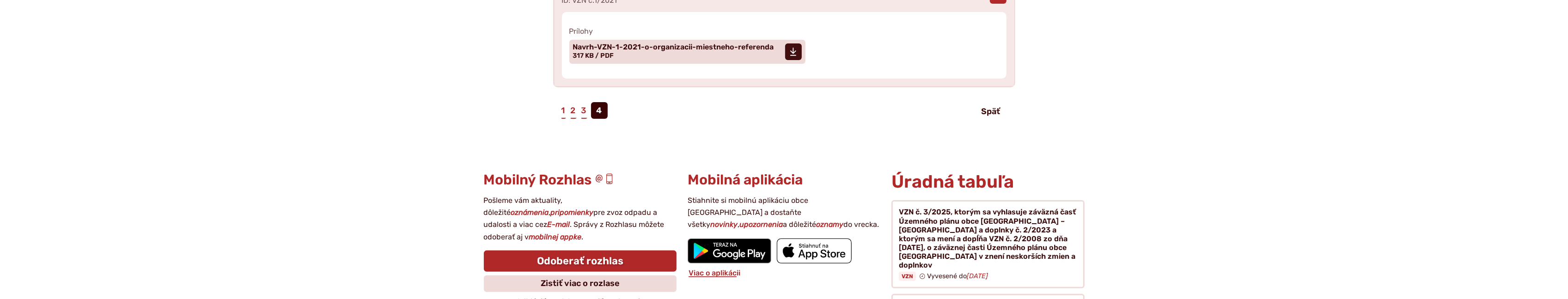
scroll to position [359, 0]
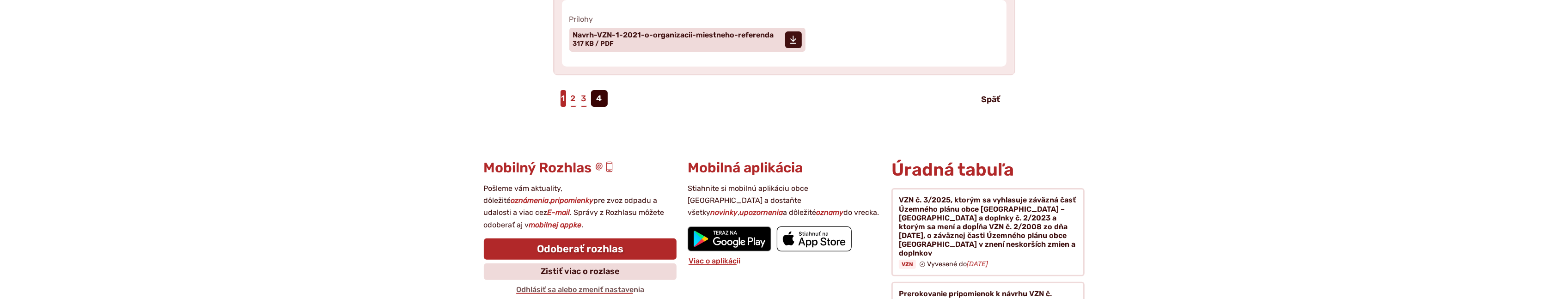
click at [562, 90] on link "1" at bounding box center [564, 98] width 5 height 17
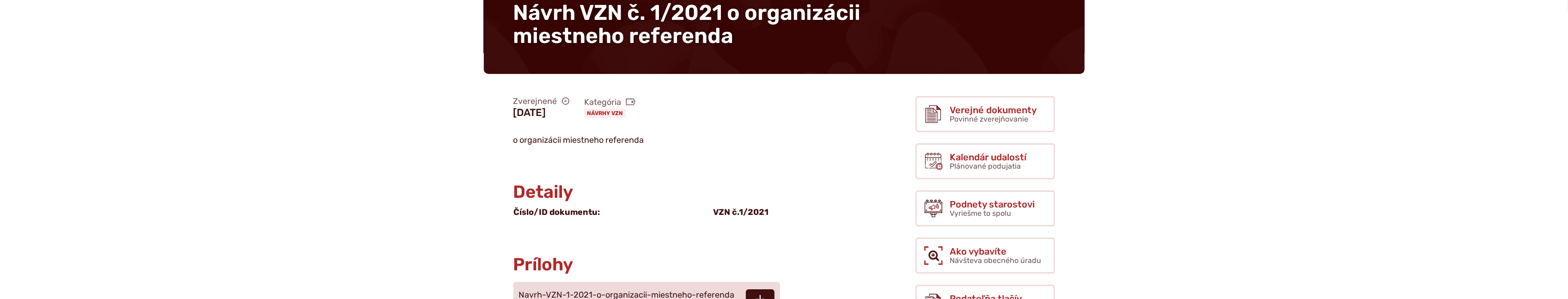
scroll to position [143, 0]
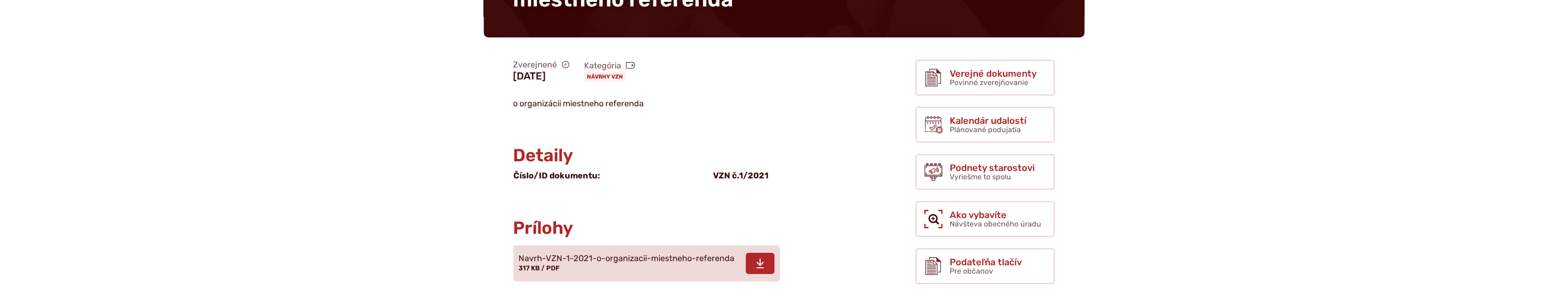
click at [756, 259] on icon at bounding box center [760, 263] width 8 height 11
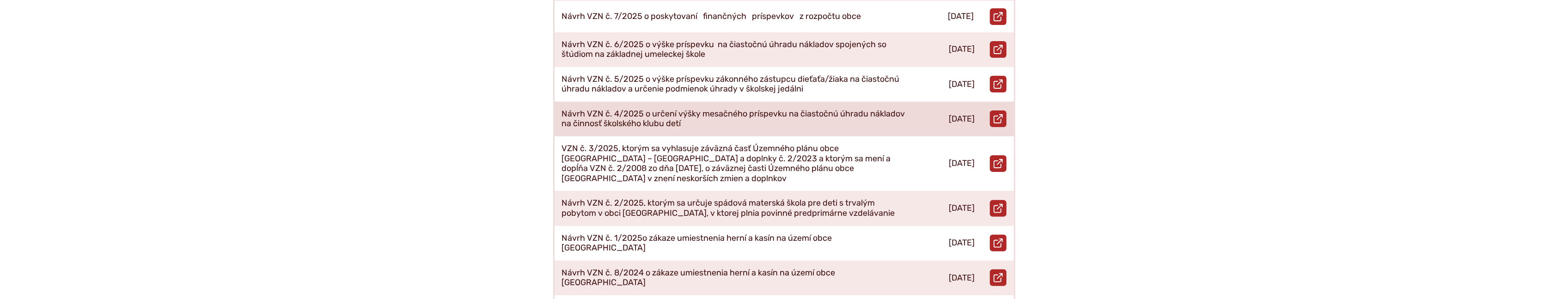
scroll to position [431, 0]
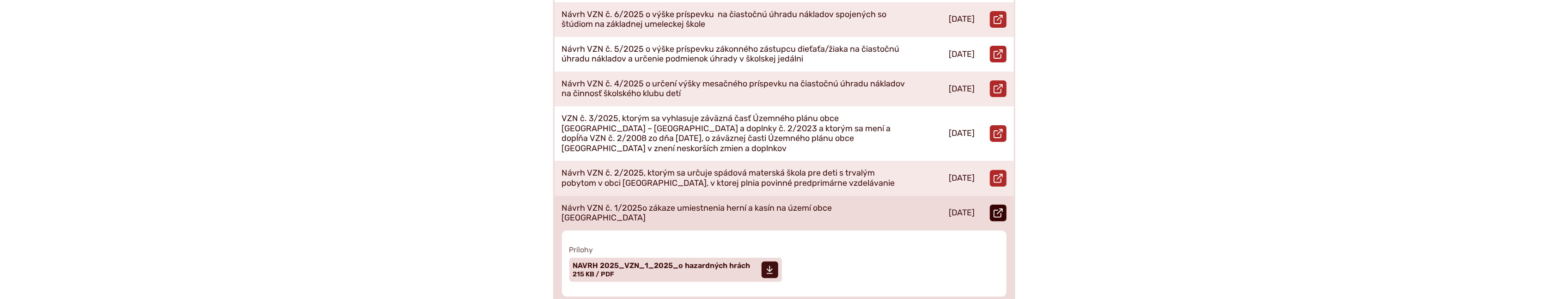
click at [997, 209] on icon at bounding box center [998, 213] width 9 height 9
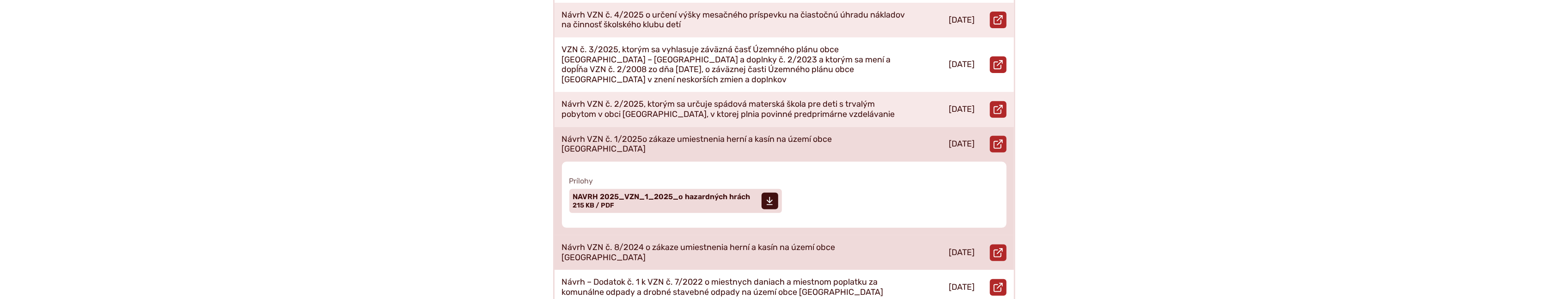
scroll to position [502, 0]
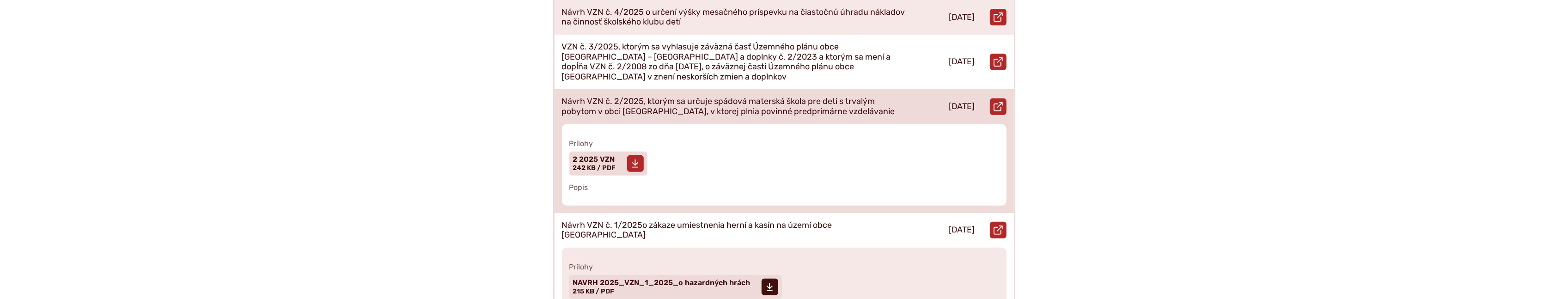
click at [632, 158] on icon at bounding box center [635, 163] width 7 height 9
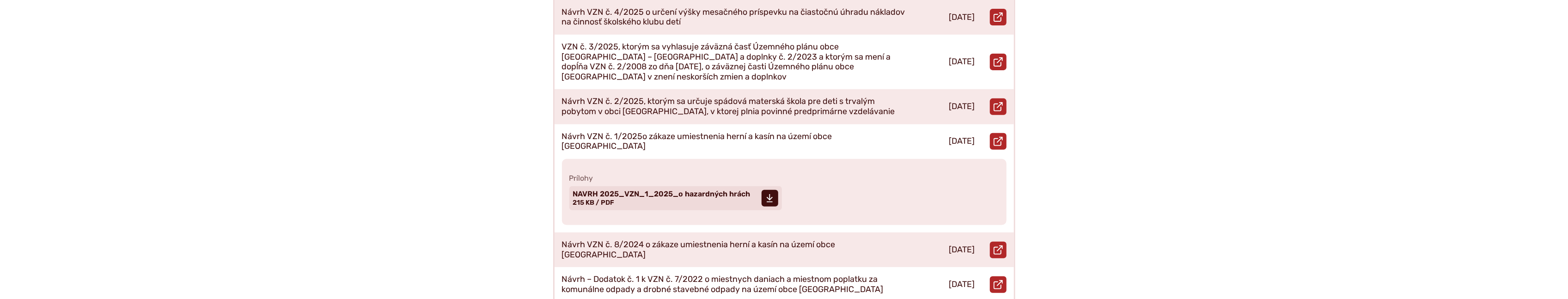
click at [1163, 146] on body "Na zabezpečenie funkčnosti a anonymnú analýzu návštevnosti táto webstránka ukla…" at bounding box center [784, 210] width 1568 height 1426
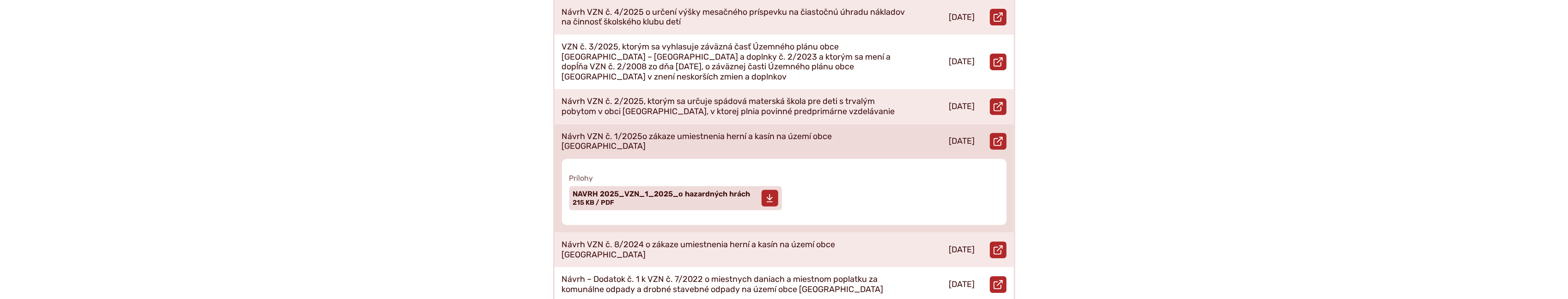
click at [772, 193] on icon at bounding box center [770, 198] width 7 height 9
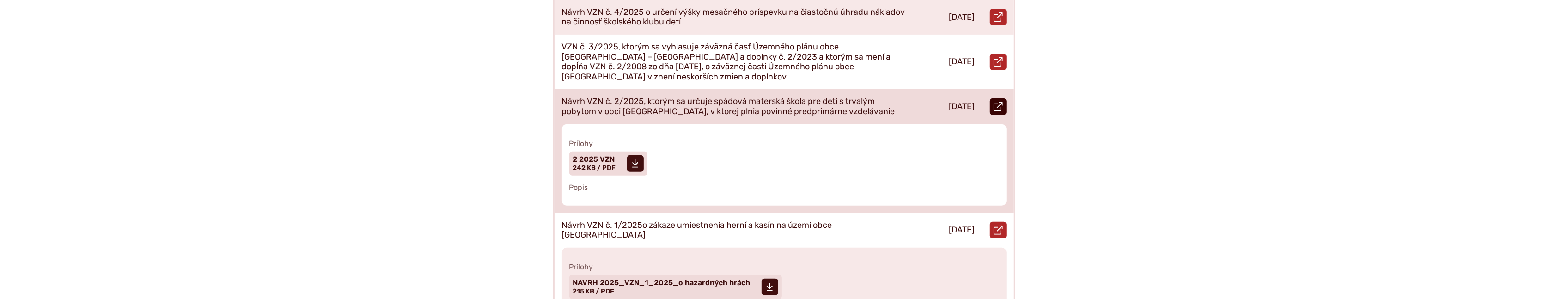
click at [1004, 98] on link "Otvoriť document Návrh VZN č. 2/2025, ktorým sa určuje spádová materská škola p…" at bounding box center [998, 107] width 17 height 17
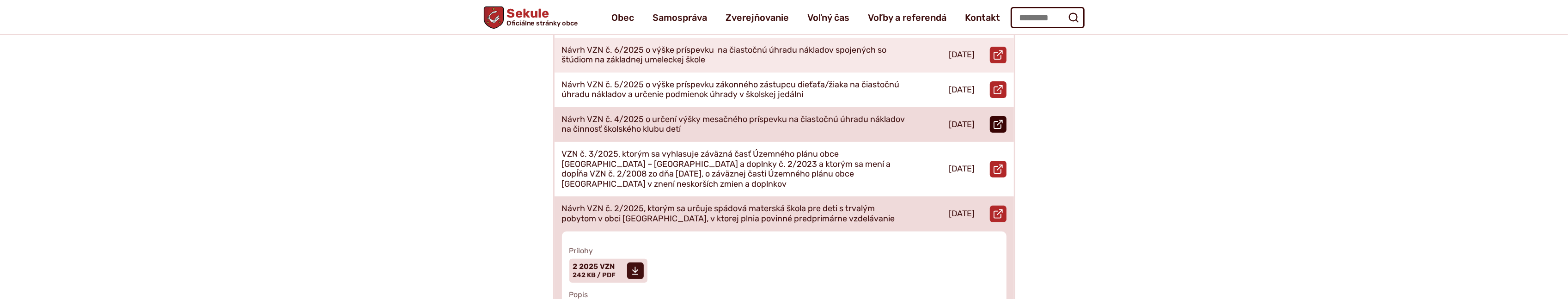
scroll to position [359, 0]
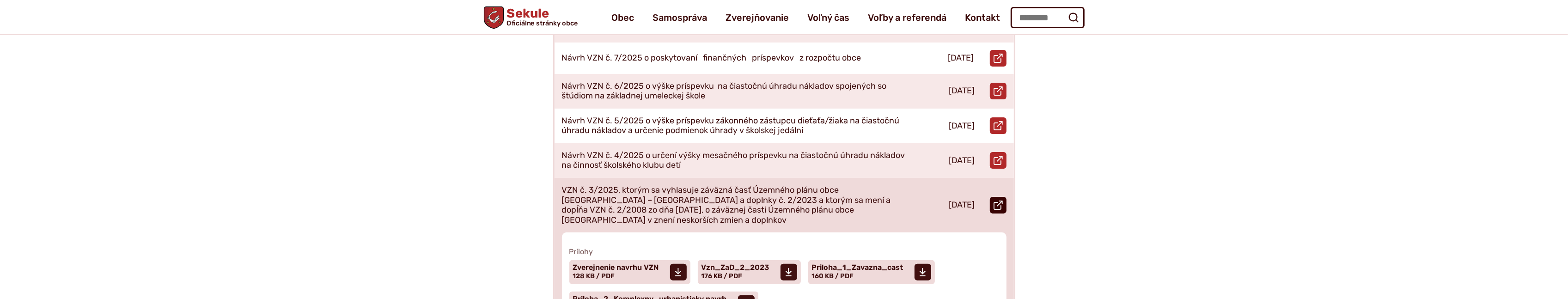
click at [998, 201] on icon at bounding box center [998, 205] width 9 height 9
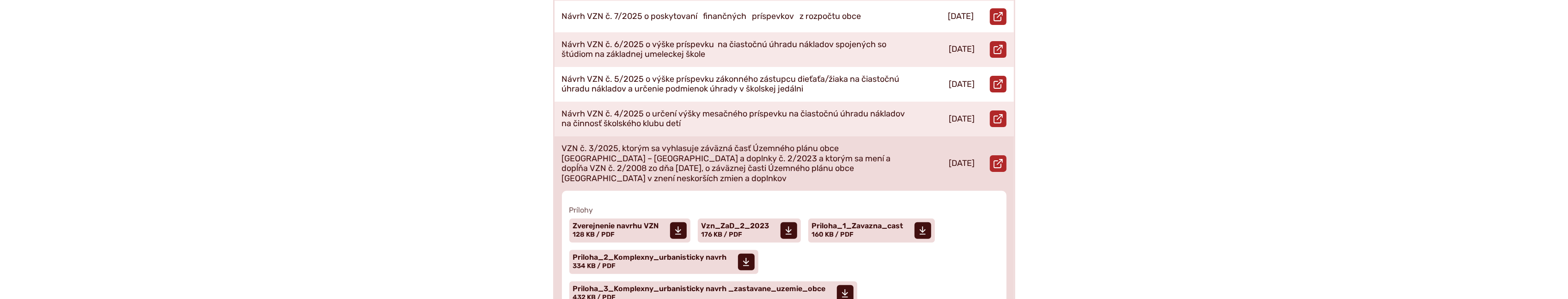
scroll to position [431, 0]
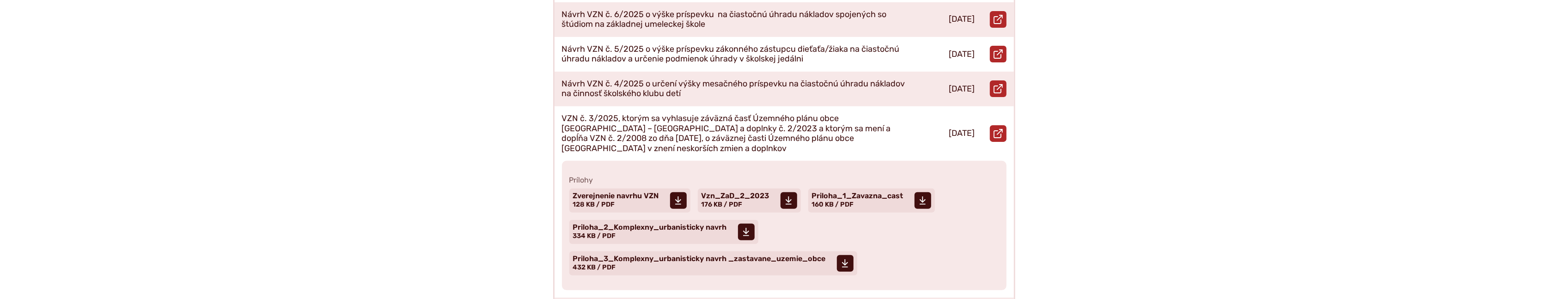
click at [1088, 97] on div "**********" at bounding box center [785, 130] width 631 height 759
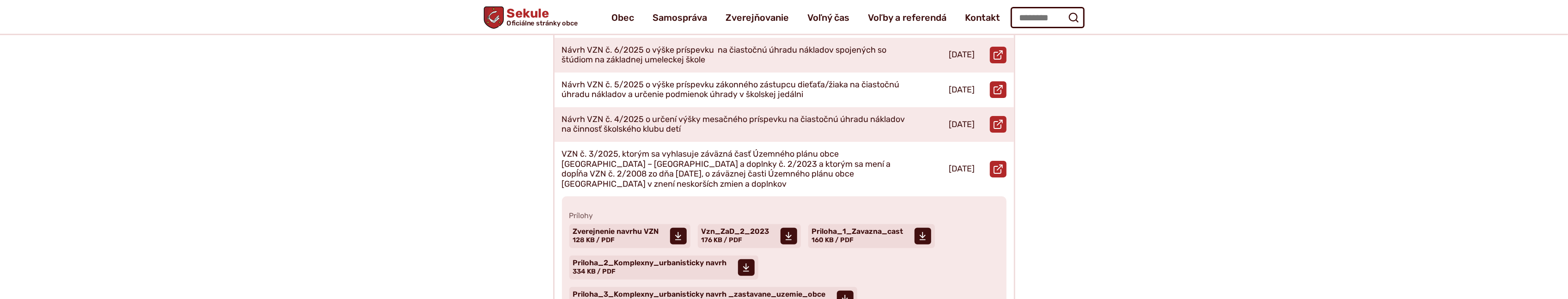
scroll to position [359, 0]
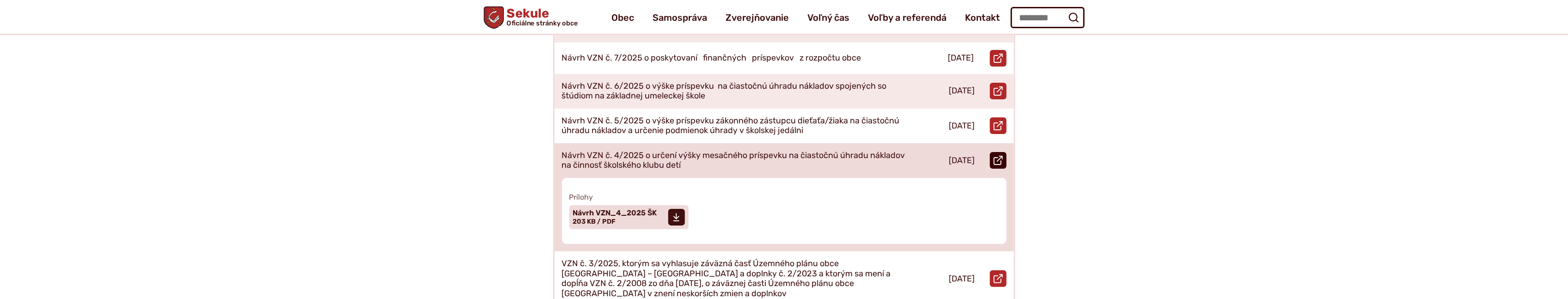
click at [994, 156] on use at bounding box center [998, 160] width 9 height 9
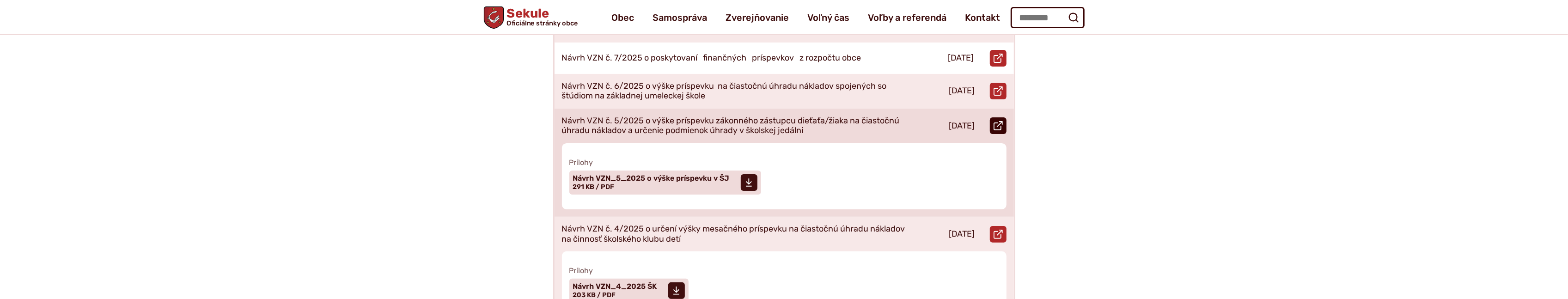
click at [996, 121] on icon at bounding box center [998, 125] width 9 height 9
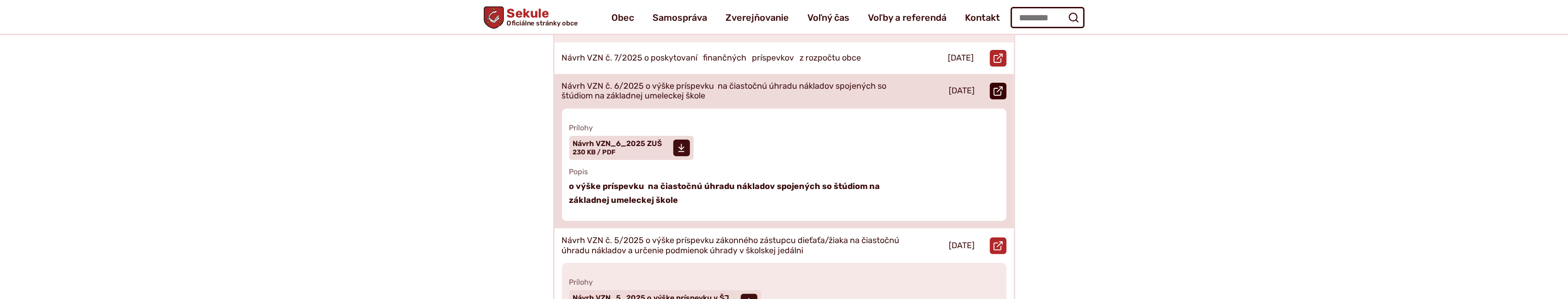
click at [994, 86] on use at bounding box center [998, 90] width 9 height 9
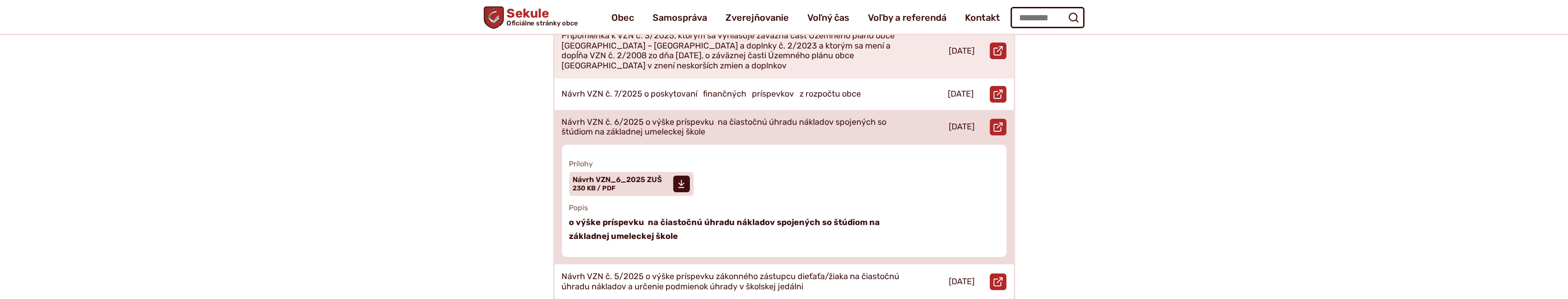
scroll to position [287, 0]
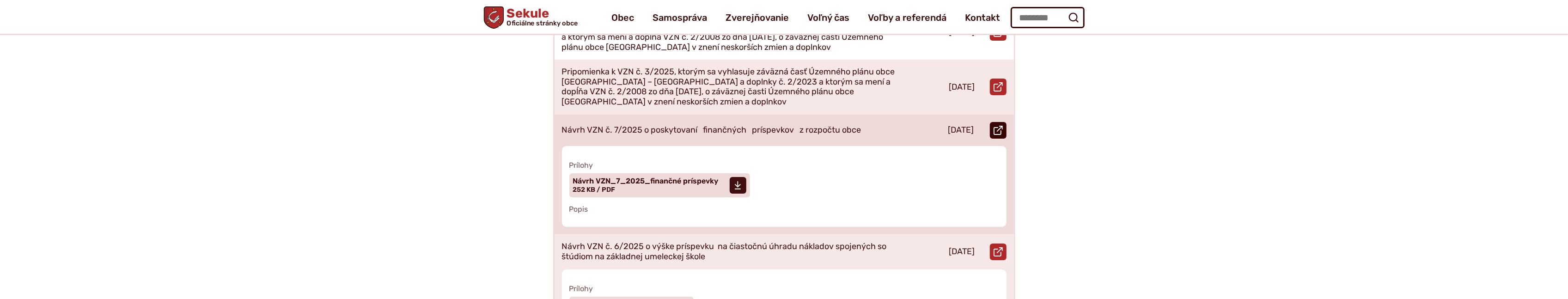
click at [998, 125] on icon at bounding box center [998, 130] width 9 height 9
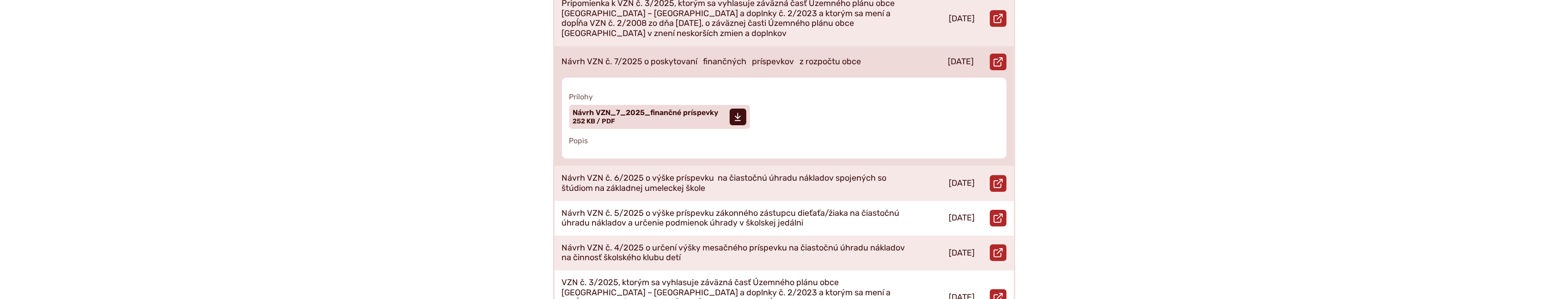
scroll to position [359, 0]
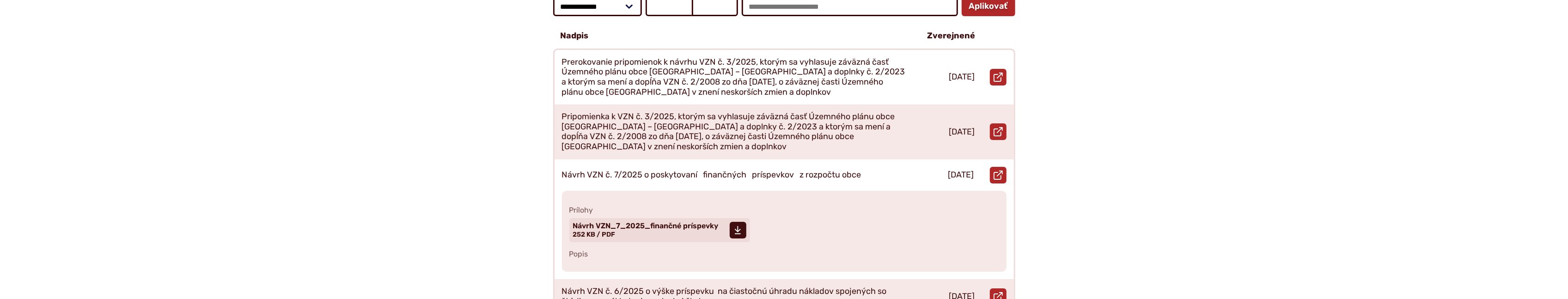
scroll to position [215, 0]
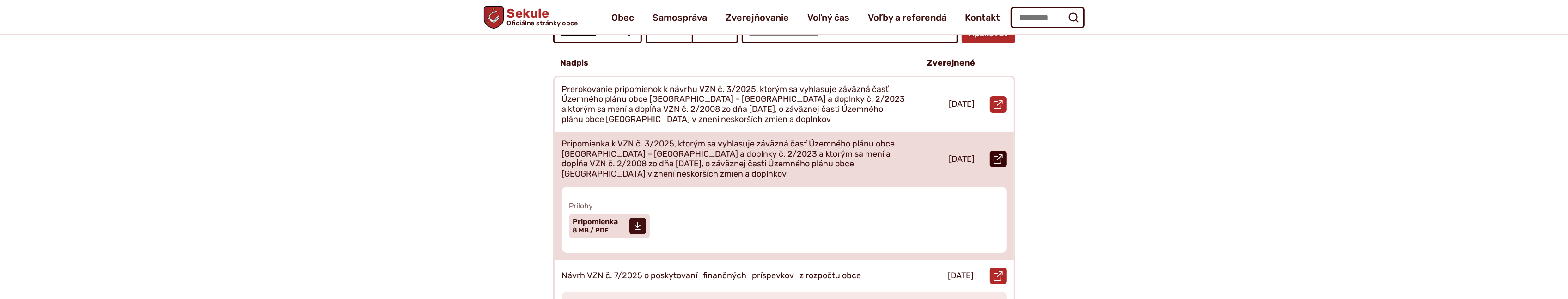
click at [999, 154] on icon at bounding box center [998, 158] width 9 height 9
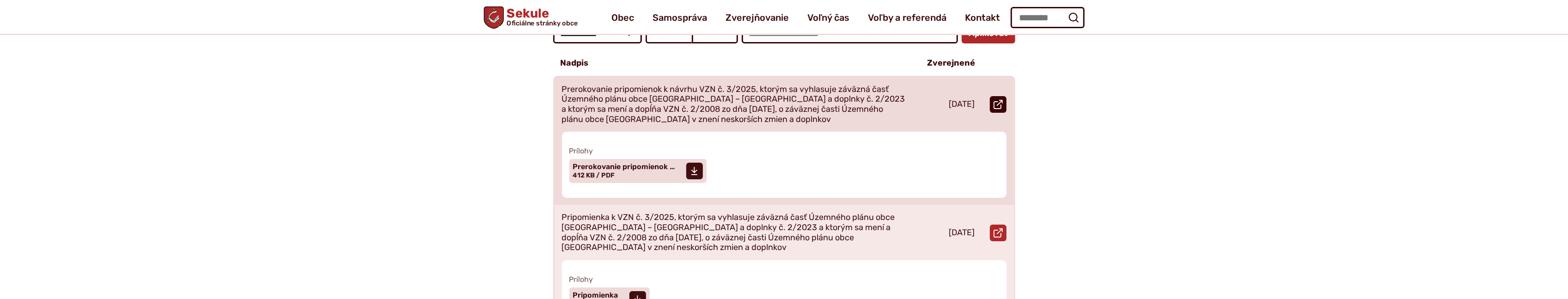
click at [1003, 96] on link "Otvoriť document Prerokovanie pripomienok k návrhu VZN č. 3/2025, ktorým sa vyh…" at bounding box center [998, 104] width 17 height 17
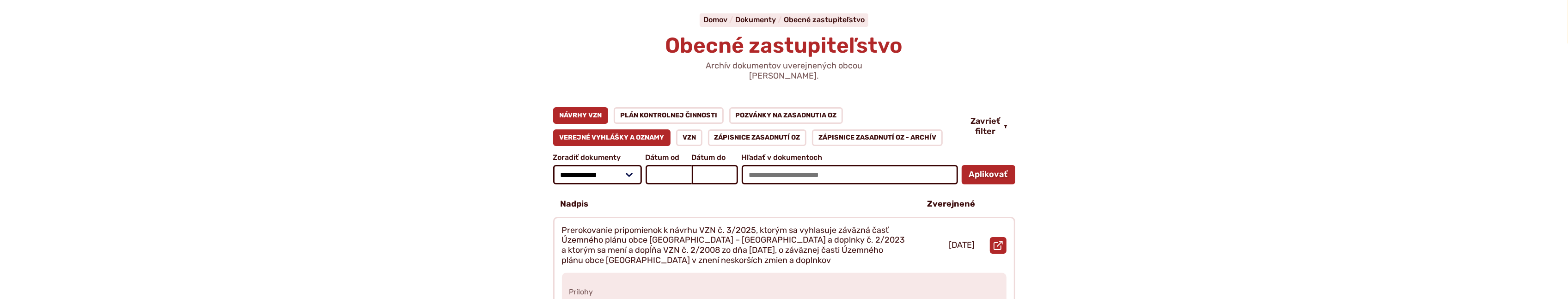
scroll to position [72, 0]
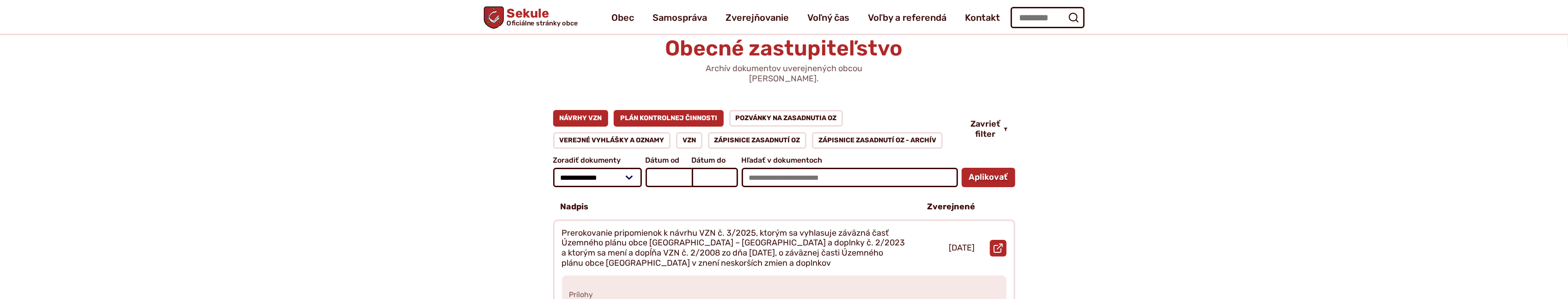
click at [657, 110] on link "Plán kontrolnej činnosti" at bounding box center [668, 118] width 110 height 17
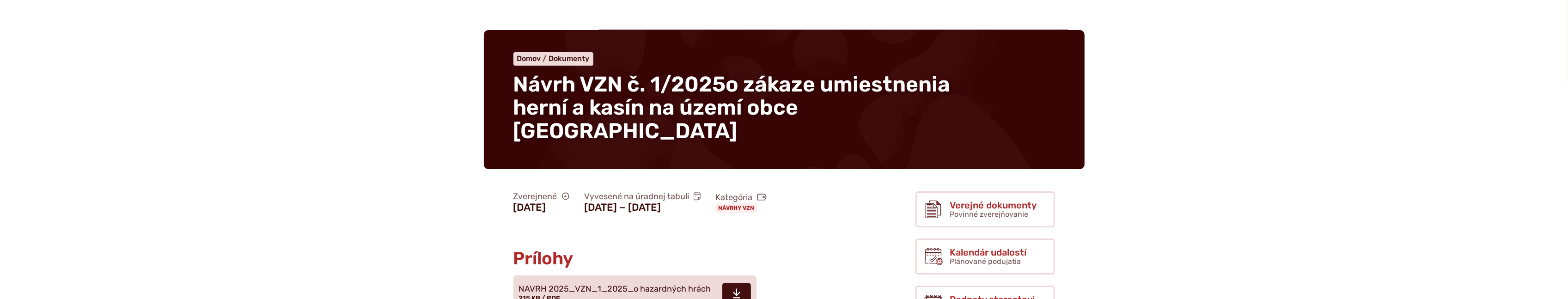
scroll to position [72, 0]
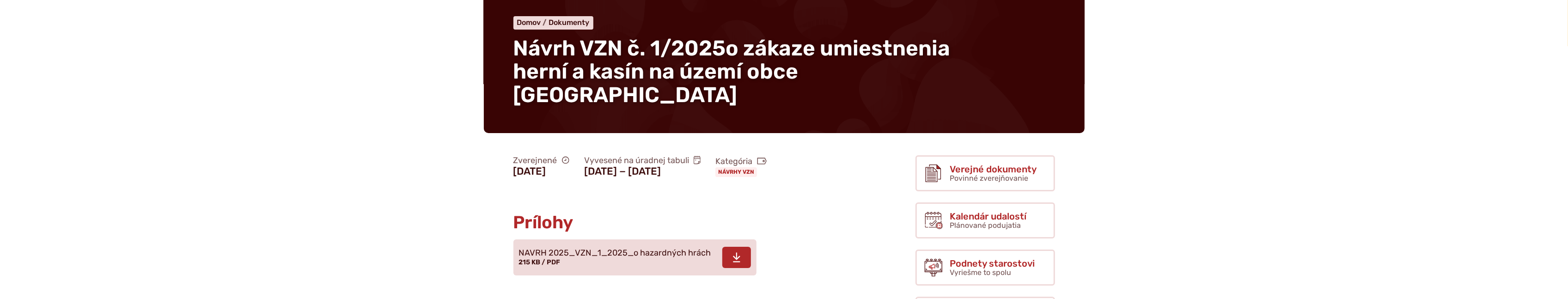
click at [733, 252] on icon at bounding box center [737, 257] width 8 height 11
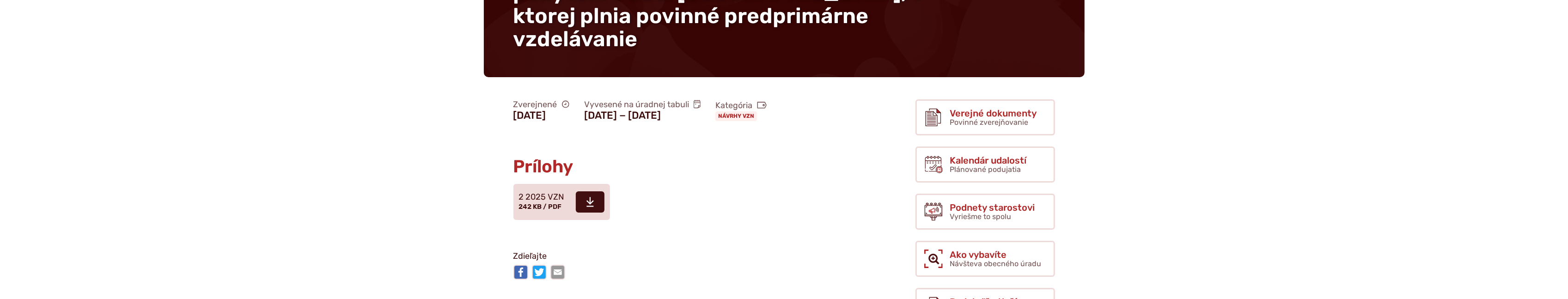
scroll to position [215, 0]
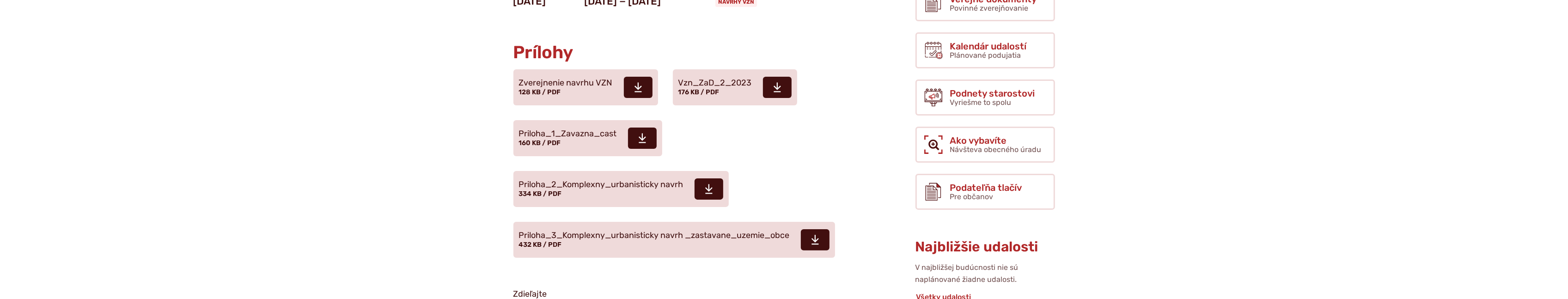
scroll to position [359, 0]
click at [642, 76] on span at bounding box center [638, 87] width 29 height 21
click at [774, 81] on icon at bounding box center [777, 86] width 8 height 11
click at [652, 127] on span at bounding box center [642, 137] width 29 height 21
click at [714, 177] on span at bounding box center [709, 188] width 29 height 21
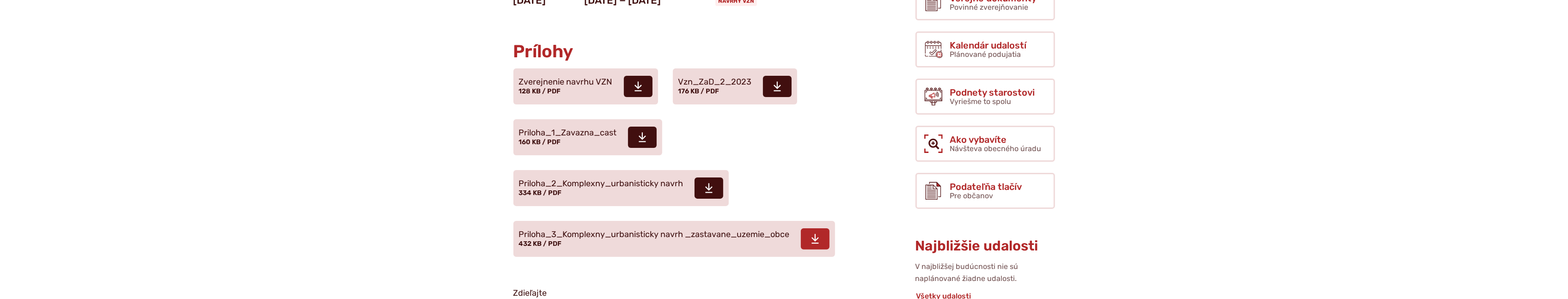
click at [815, 233] on icon at bounding box center [814, 238] width 8 height 11
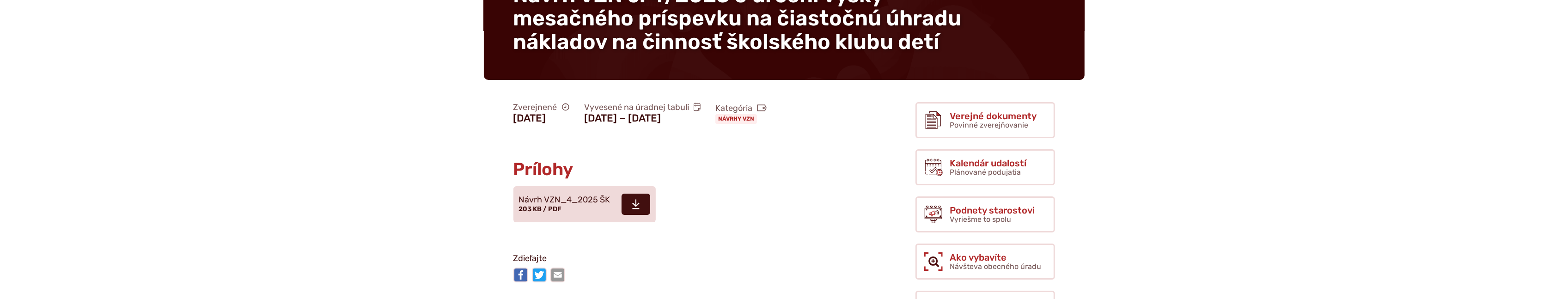
scroll to position [143, 0]
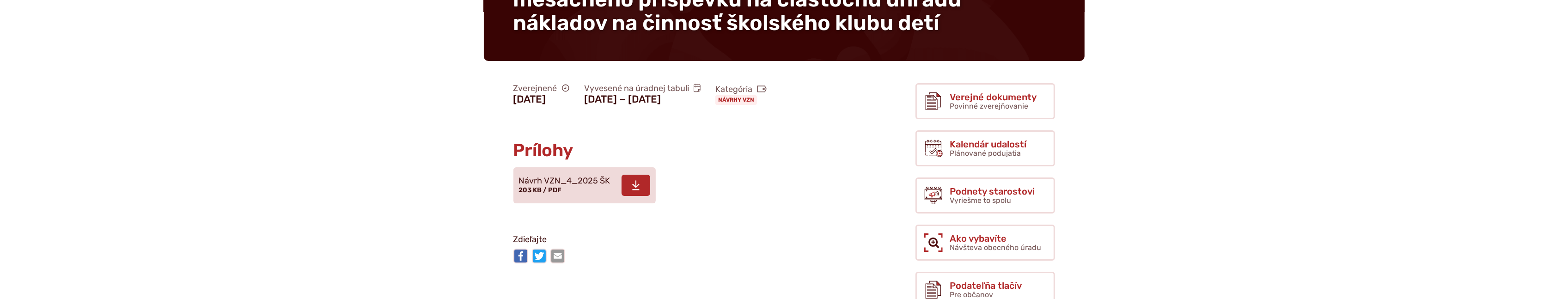
click at [643, 192] on span at bounding box center [636, 185] width 29 height 21
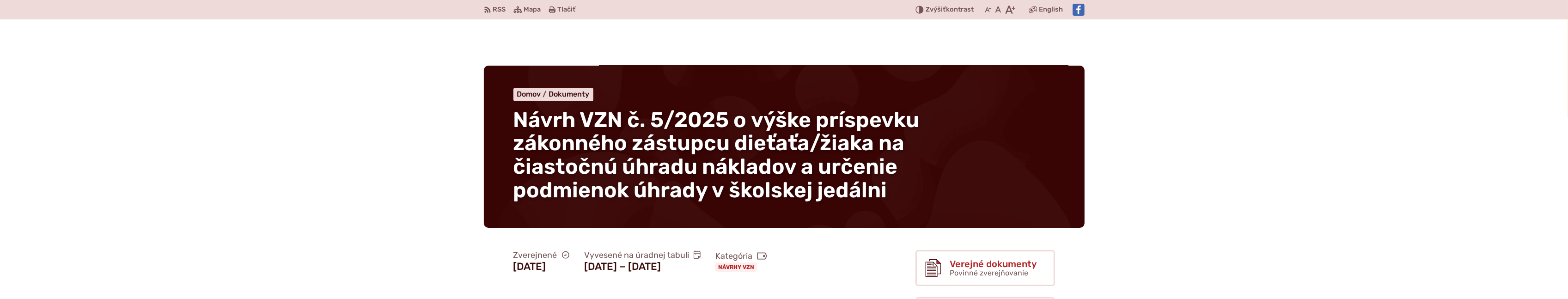
scroll to position [143, 0]
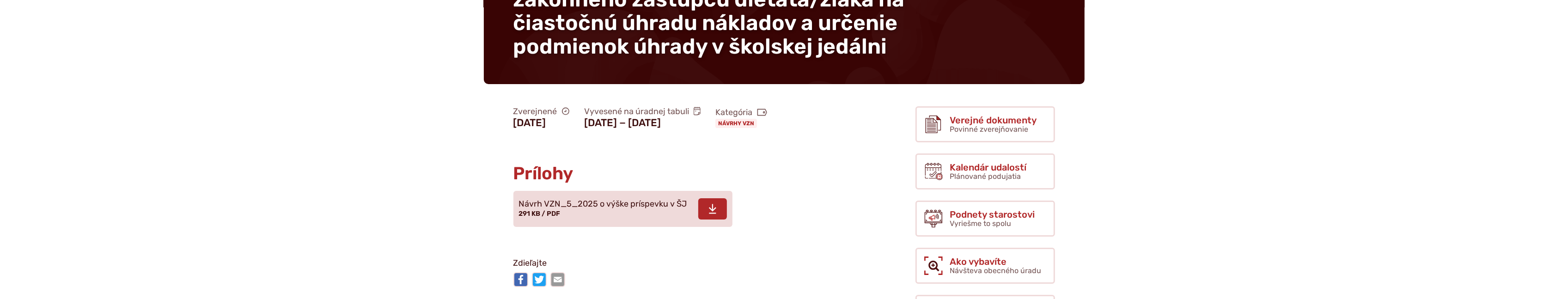
click at [699, 205] on span at bounding box center [712, 209] width 29 height 21
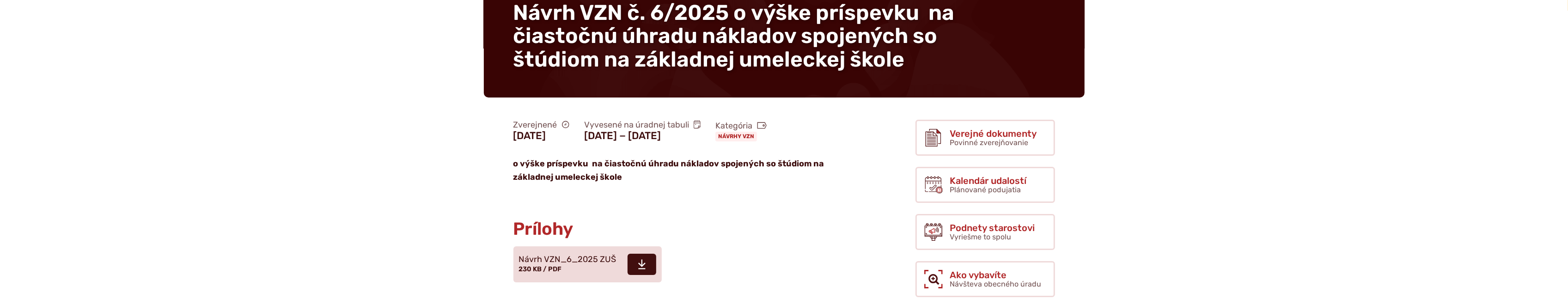
scroll to position [143, 0]
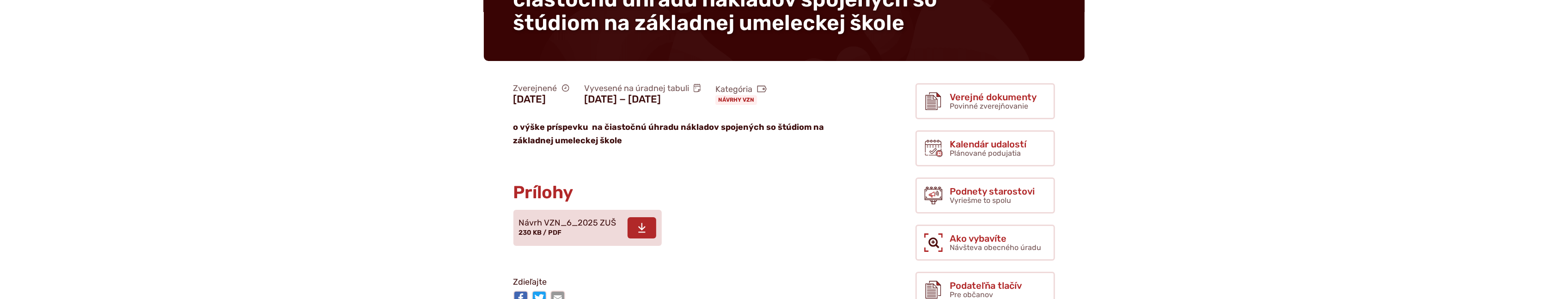
click at [642, 218] on span at bounding box center [642, 227] width 29 height 21
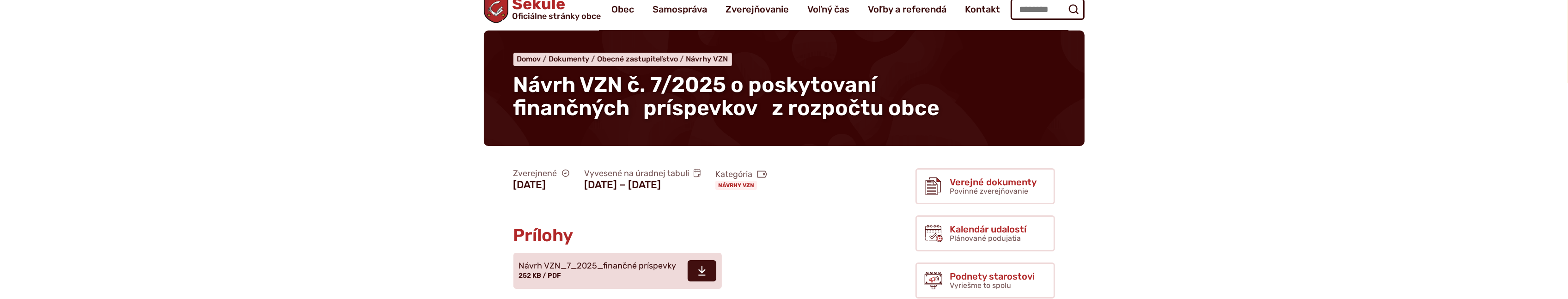
scroll to position [72, 0]
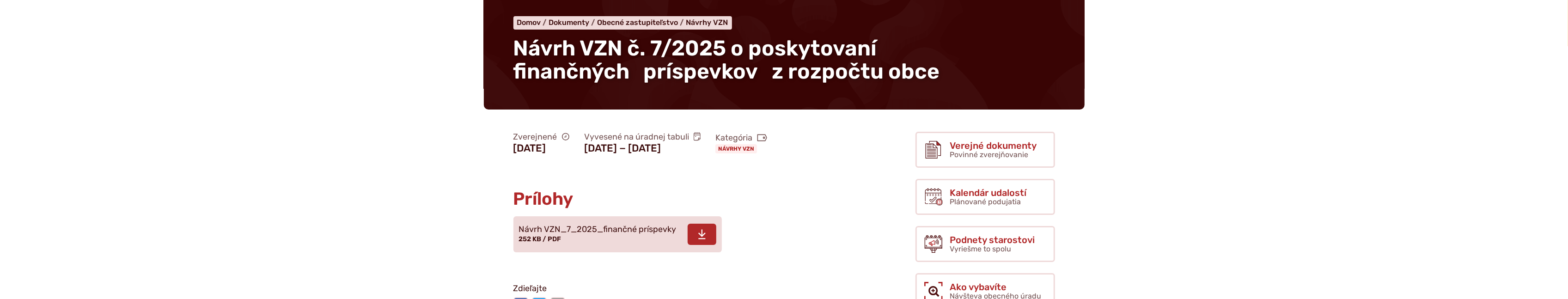
click at [708, 226] on span at bounding box center [702, 235] width 29 height 21
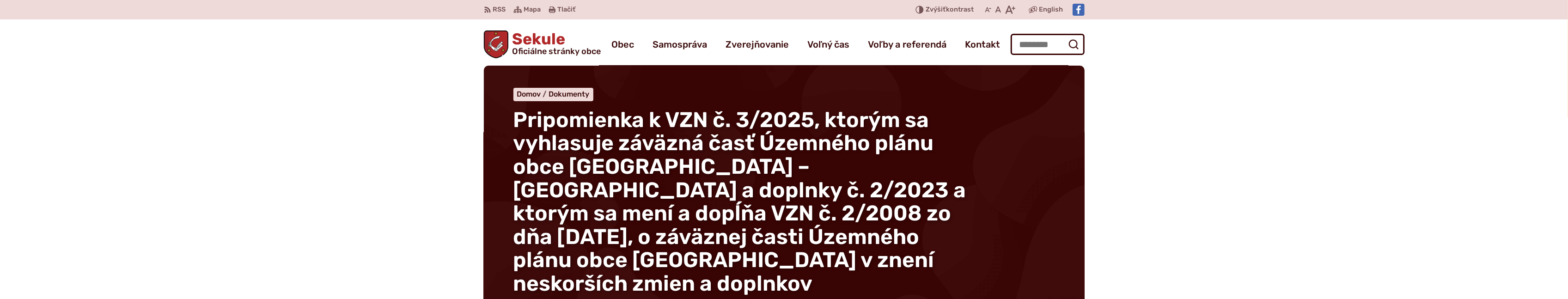
scroll to position [215, 0]
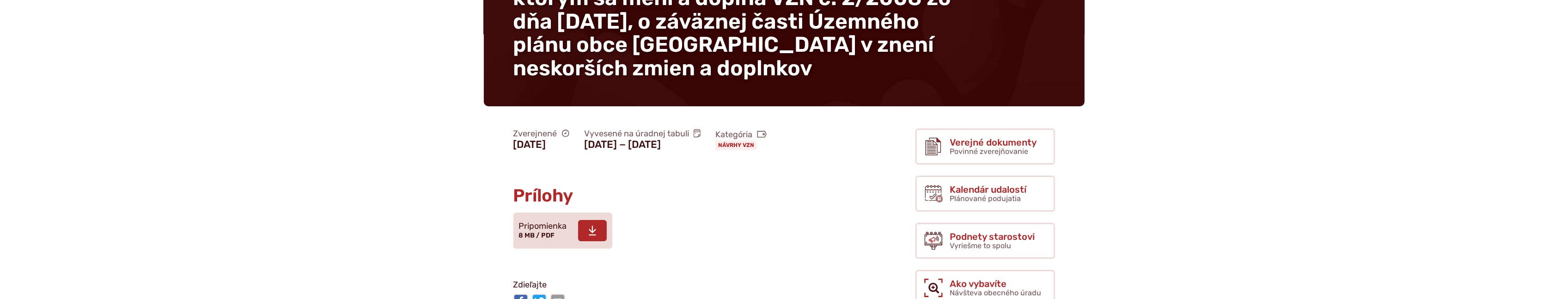
click at [594, 241] on span at bounding box center [592, 231] width 29 height 21
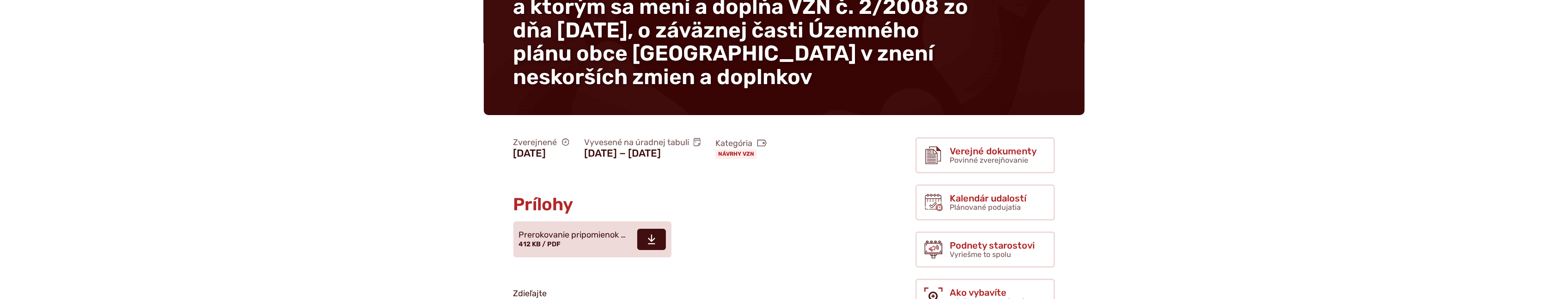
scroll to position [215, 0]
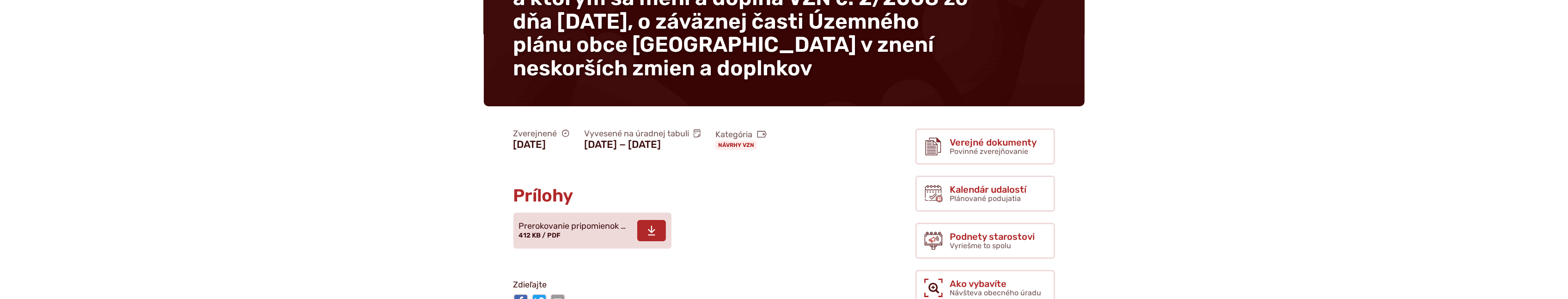
click at [651, 232] on use at bounding box center [651, 230] width 7 height 10
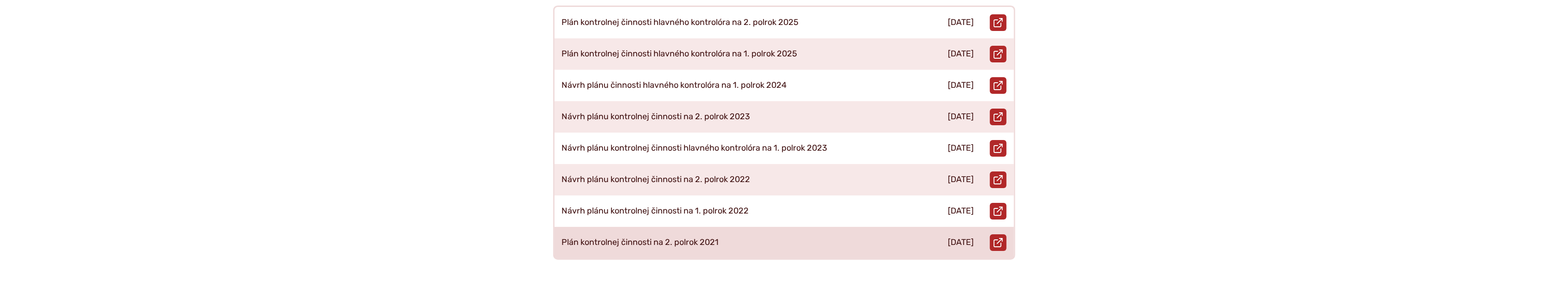
scroll to position [287, 0]
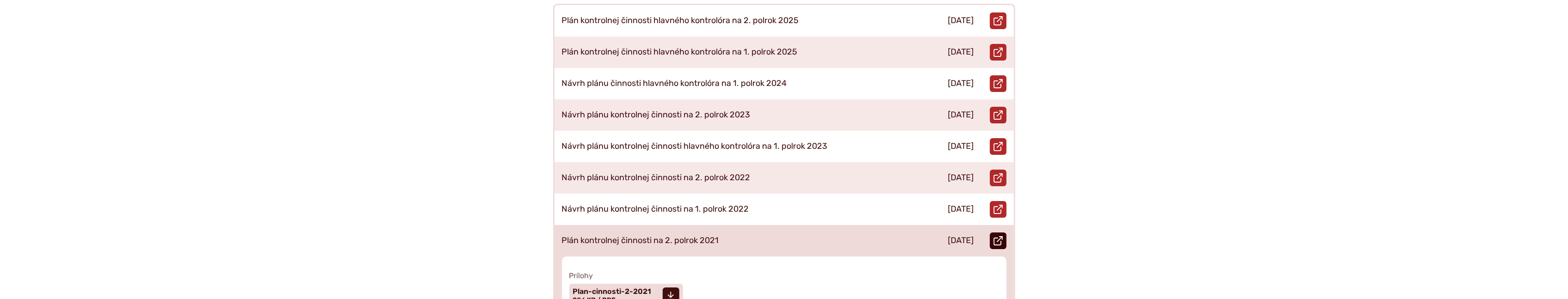
click at [995, 236] on use at bounding box center [998, 241] width 9 height 9
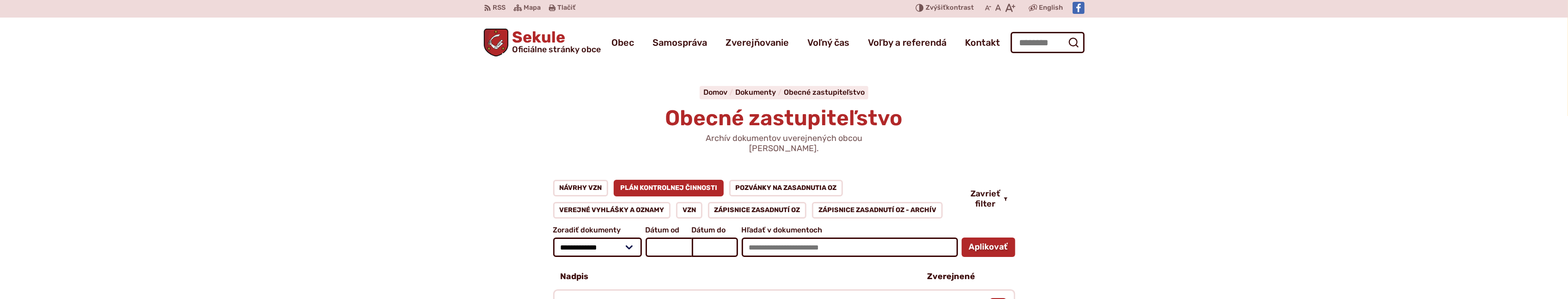
scroll to position [0, 0]
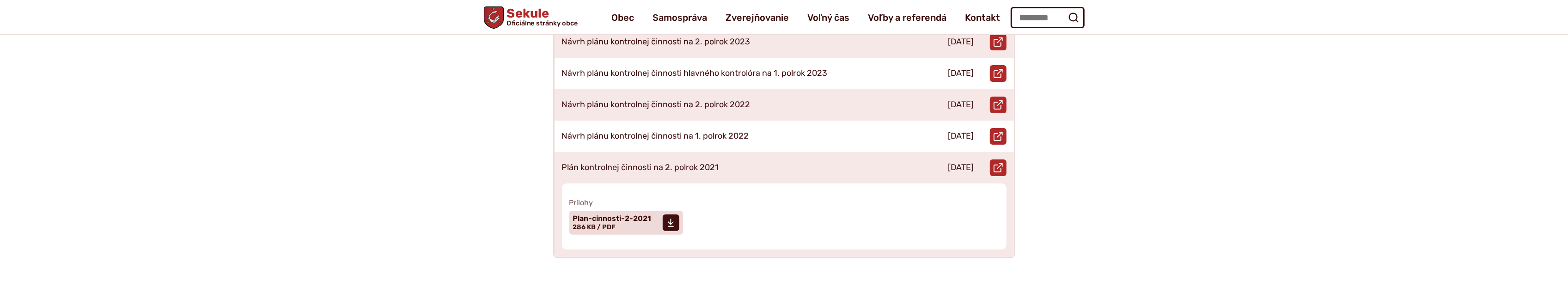
scroll to position [359, 0]
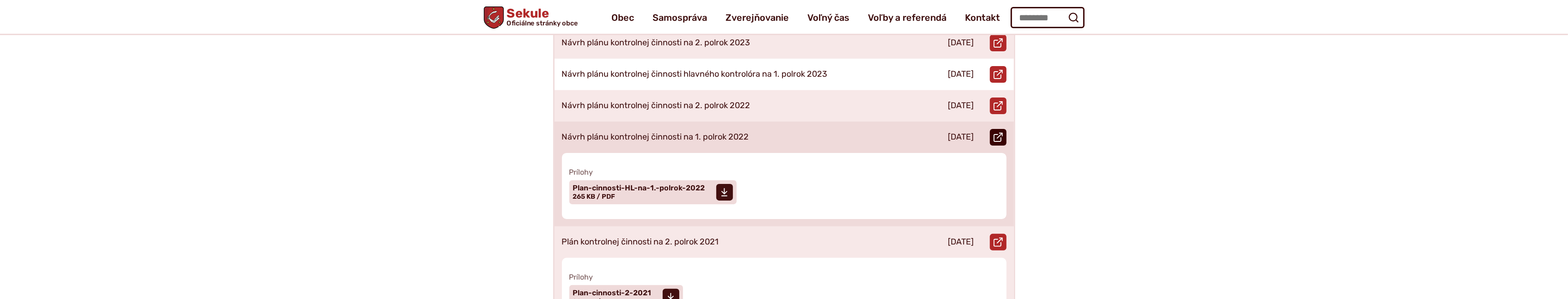
click at [994, 132] on use at bounding box center [998, 137] width 9 height 9
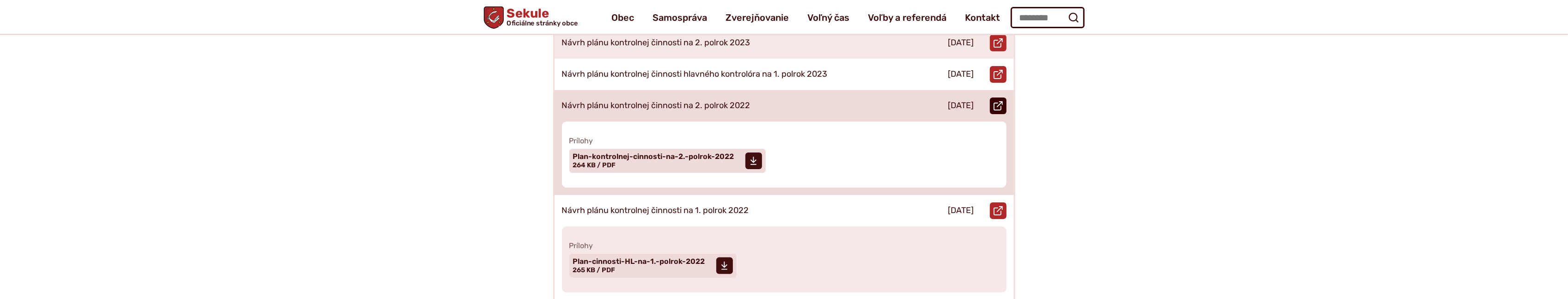
click at [999, 101] on use at bounding box center [998, 106] width 9 height 9
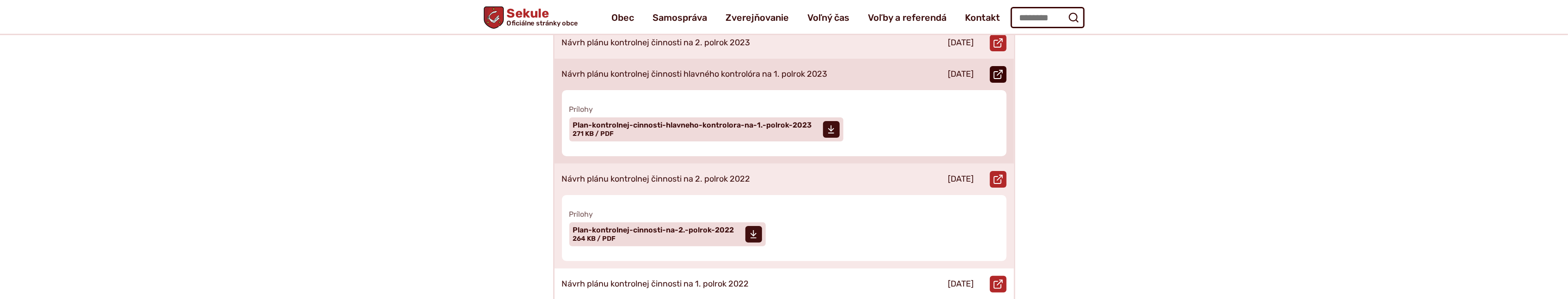
click at [996, 70] on icon at bounding box center [998, 74] width 9 height 9
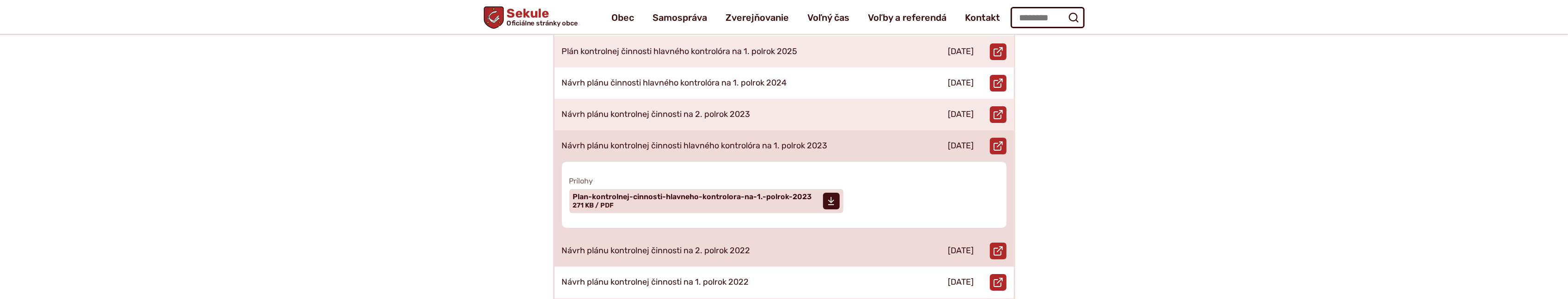
scroll to position [287, 0]
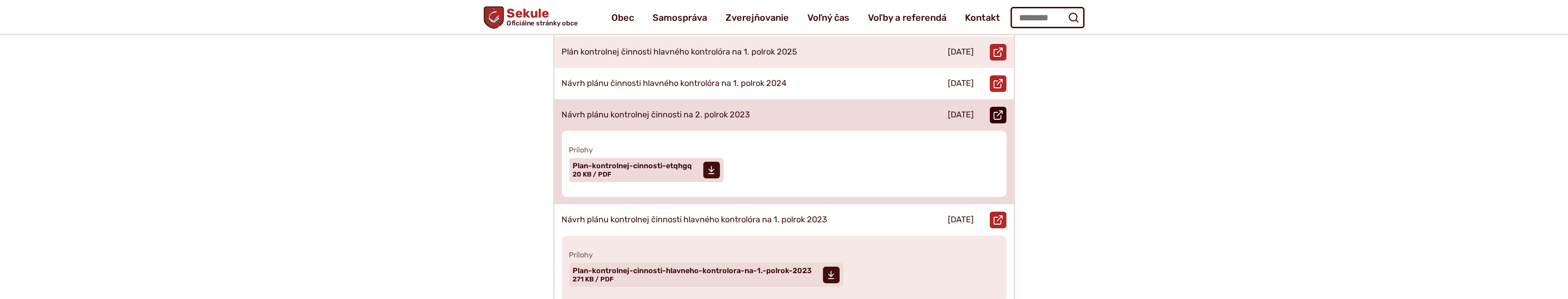
click at [997, 110] on use at bounding box center [998, 115] width 9 height 9
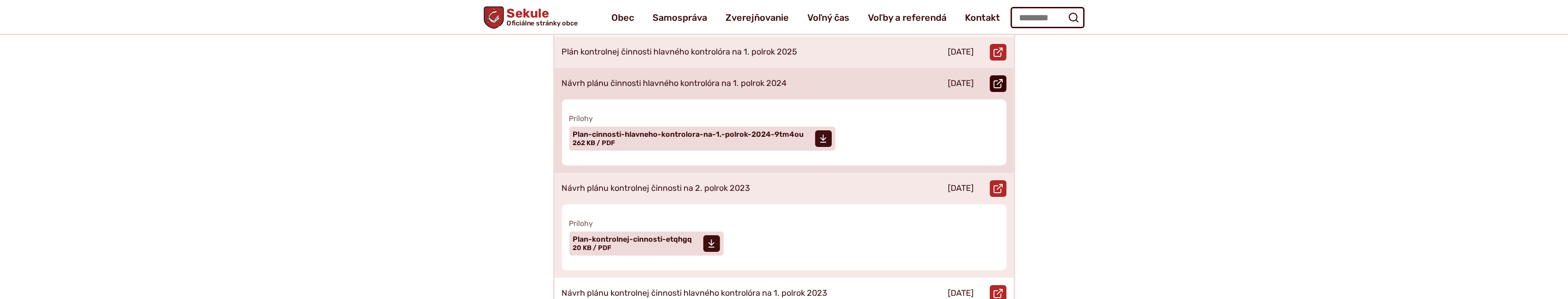
click at [997, 79] on icon at bounding box center [998, 83] width 9 height 9
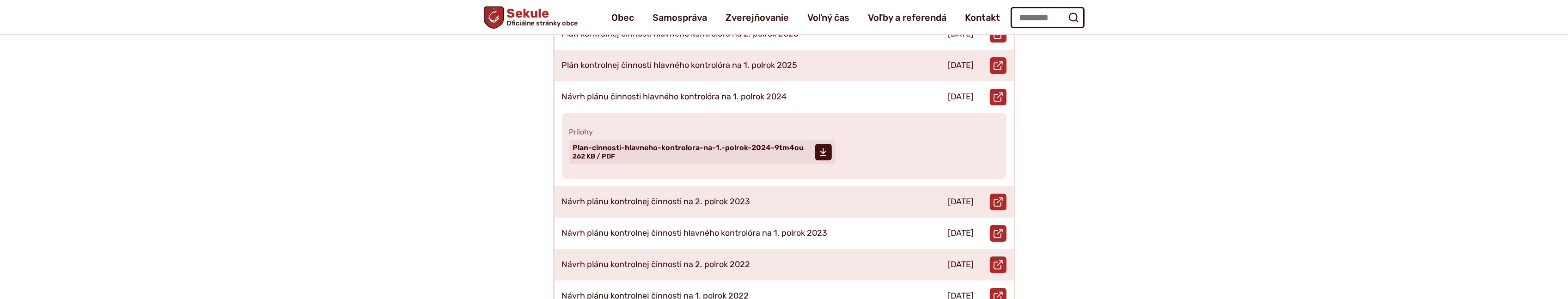
scroll to position [215, 0]
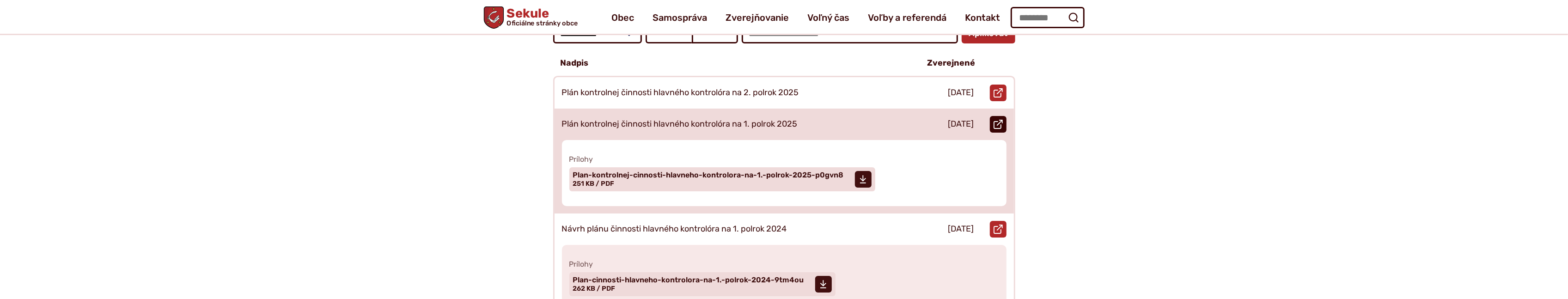
click at [997, 120] on icon at bounding box center [998, 124] width 9 height 9
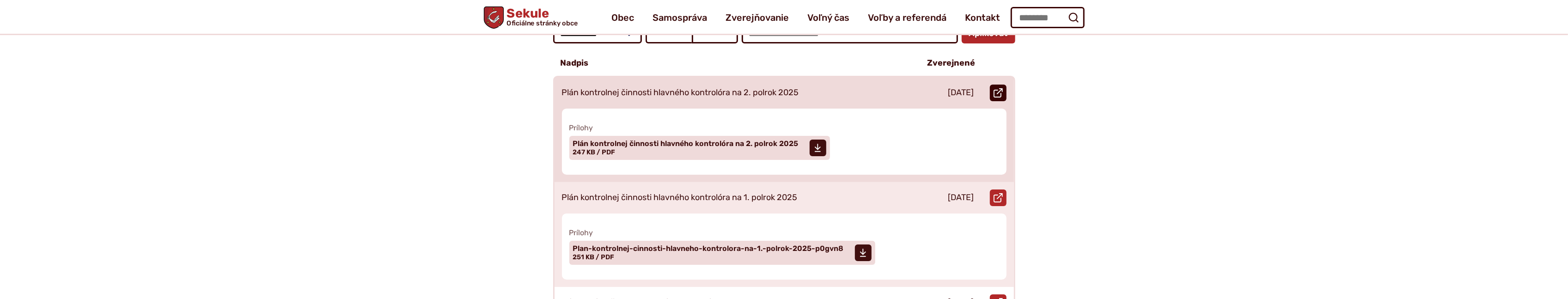
click at [998, 89] on icon at bounding box center [998, 93] width 9 height 9
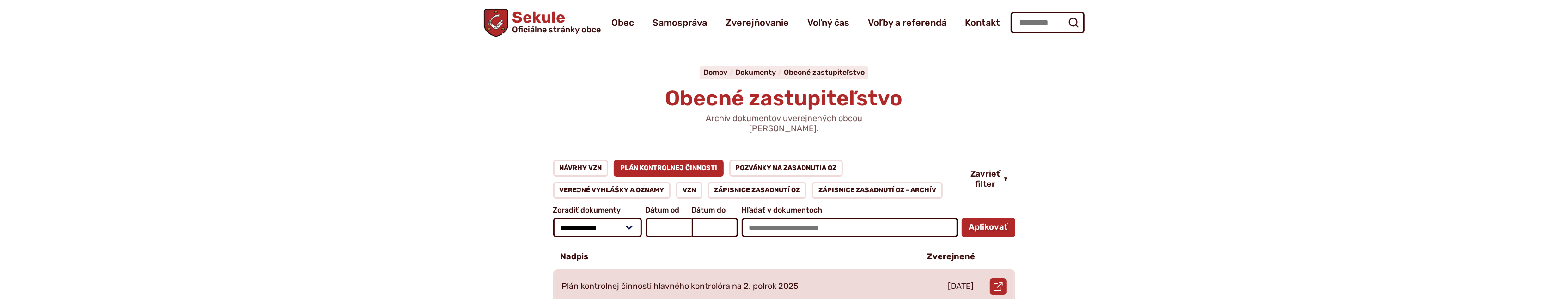
scroll to position [0, 0]
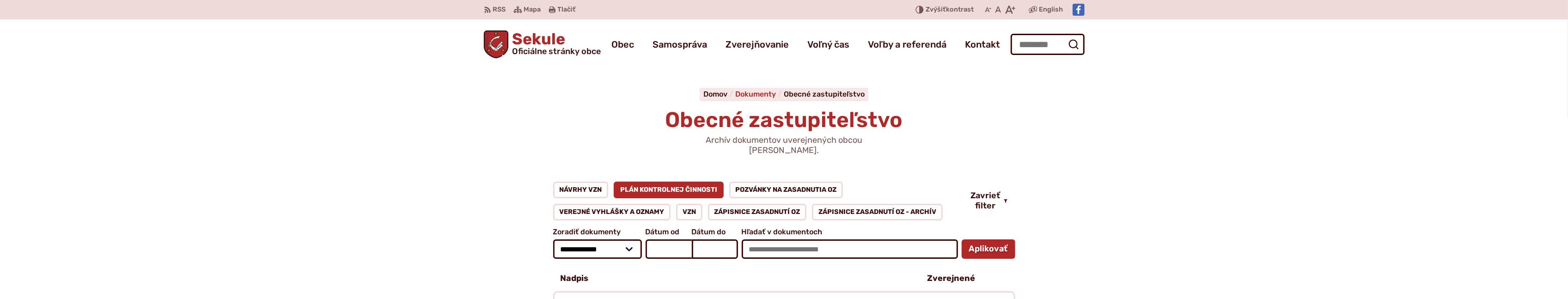
click at [752, 91] on span "Dokumenty" at bounding box center [755, 94] width 40 height 9
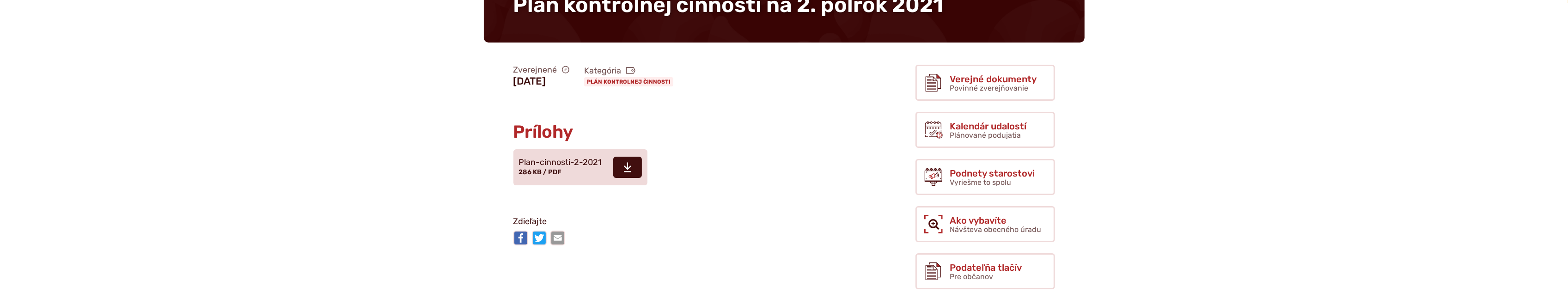
scroll to position [143, 0]
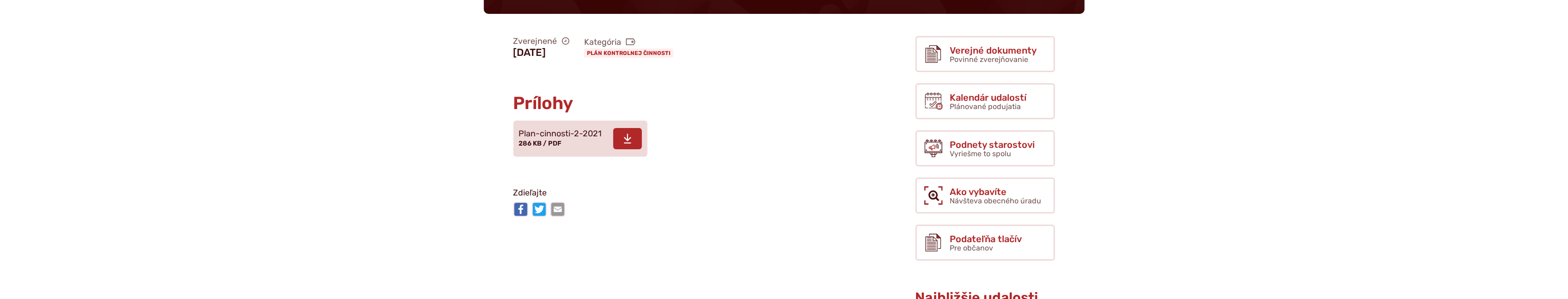
click at [633, 139] on span at bounding box center [627, 139] width 29 height 21
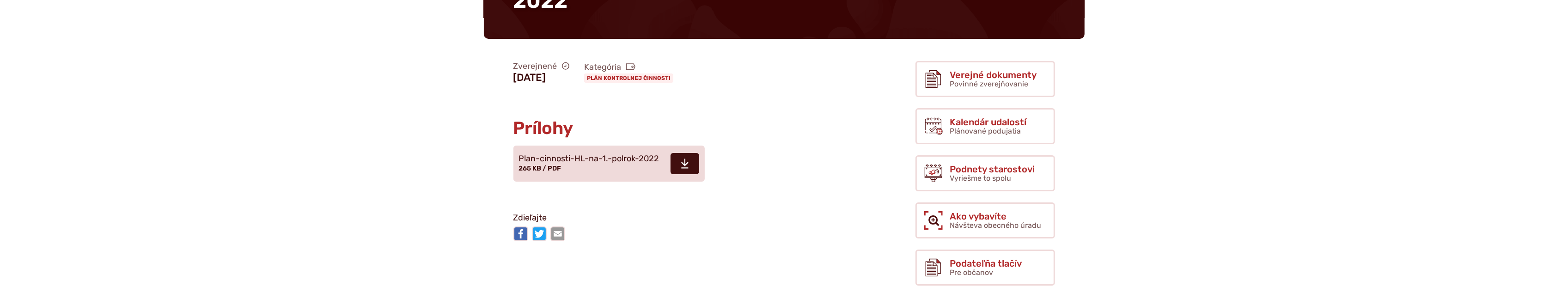
scroll to position [143, 0]
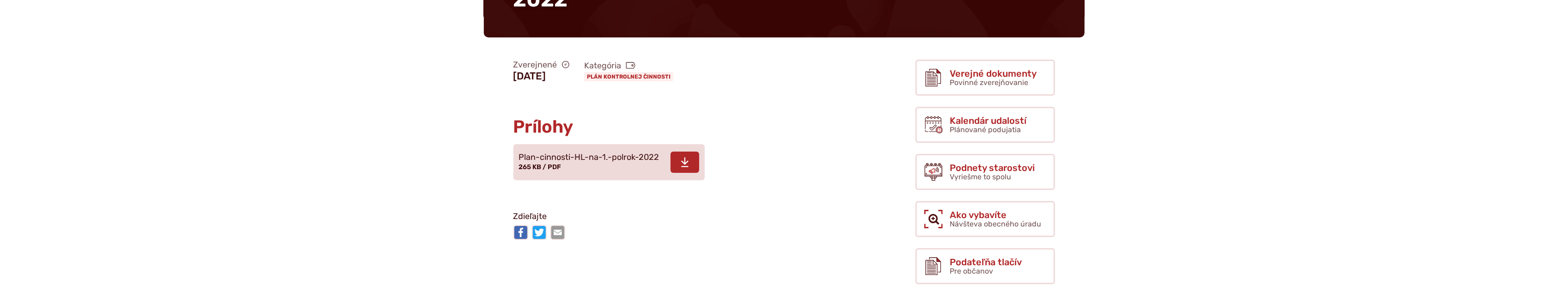
click at [692, 167] on span at bounding box center [685, 162] width 29 height 21
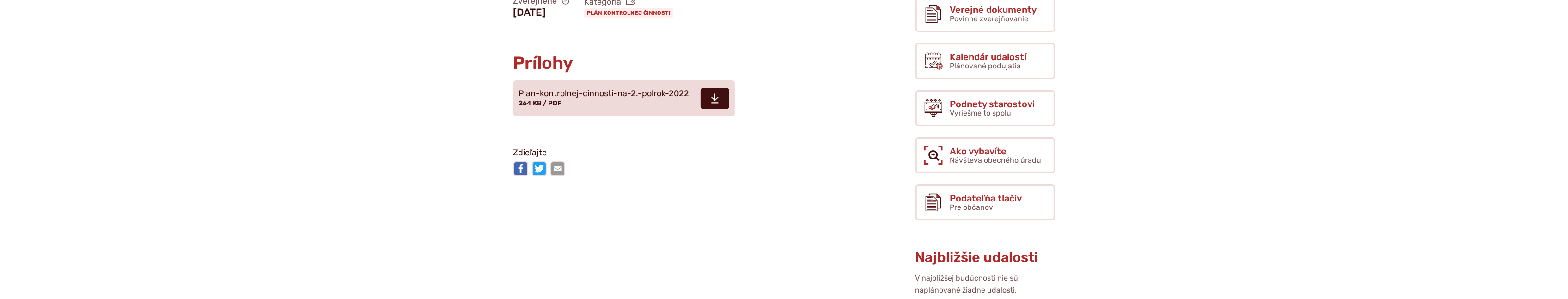
scroll to position [215, 0]
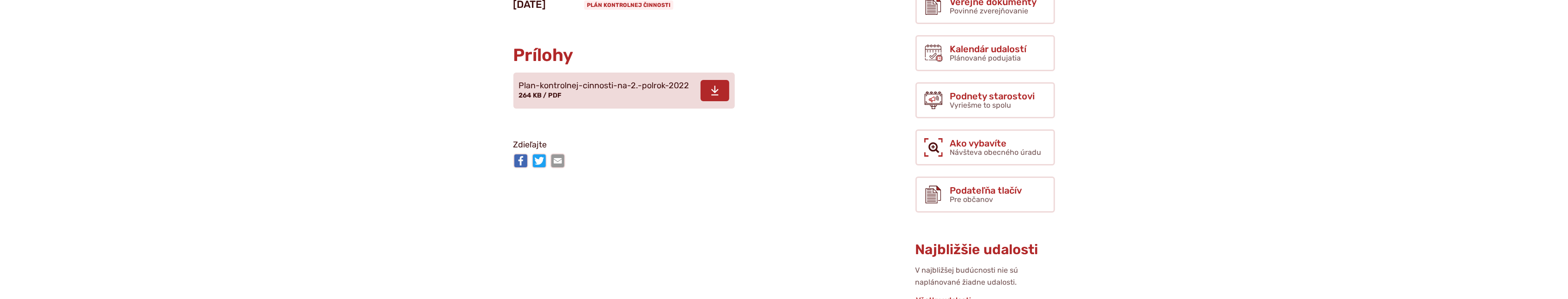
click at [715, 90] on icon at bounding box center [714, 90] width 8 height 11
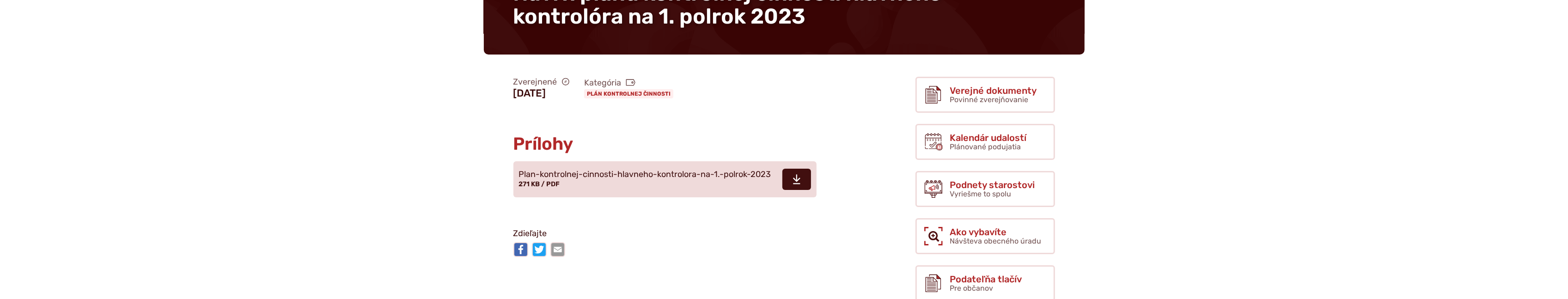
scroll to position [143, 0]
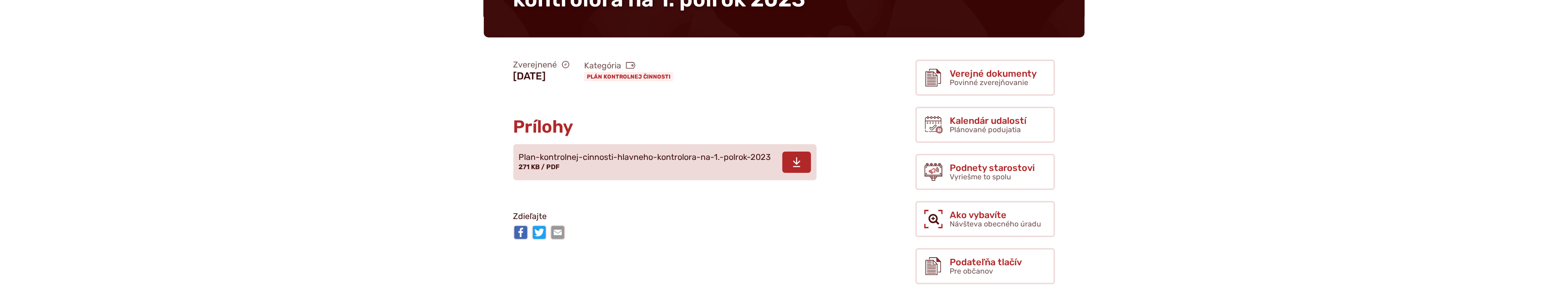
click at [797, 157] on icon at bounding box center [797, 162] width 8 height 11
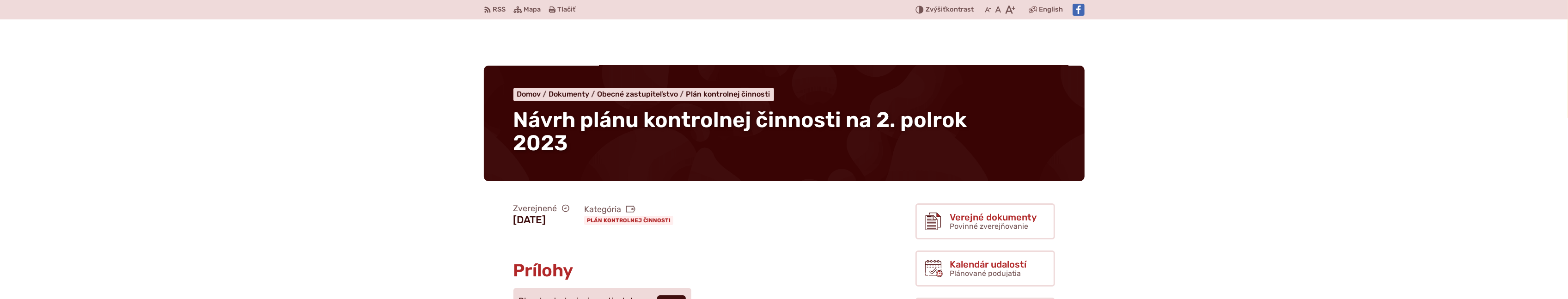
scroll to position [143, 0]
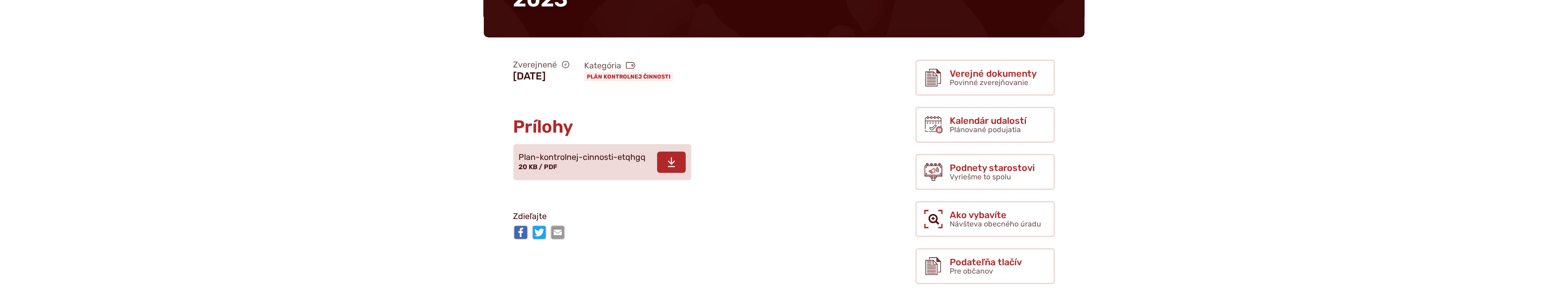
click at [670, 163] on use at bounding box center [671, 161] width 7 height 10
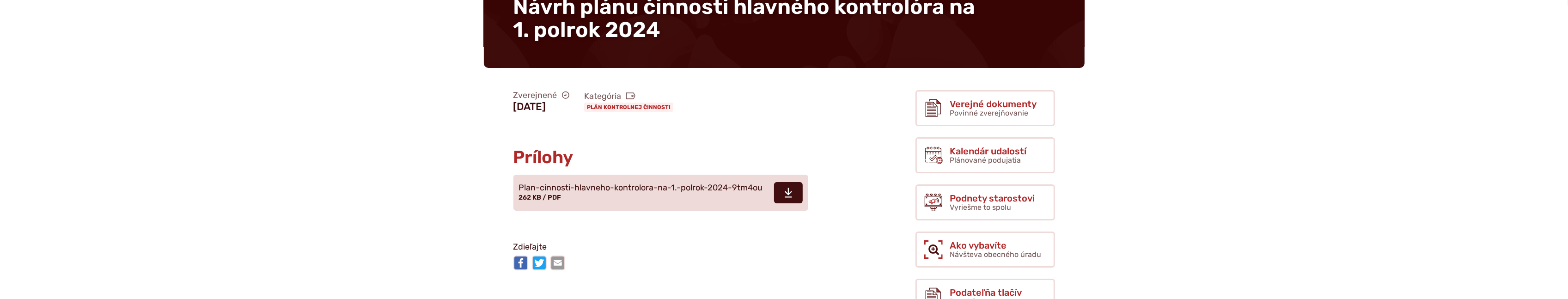
scroll to position [143, 0]
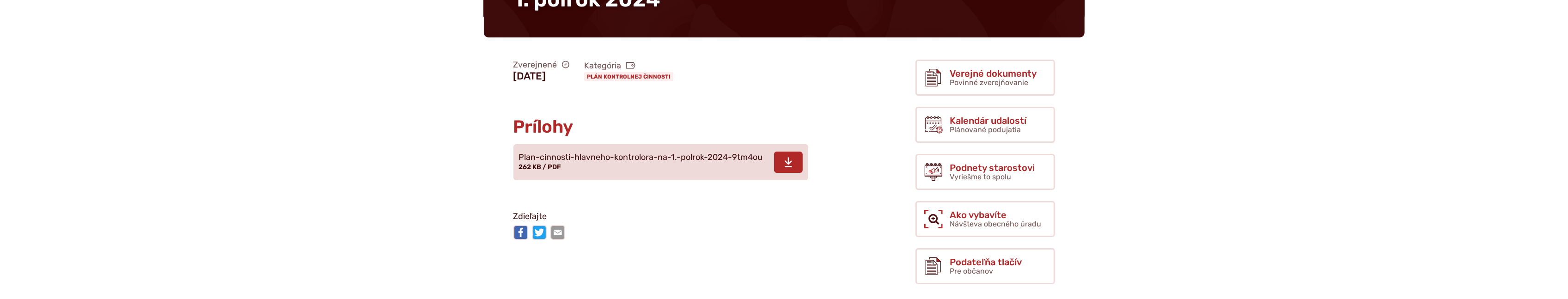
click at [788, 166] on use at bounding box center [788, 161] width 7 height 10
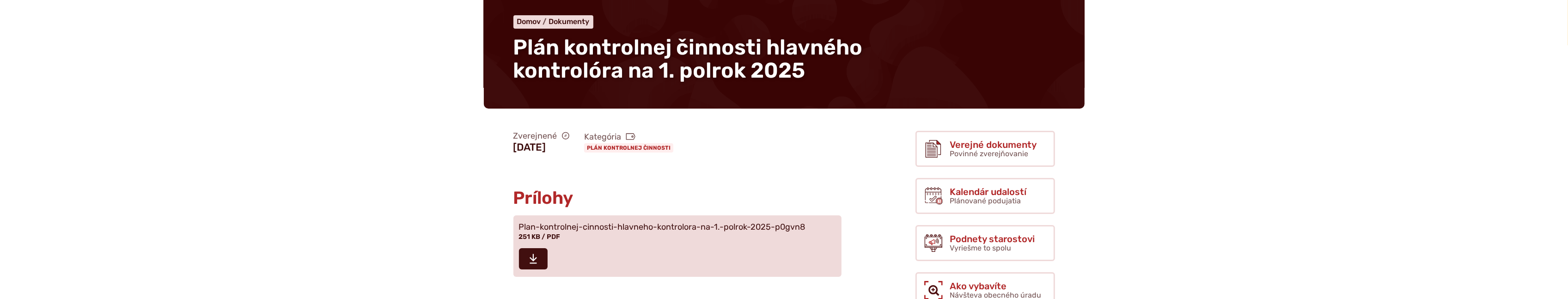
scroll to position [143, 0]
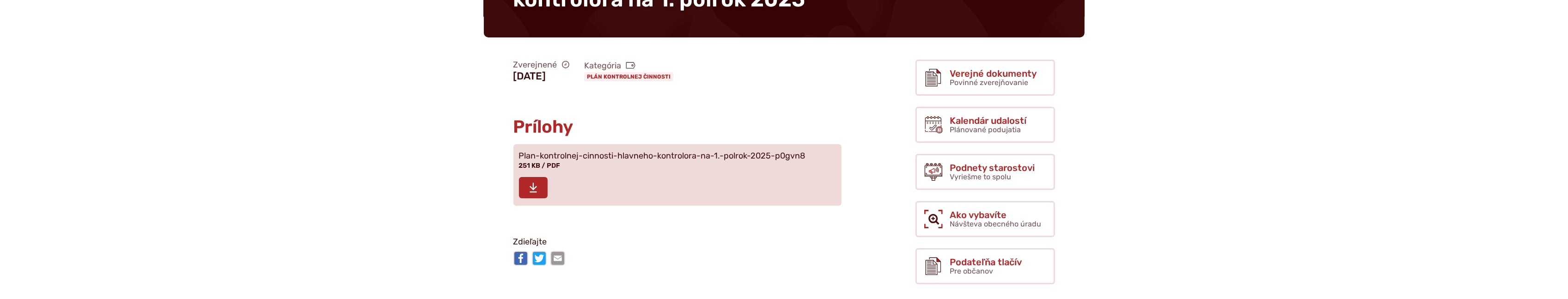
click at [538, 188] on span at bounding box center [533, 188] width 29 height 21
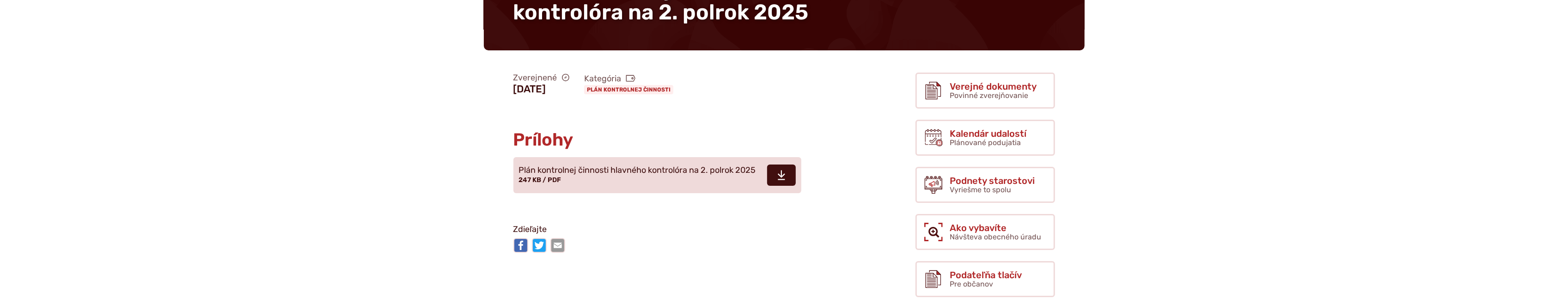
scroll to position [143, 0]
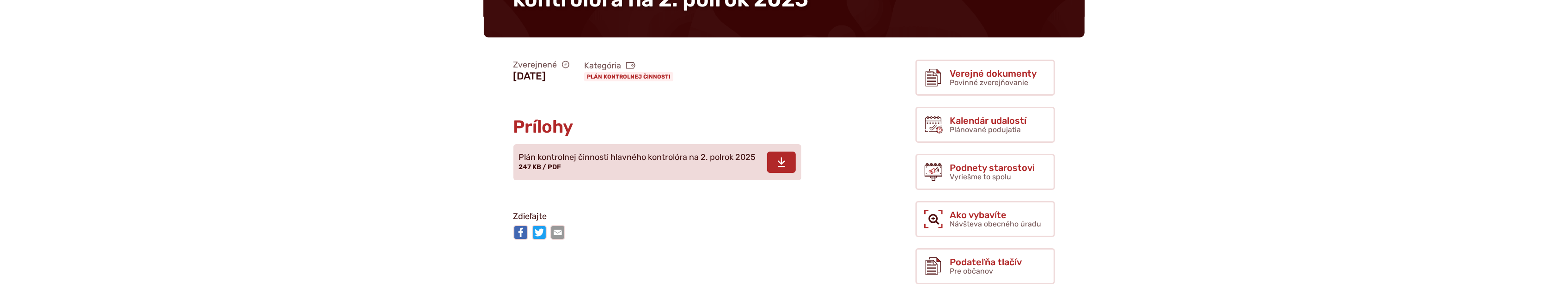
click at [791, 166] on span at bounding box center [781, 162] width 29 height 21
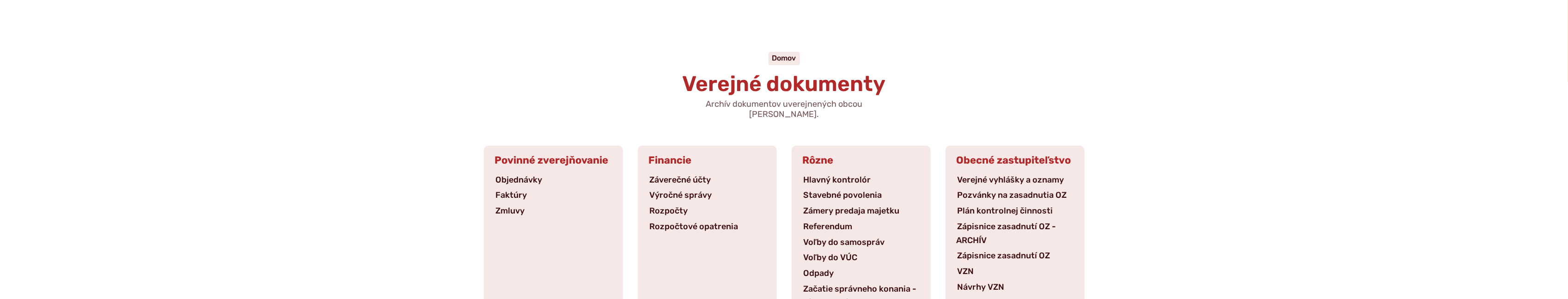
scroll to position [72, 0]
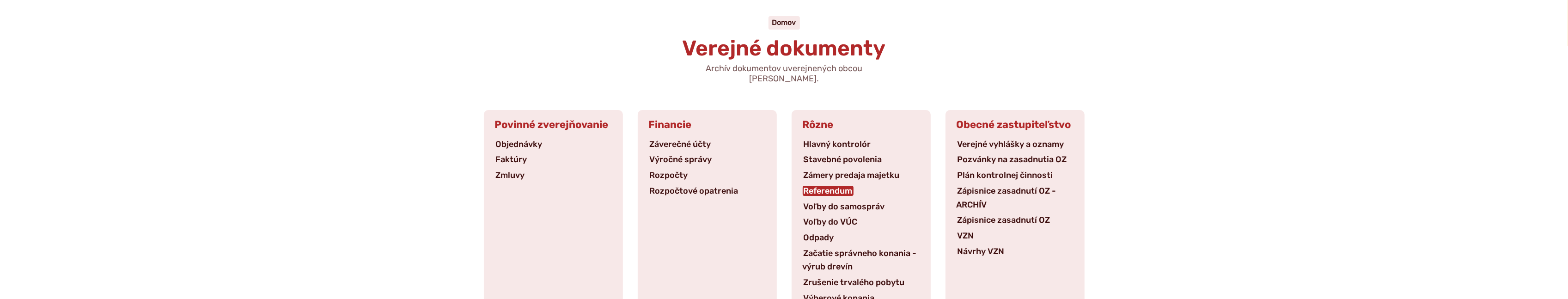
click at [843, 185] on link "Referendum" at bounding box center [828, 190] width 51 height 10
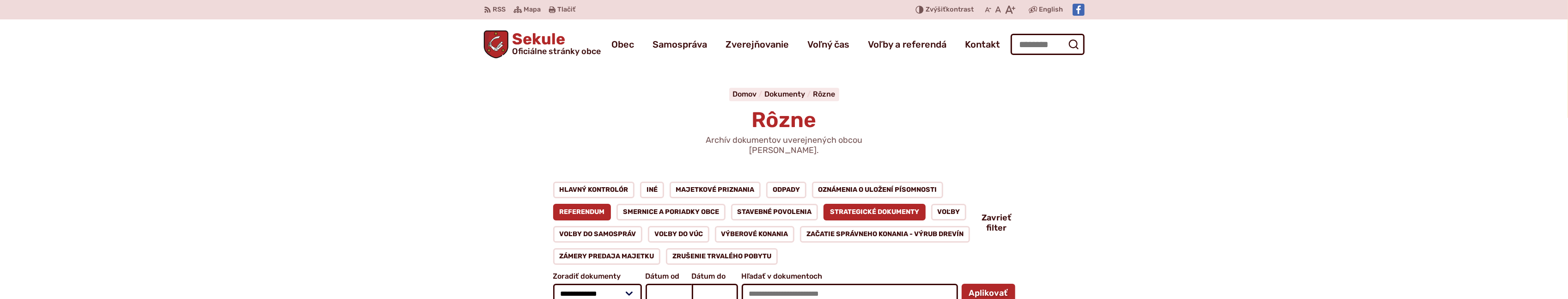
click at [899, 203] on link "Strategické dokumenty" at bounding box center [874, 211] width 102 height 17
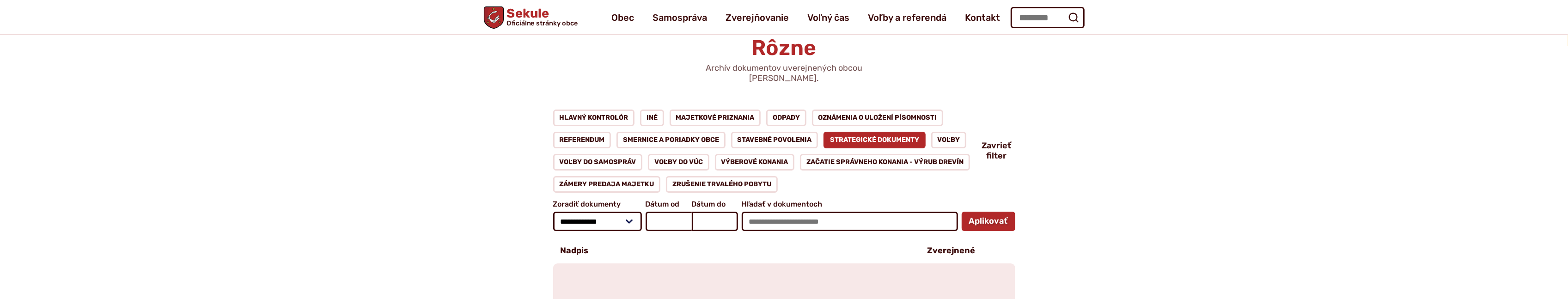
scroll to position [72, 0]
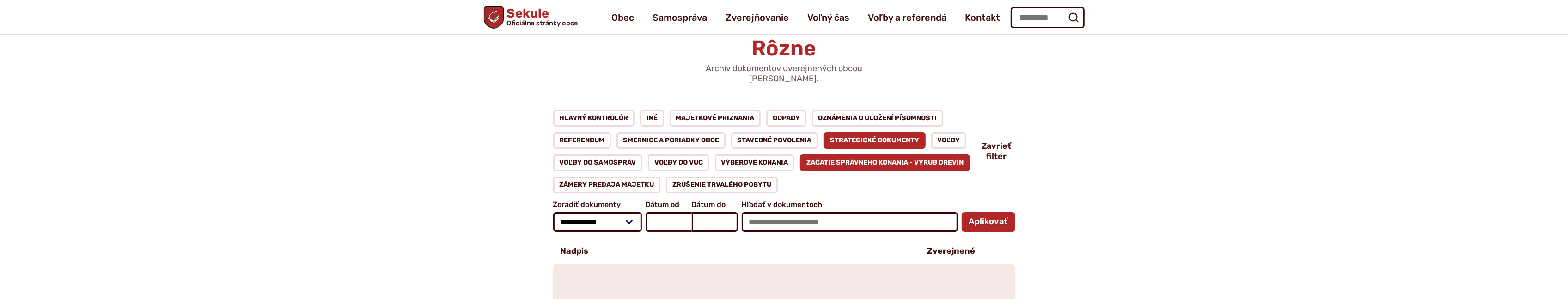
click at [846, 156] on link "Začatie správneho konania - výrub drevín" at bounding box center [885, 162] width 170 height 17
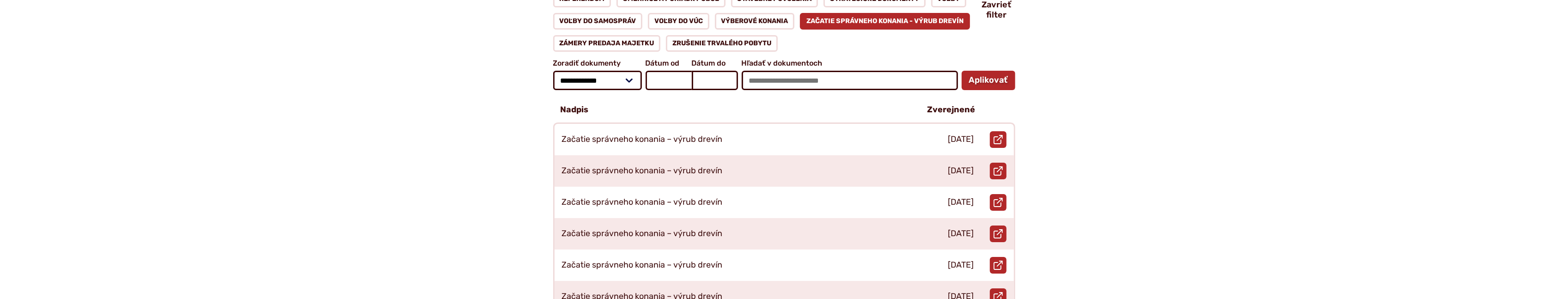
scroll to position [215, 0]
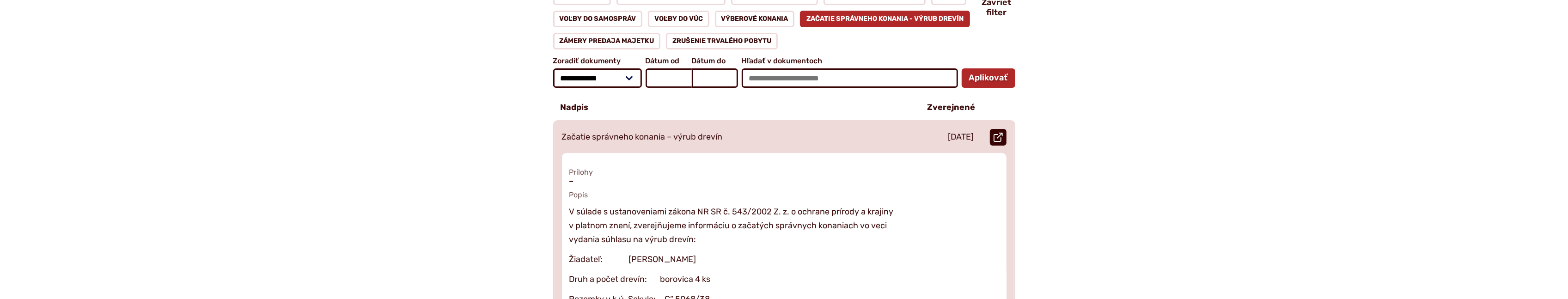
click at [1004, 129] on link "Otvoriť document Začatie správneho konania – výrub drevín v [GEOGRAPHIC_DATA]." at bounding box center [998, 137] width 17 height 17
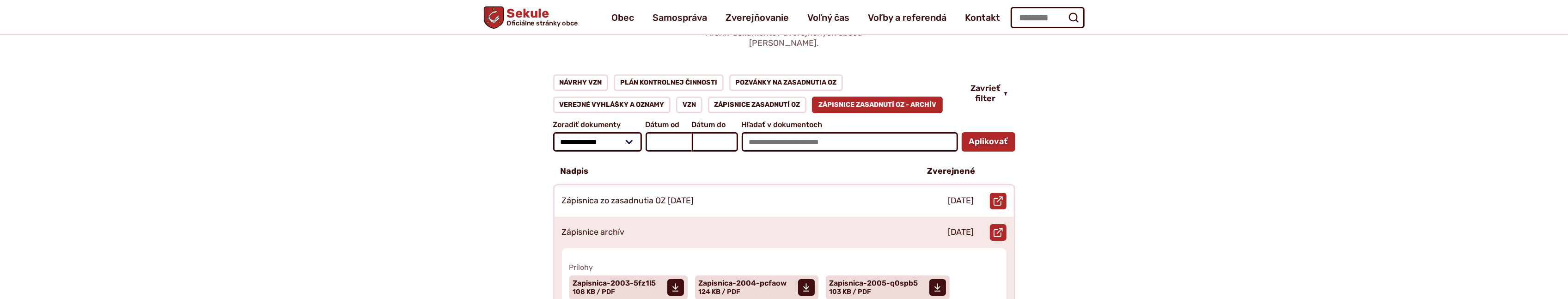
scroll to position [72, 0]
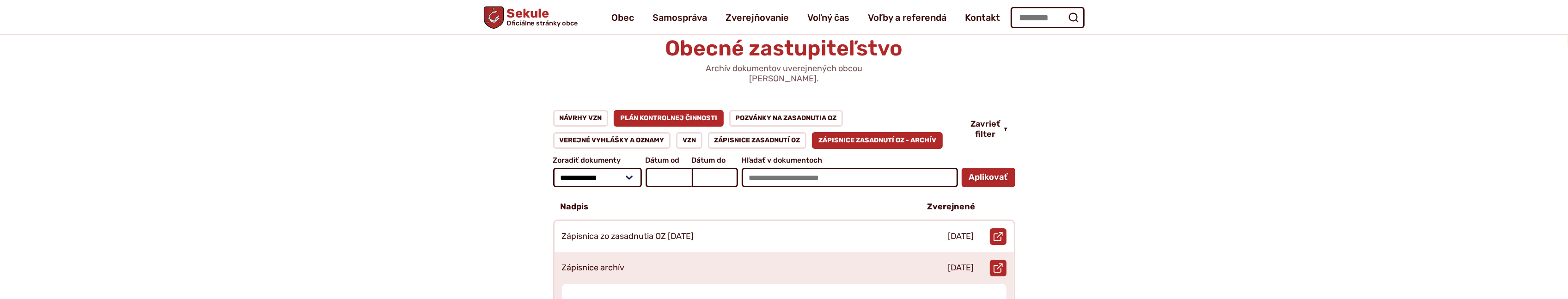
click at [678, 110] on link "Plán kontrolnej činnosti" at bounding box center [668, 118] width 110 height 17
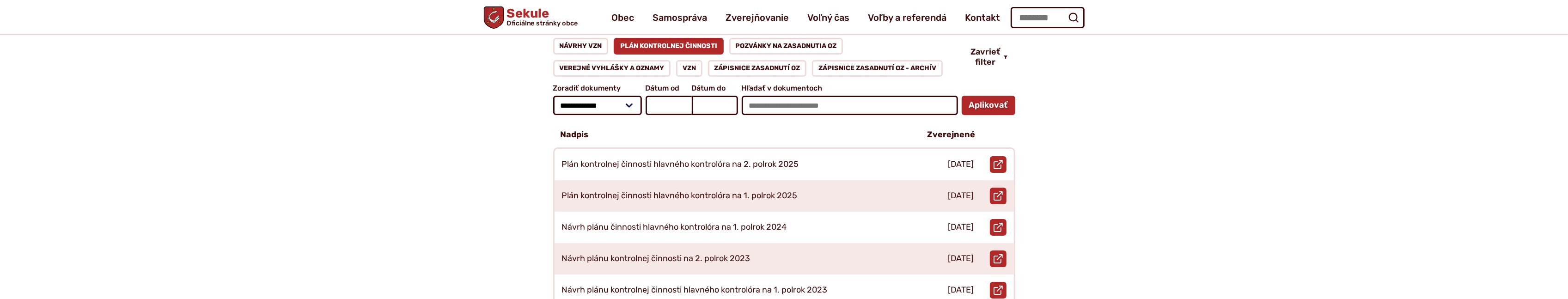
scroll to position [72, 0]
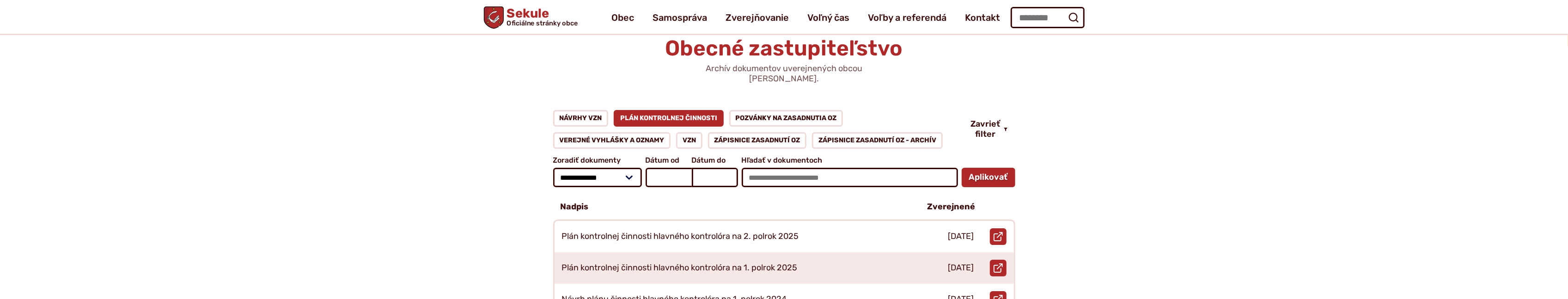
click at [533, 13] on span "Sekule Oficiálne stránky obce" at bounding box center [540, 17] width 74 height 20
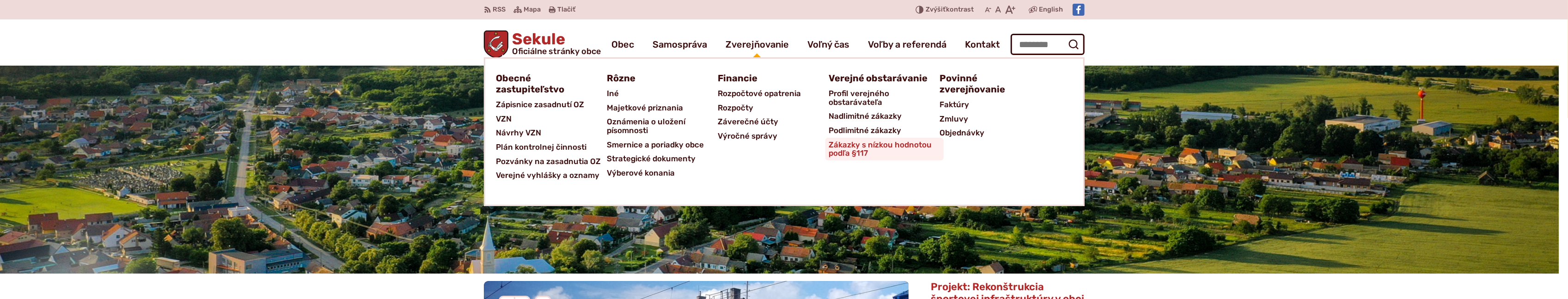
click at [849, 152] on span "Zákazky s nízkou hodnotou podľa §117" at bounding box center [884, 149] width 111 height 22
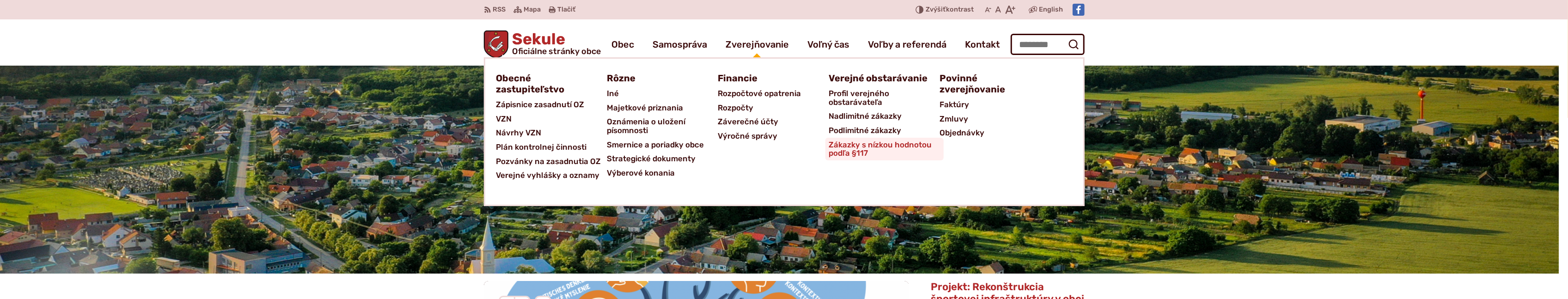
click at [840, 148] on span "Zákazky s nízkou hodnotou podľa §117" at bounding box center [884, 149] width 111 height 22
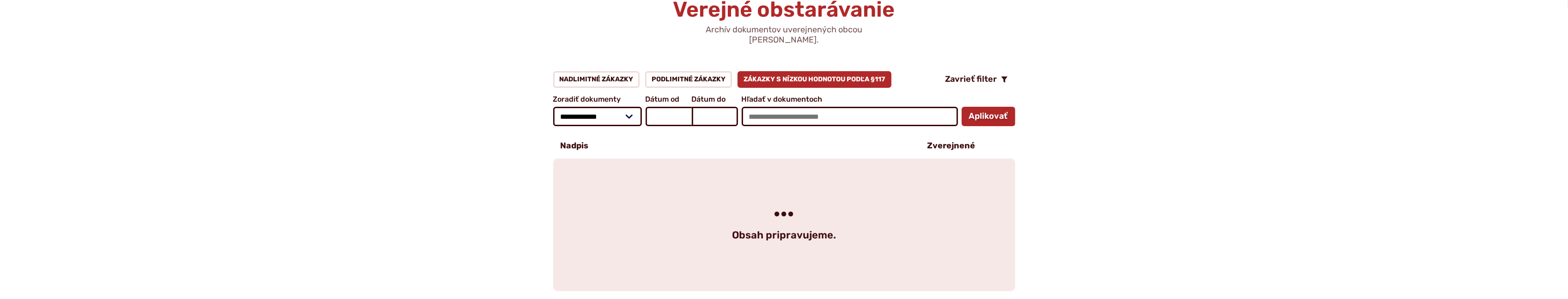
scroll to position [72, 0]
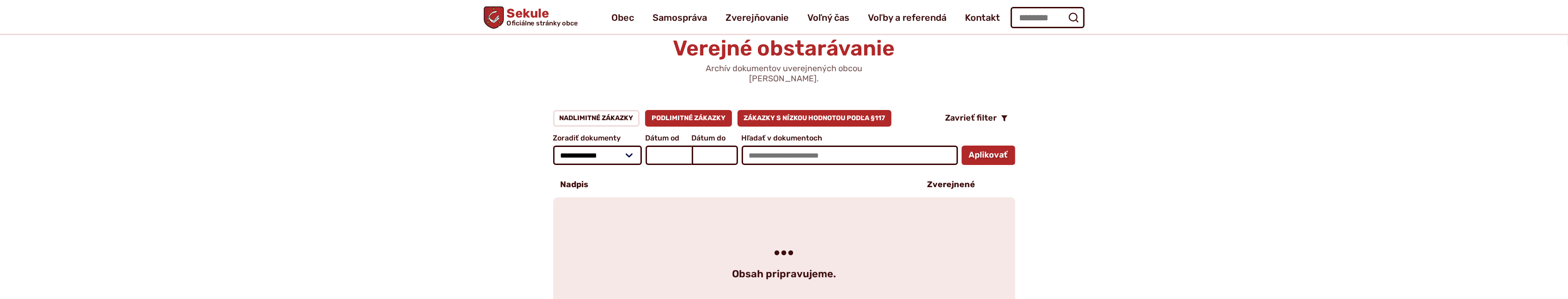
click at [699, 110] on link "Podlimitné zákazky" at bounding box center [688, 118] width 87 height 17
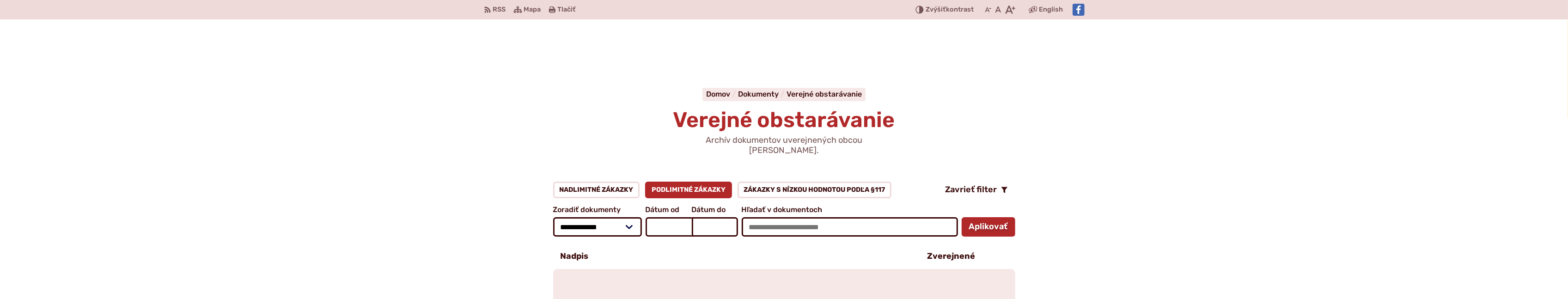
scroll to position [143, 0]
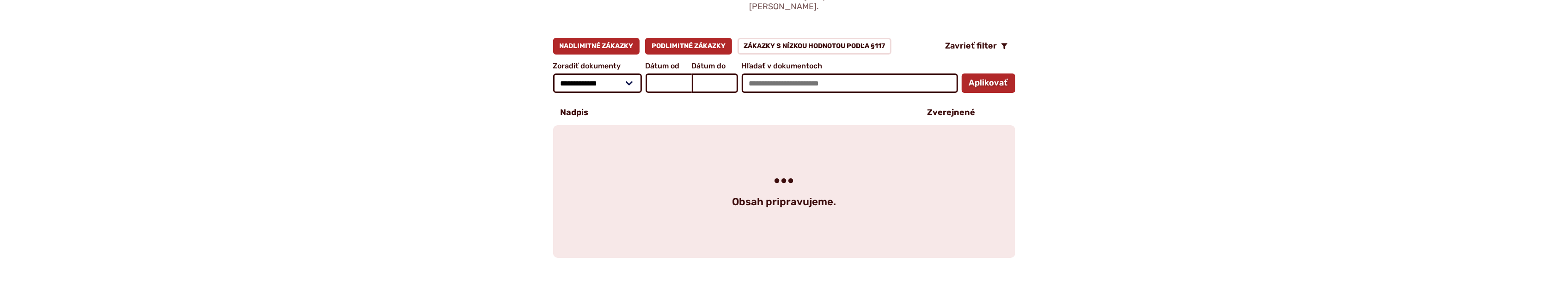
click at [607, 38] on link "Nadlimitné zákazky" at bounding box center [596, 46] width 87 height 17
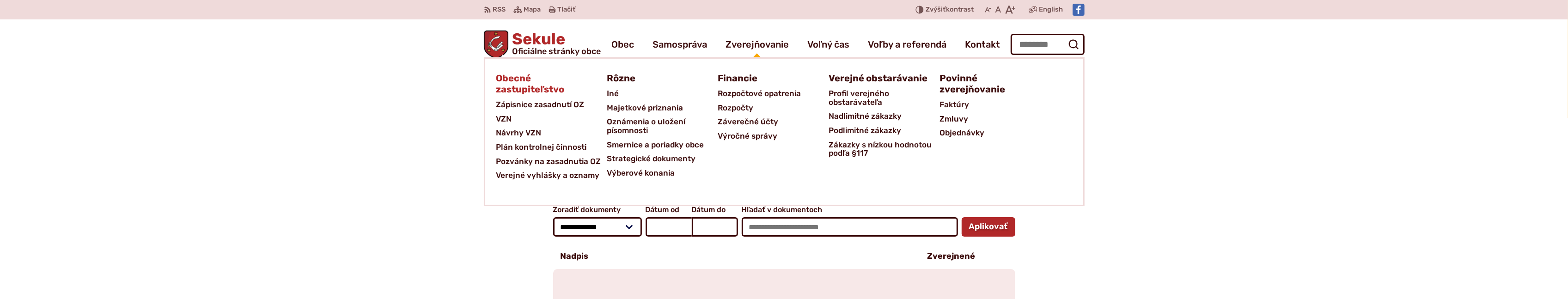
click at [517, 79] on span "Obecné zastupiteľstvo" at bounding box center [546, 83] width 99 height 28
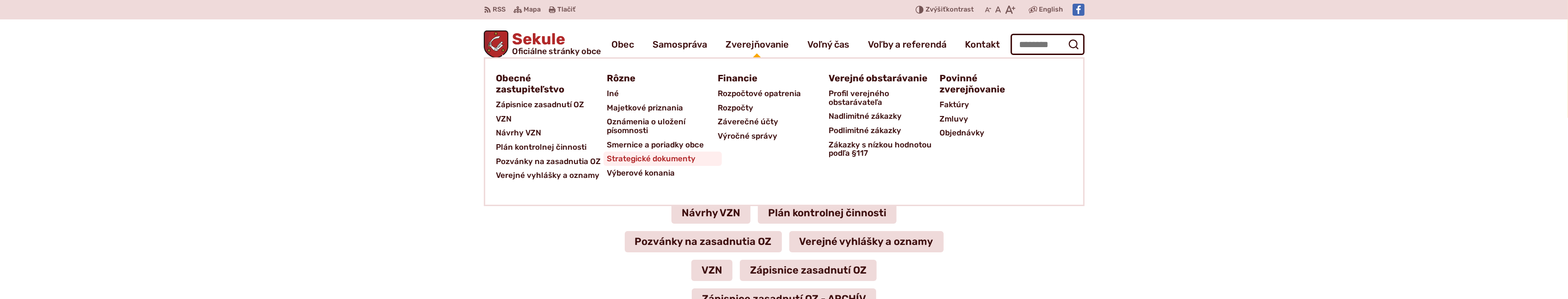
click at [641, 156] on span "Strategické dokumenty" at bounding box center [651, 158] width 89 height 14
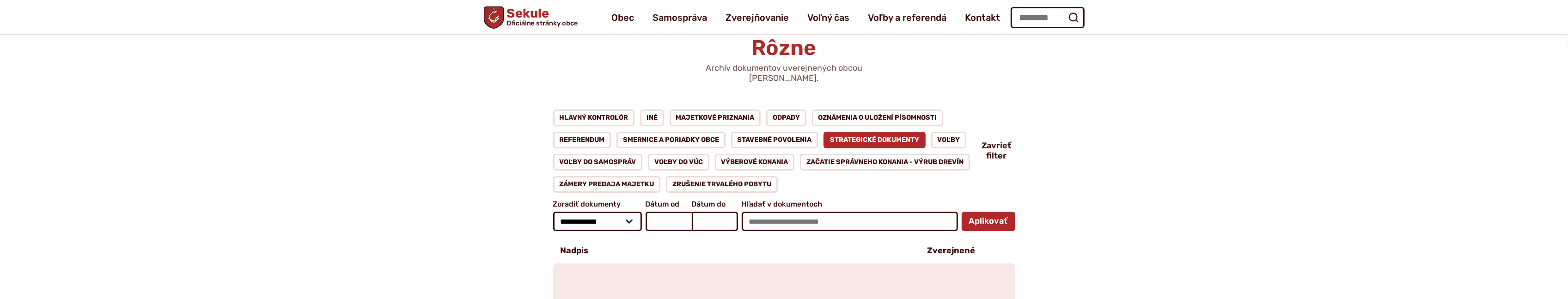
scroll to position [72, 0]
click at [644, 110] on link "Iné" at bounding box center [651, 118] width 24 height 17
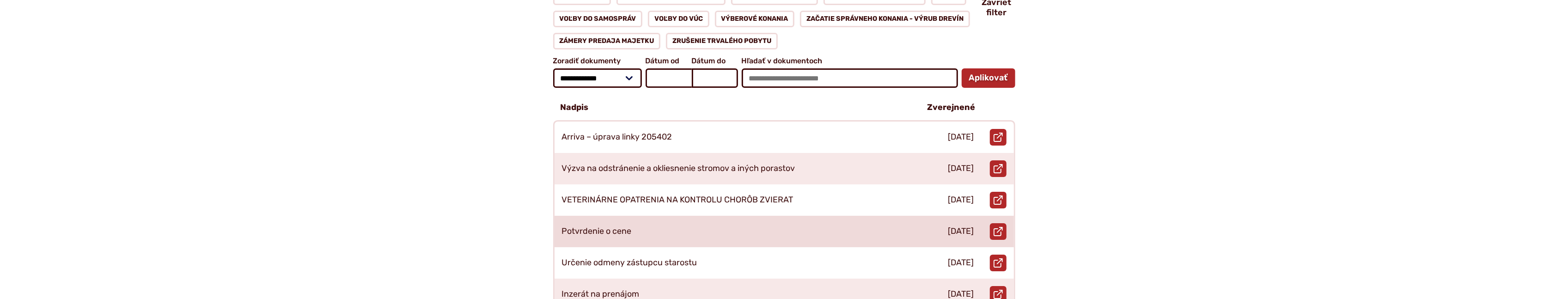
scroll to position [287, 0]
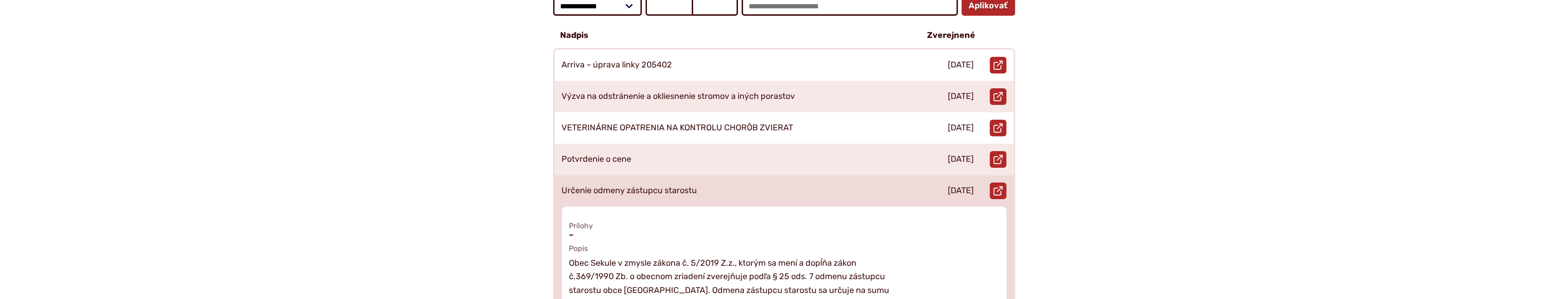
click at [986, 179] on div "Otvoriť document Určenie odmeny zástupcu starostu v novom okne." at bounding box center [998, 190] width 32 height 31
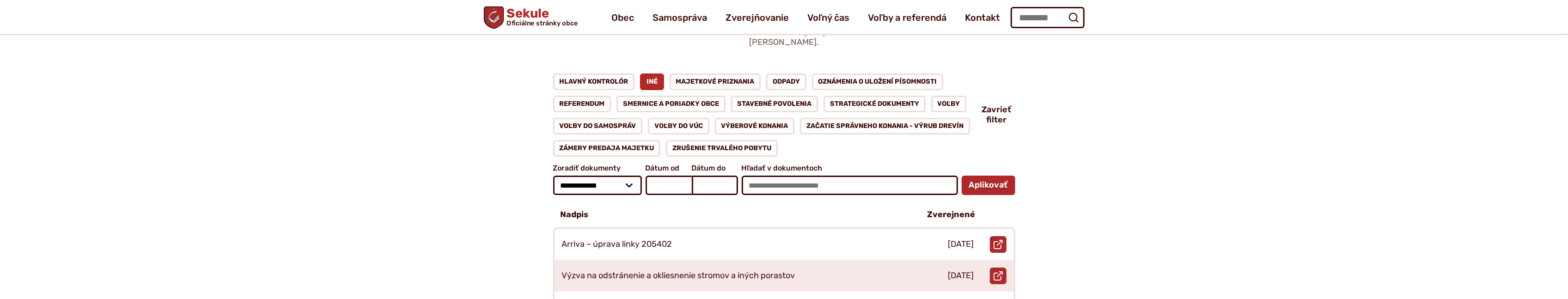
scroll to position [72, 0]
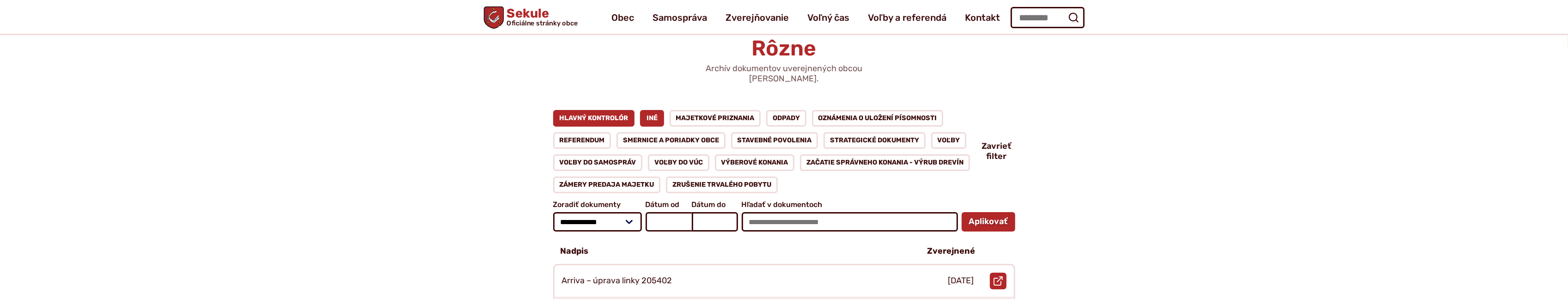
click at [623, 111] on link "Hlavný kontrolór" at bounding box center [593, 118] width 82 height 17
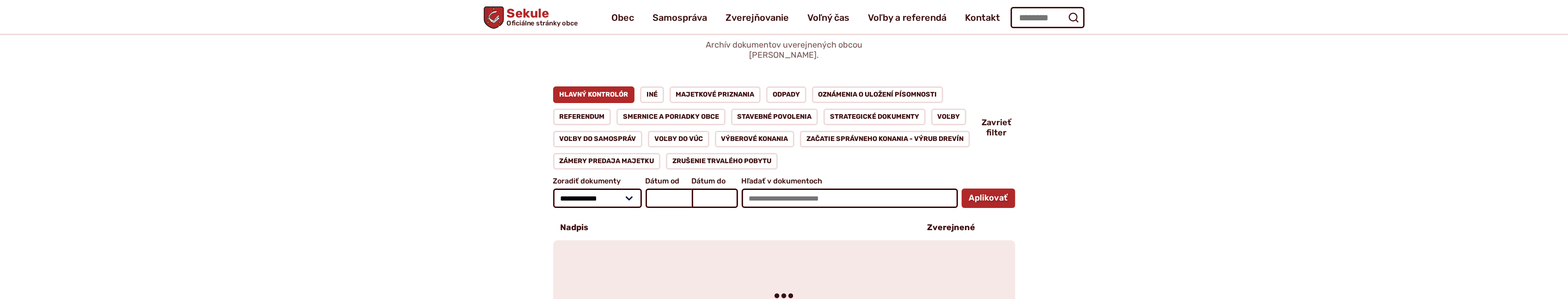
scroll to position [72, 0]
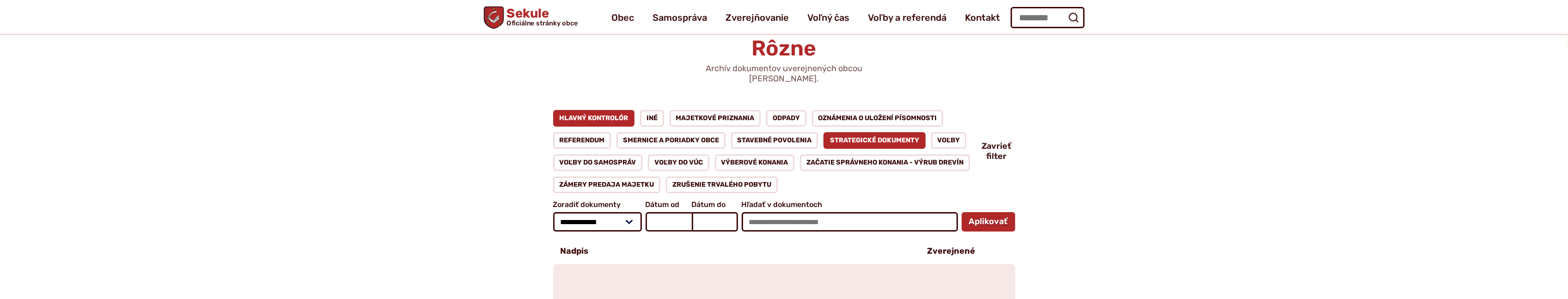
click at [874, 132] on link "Strategické dokumenty" at bounding box center [874, 141] width 102 height 17
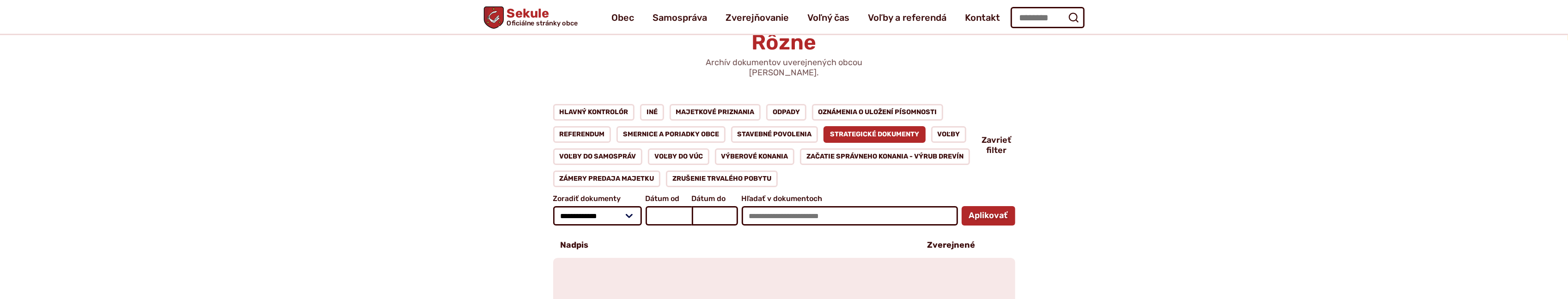
scroll to position [72, 0]
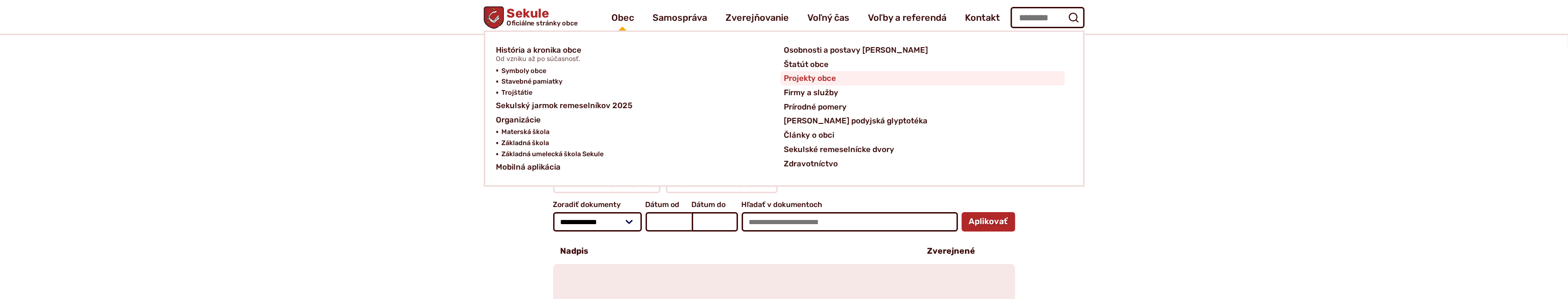
click at [814, 80] on span "Projekty obce" at bounding box center [810, 78] width 52 height 14
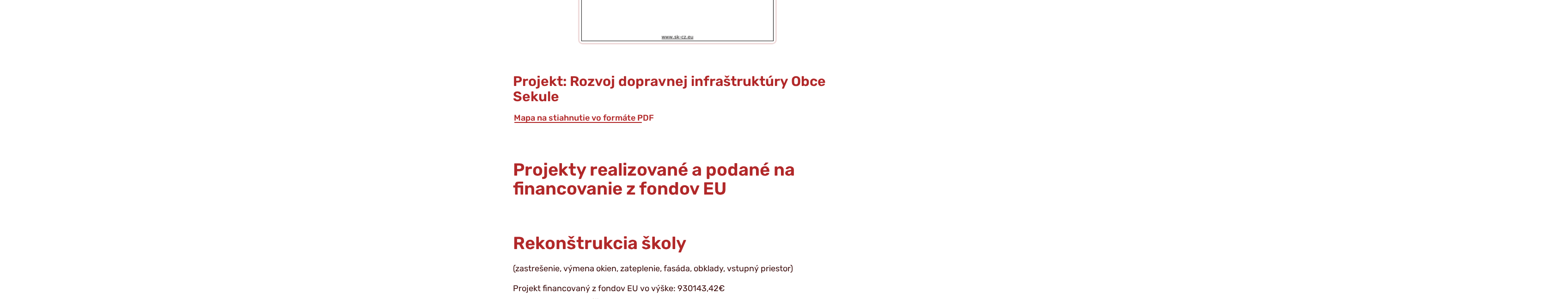
scroll to position [9410, 0]
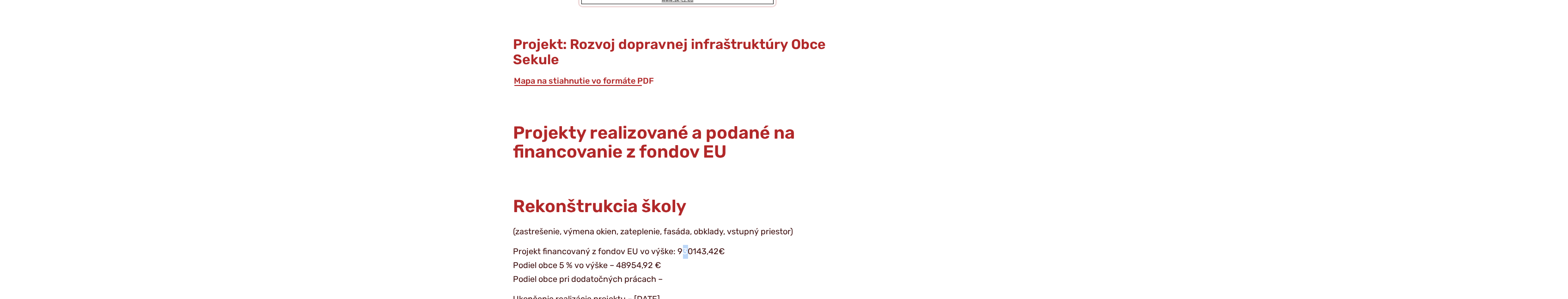
drag, startPoint x: 686, startPoint y: 175, endPoint x: 681, endPoint y: 175, distance: 5.0
click at [681, 244] on p "Projekt financovaný z fondov EU vo výške: 930143,42€ Podiel obce 5 % vo výške –…" at bounding box center [677, 265] width 328 height 41
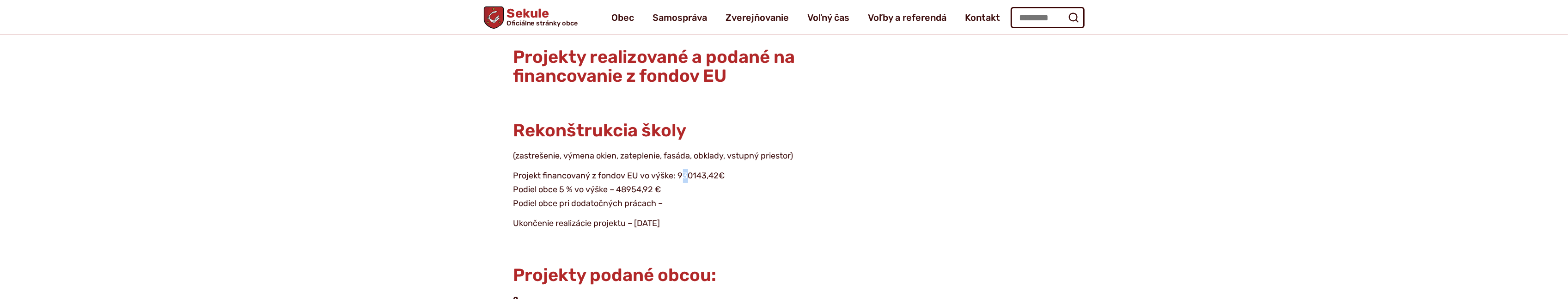
scroll to position [9481, 0]
